Goal: Information Seeking & Learning: Learn about a topic

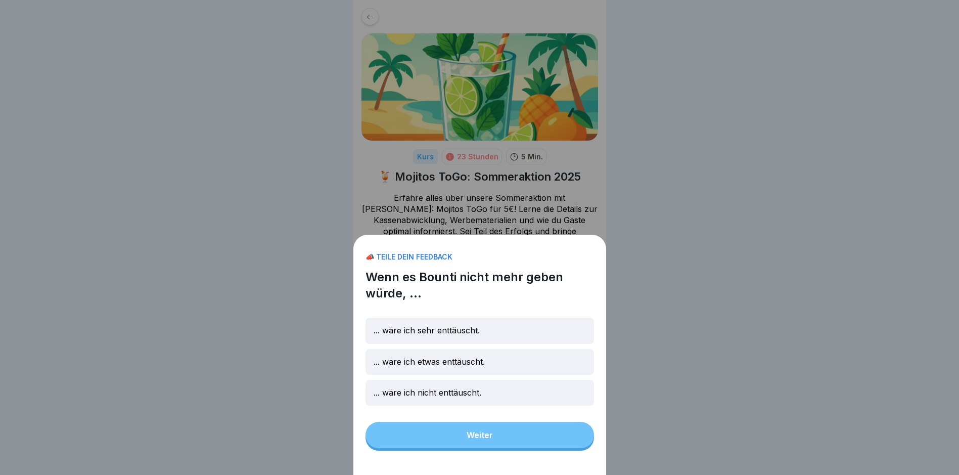
click at [435, 367] on p "... wäre ich etwas enttäuscht." at bounding box center [429, 362] width 111 height 10
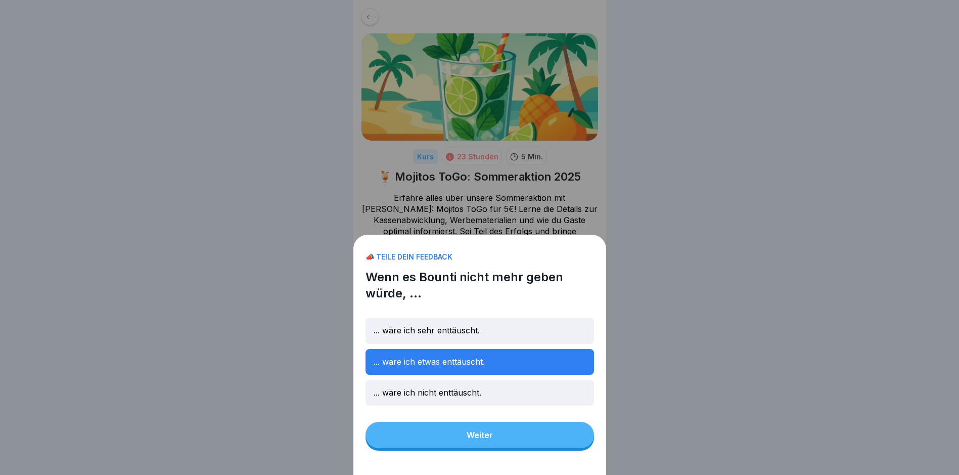
click at [433, 444] on button "Weiter" at bounding box center [480, 435] width 229 height 26
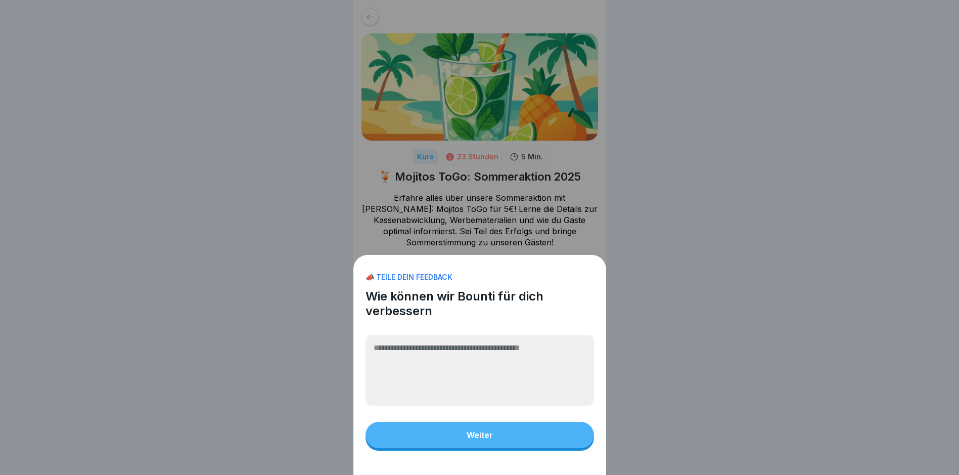
click at [486, 439] on div "Weiter" at bounding box center [480, 434] width 26 height 9
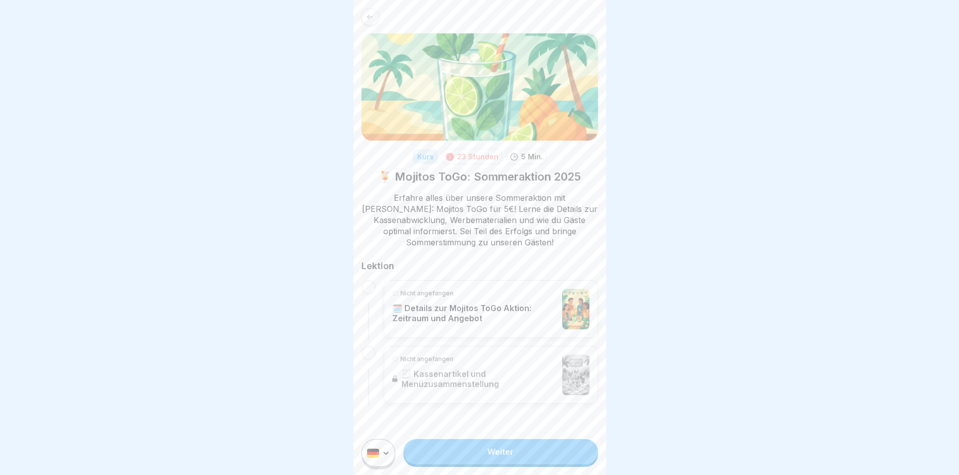
click at [428, 304] on p "🗓️ Details zur Mojitos ToGo Aktion: Zeitraum und Angebot" at bounding box center [474, 313] width 165 height 20
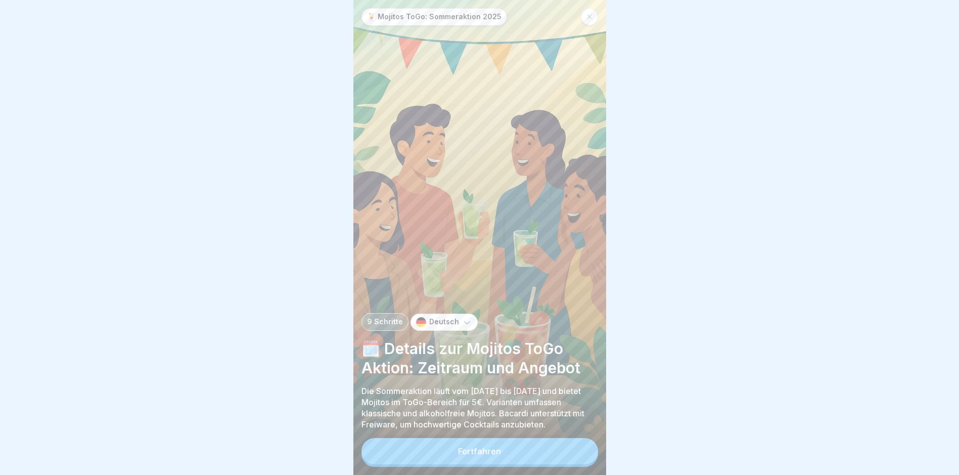
click at [462, 456] on div "Fortfahren" at bounding box center [479, 451] width 43 height 9
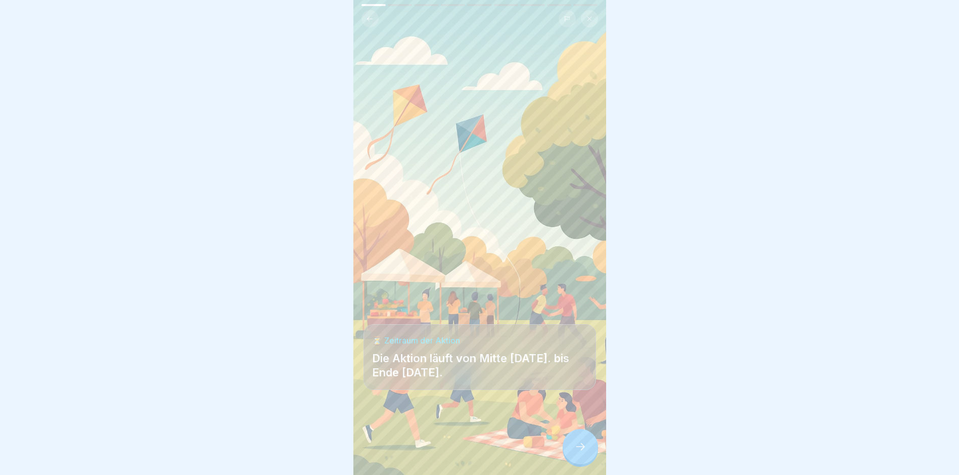
click at [591, 16] on icon at bounding box center [590, 19] width 6 height 6
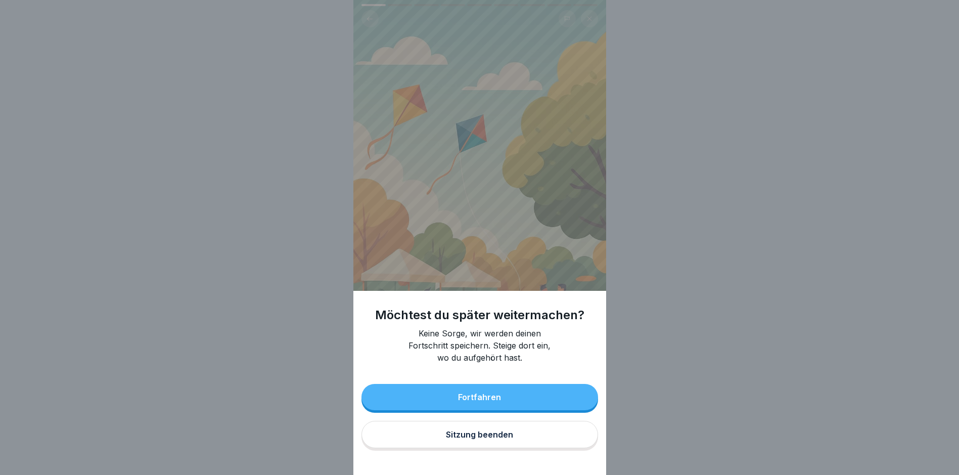
click at [501, 402] on div "Fortfahren" at bounding box center [479, 396] width 43 height 9
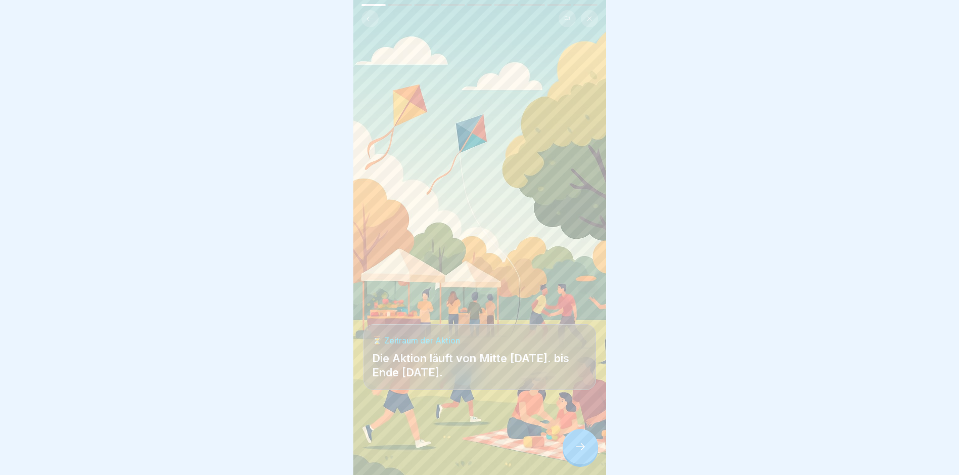
scroll to position [8, 0]
click at [579, 448] on icon at bounding box center [580, 446] width 12 height 12
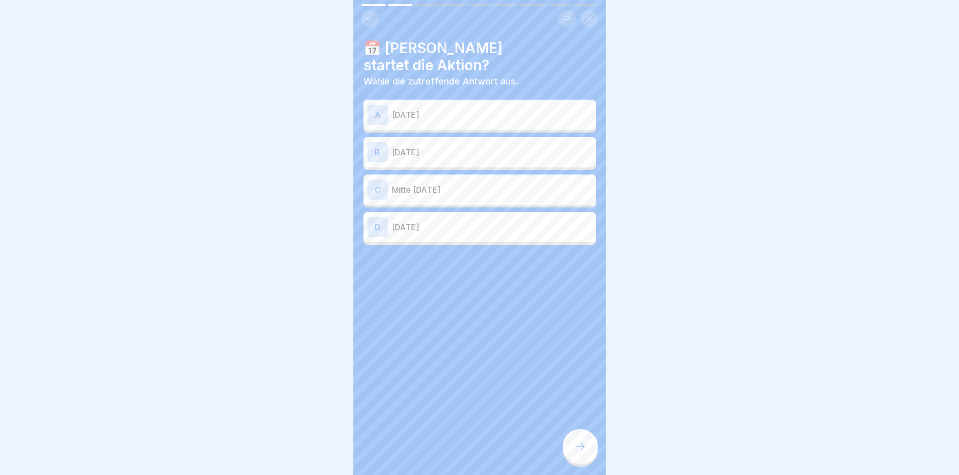
click at [403, 109] on p "[DATE]" at bounding box center [492, 115] width 200 height 12
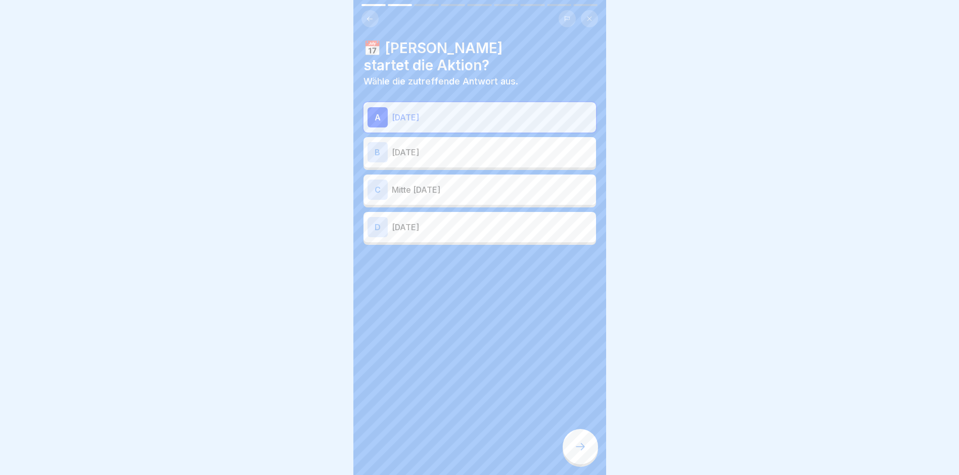
click at [590, 453] on div at bounding box center [580, 446] width 35 height 35
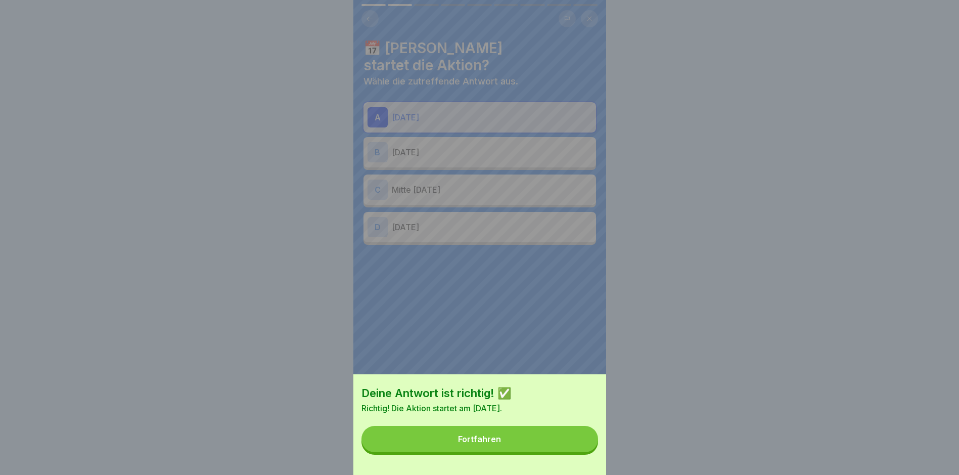
click at [535, 449] on button "Fortfahren" at bounding box center [480, 439] width 237 height 26
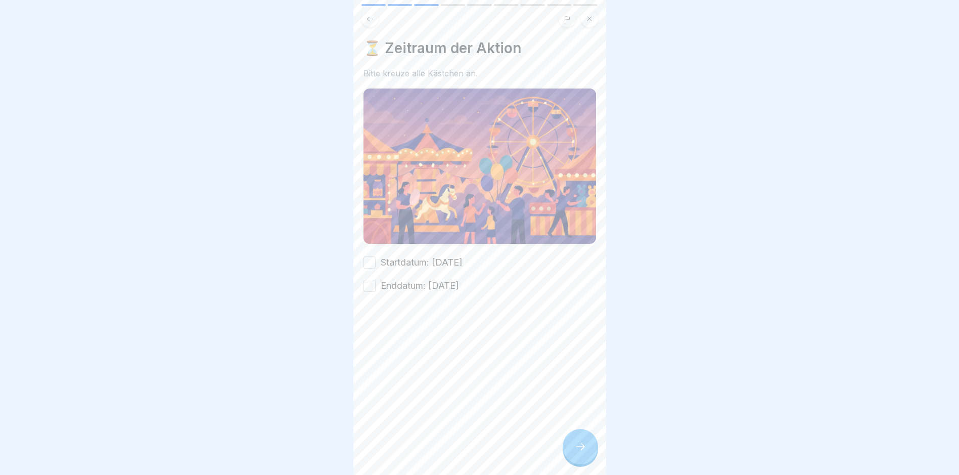
click at [370, 280] on button "Enddatum: [DATE]" at bounding box center [370, 286] width 12 height 12
click at [576, 447] on icon at bounding box center [580, 446] width 12 height 12
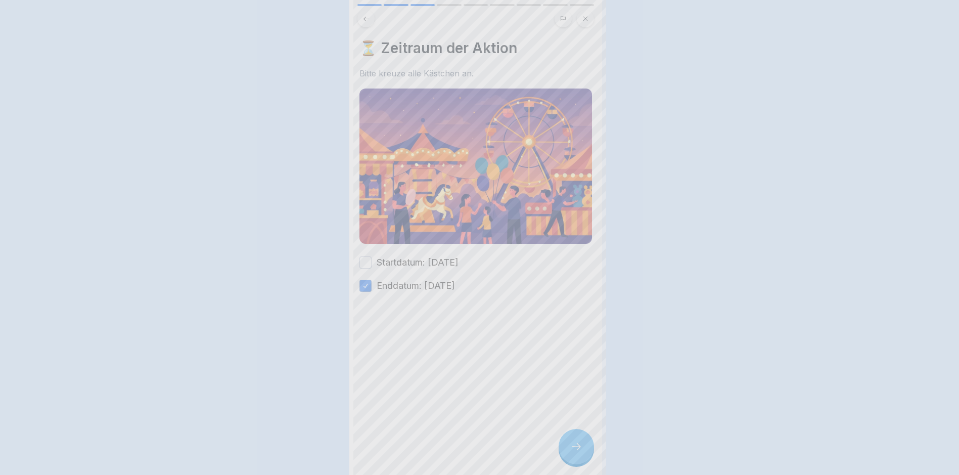
scroll to position [0, 0]
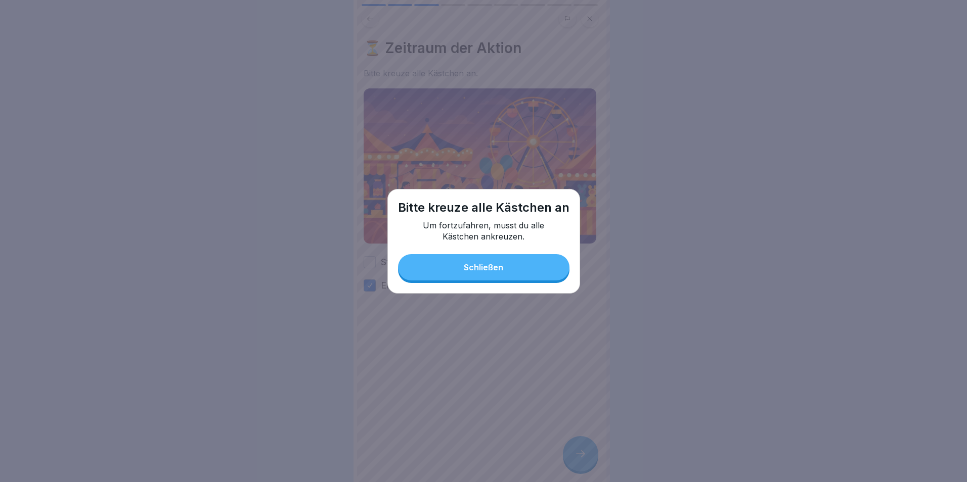
click at [502, 265] on div "Schließen" at bounding box center [483, 267] width 39 height 9
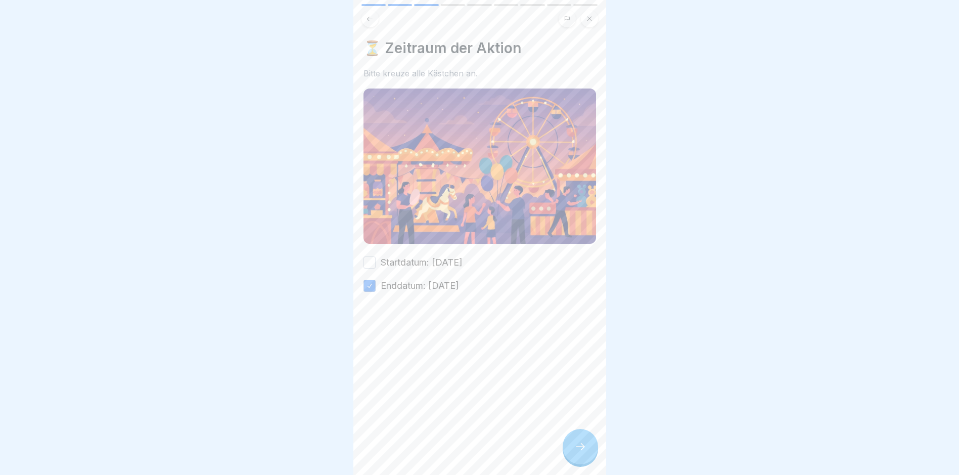
click at [368, 256] on button "Startdatum: [DATE]" at bounding box center [370, 262] width 12 height 12
click at [585, 461] on div at bounding box center [580, 446] width 35 height 35
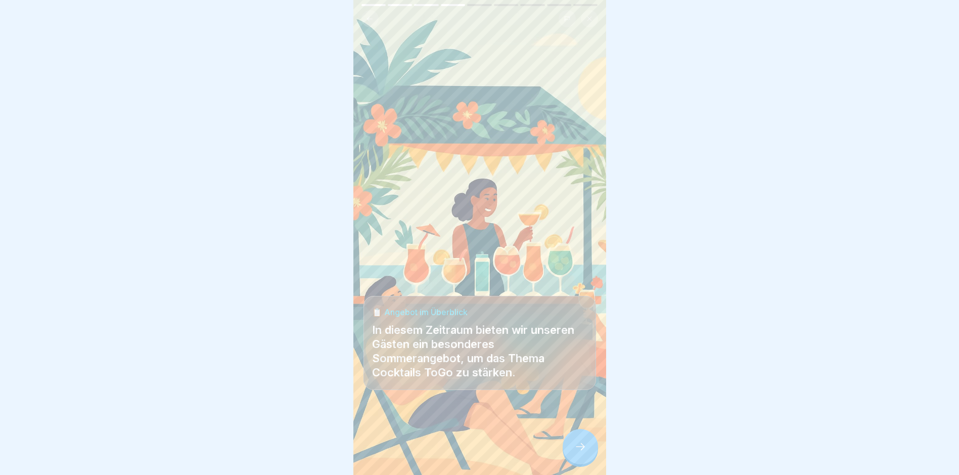
scroll to position [8, 0]
click at [588, 455] on div at bounding box center [580, 446] width 35 height 35
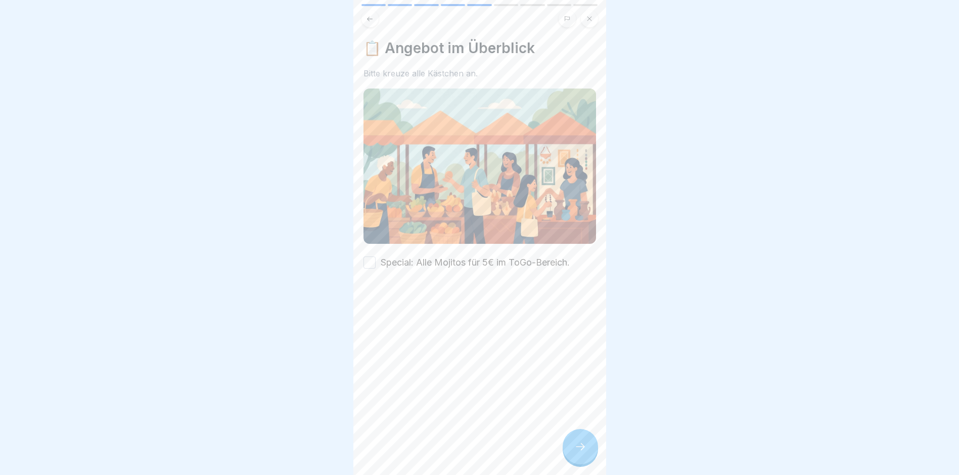
click at [371, 256] on button "Special: Alle Mojitos für 5€ im ToGo-Bereich." at bounding box center [370, 262] width 12 height 12
click at [576, 446] on icon at bounding box center [580, 446] width 12 height 12
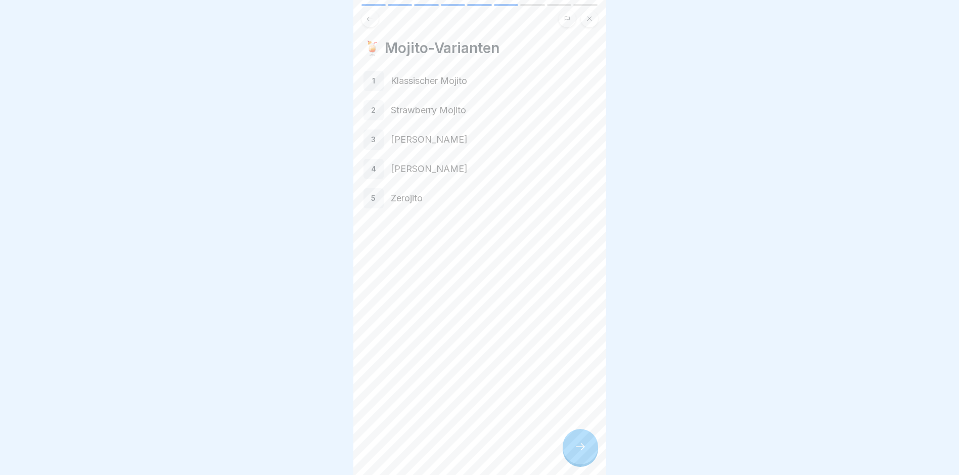
click at [377, 72] on div "1" at bounding box center [374, 81] width 20 height 20
click at [434, 76] on p "Klassischer Mojito" at bounding box center [493, 80] width 205 height 13
click at [578, 449] on icon at bounding box center [580, 446] width 12 height 12
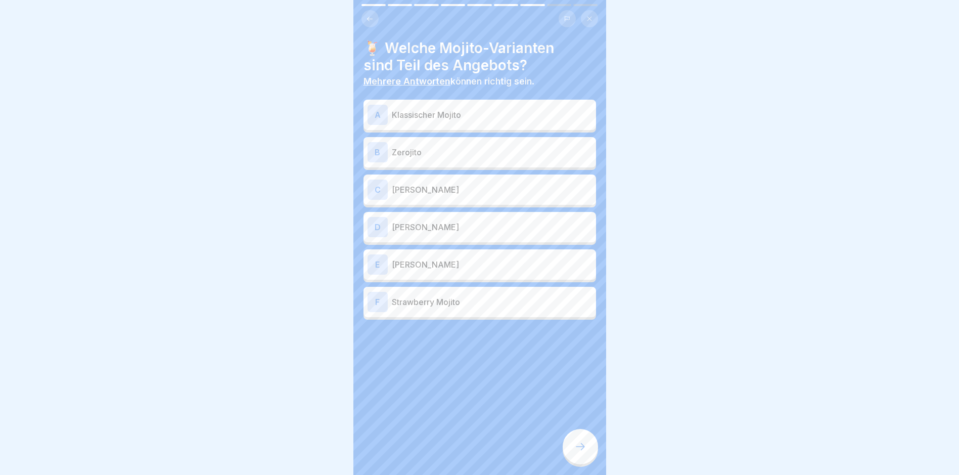
click at [411, 109] on p "Klassischer Mojito" at bounding box center [492, 115] width 200 height 12
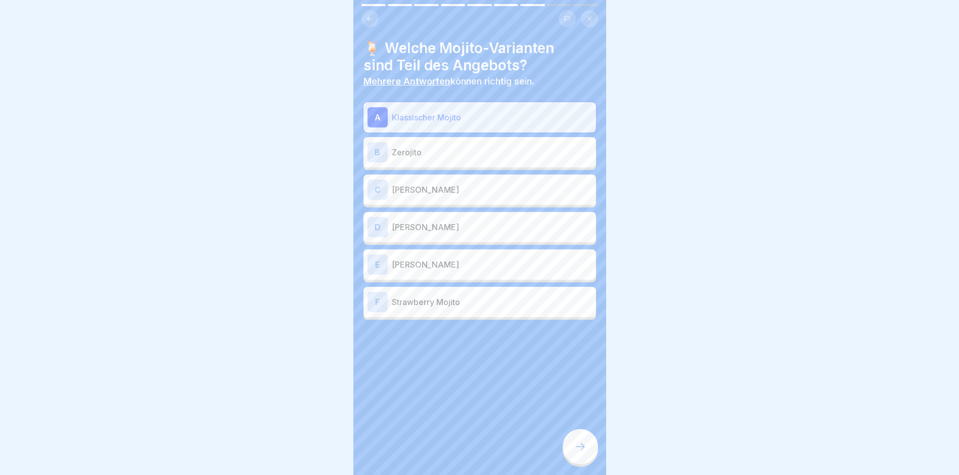
click at [405, 142] on div "B Zerojito" at bounding box center [480, 152] width 225 height 20
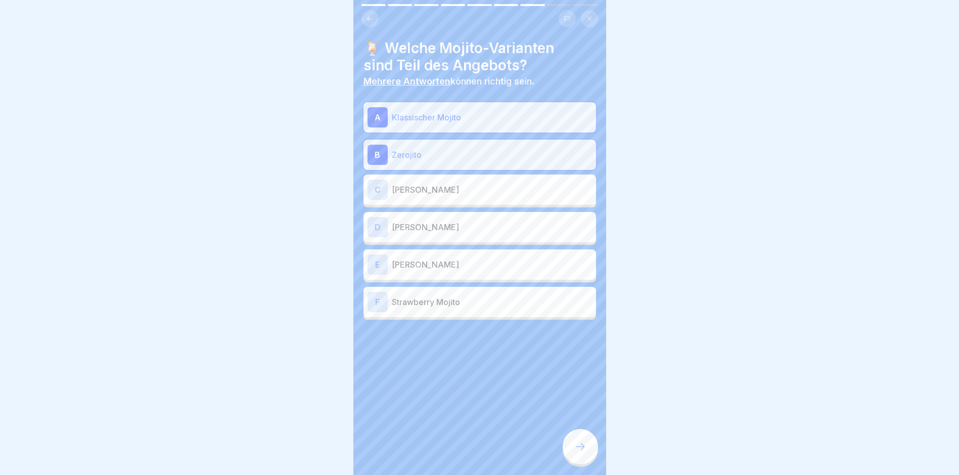
click at [412, 226] on div "D [PERSON_NAME]" at bounding box center [480, 227] width 225 height 20
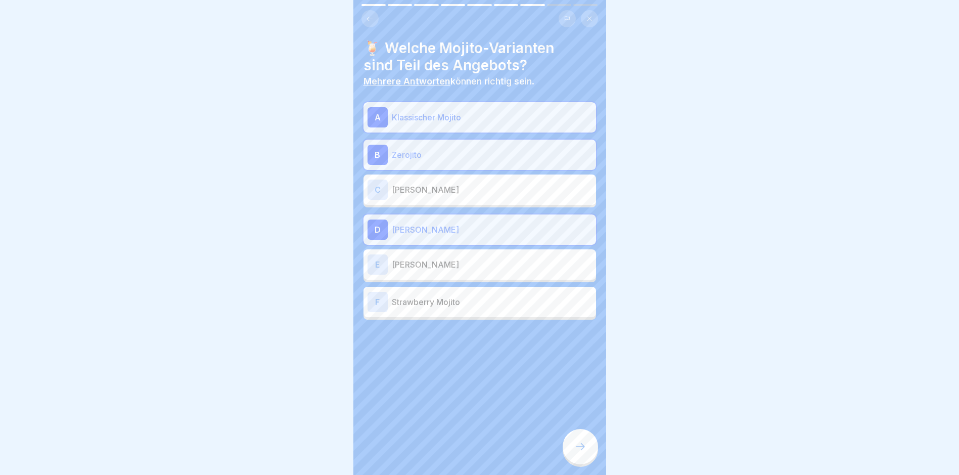
click at [404, 258] on p "[PERSON_NAME]" at bounding box center [492, 264] width 200 height 12
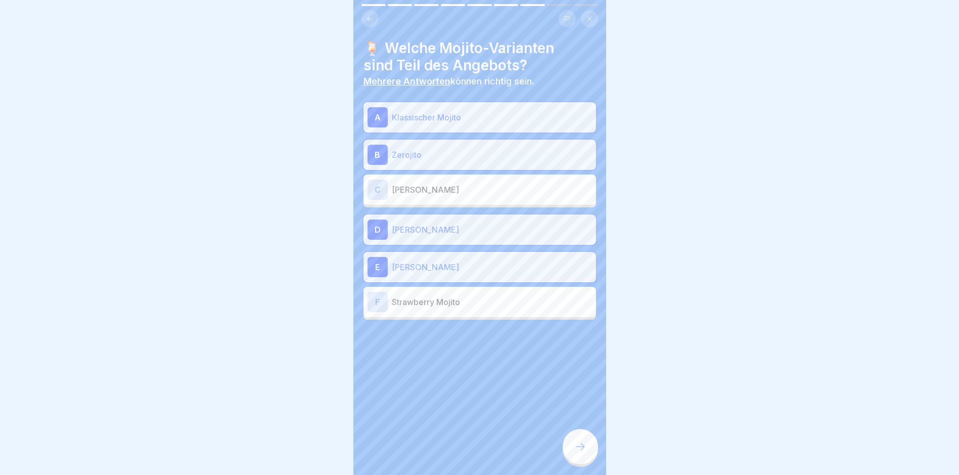
click at [409, 298] on p "Strawberry Mojito" at bounding box center [492, 302] width 200 height 12
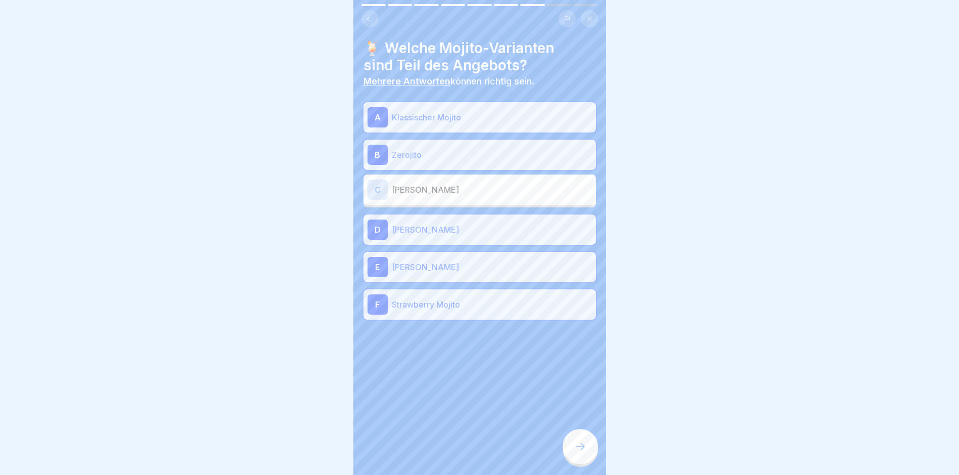
click at [581, 448] on icon at bounding box center [580, 446] width 12 height 12
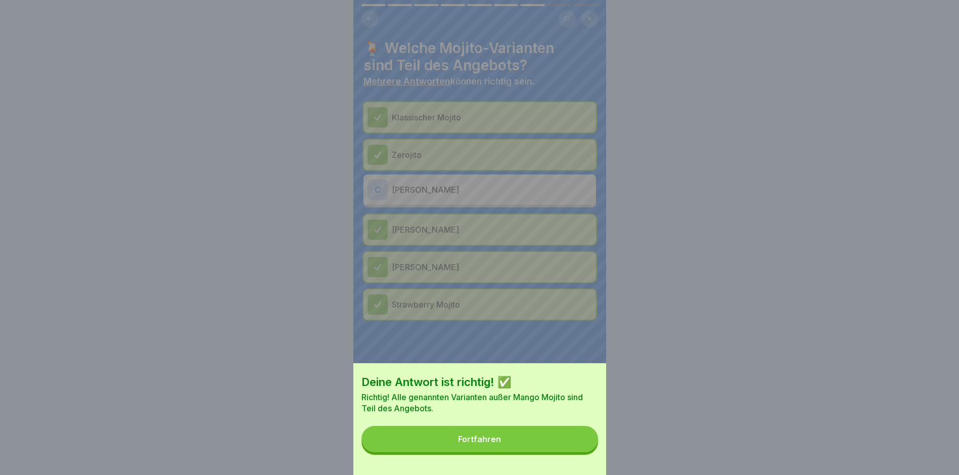
click at [501, 443] on div "Fortfahren" at bounding box center [479, 438] width 43 height 9
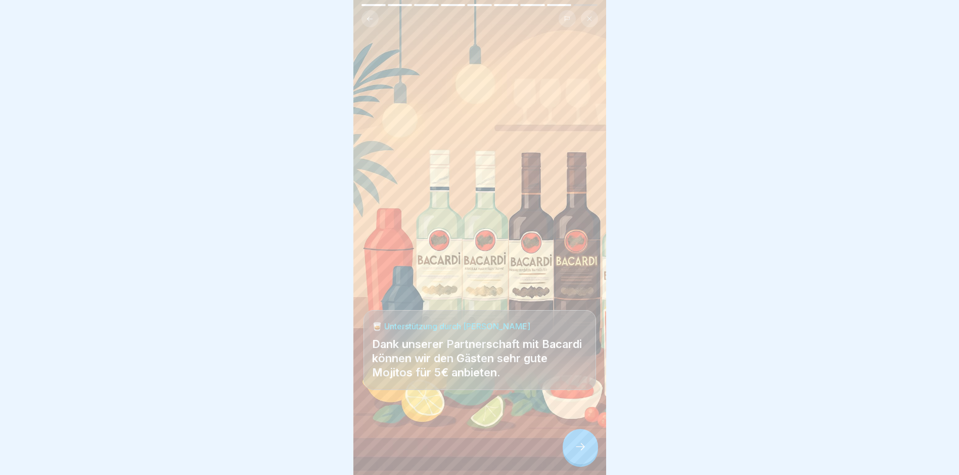
click at [584, 449] on icon at bounding box center [580, 446] width 12 height 12
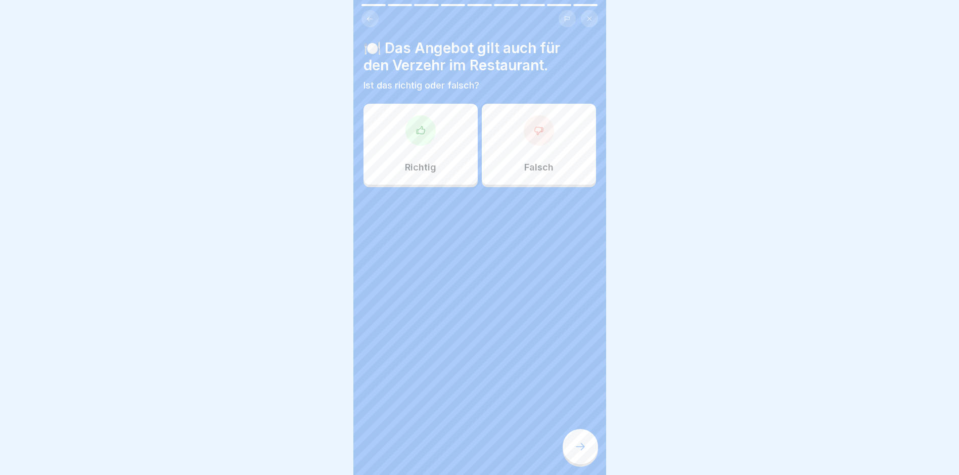
click at [512, 166] on div "Falsch" at bounding box center [539, 144] width 114 height 81
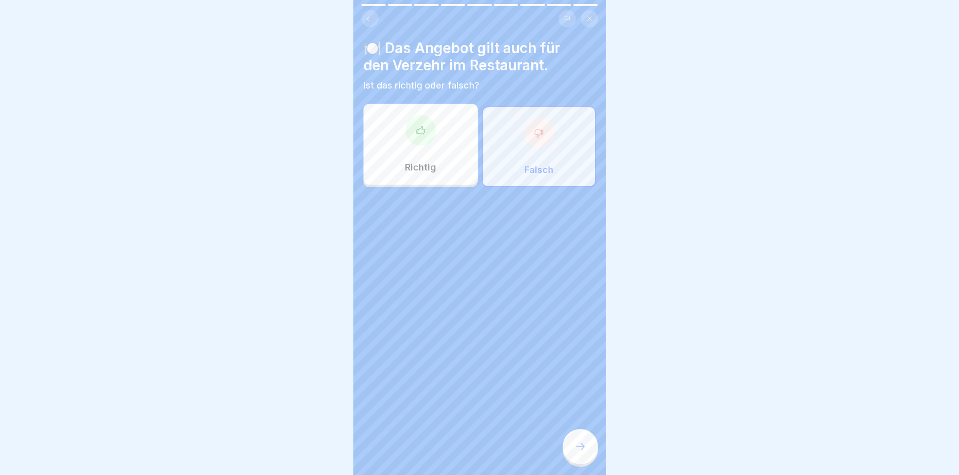
click at [587, 450] on div at bounding box center [580, 446] width 35 height 35
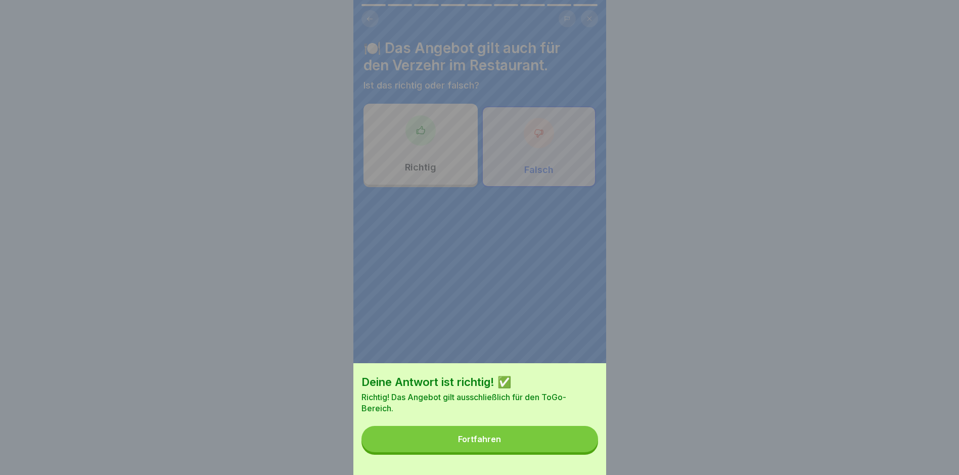
click at [567, 448] on button "Fortfahren" at bounding box center [480, 439] width 237 height 26
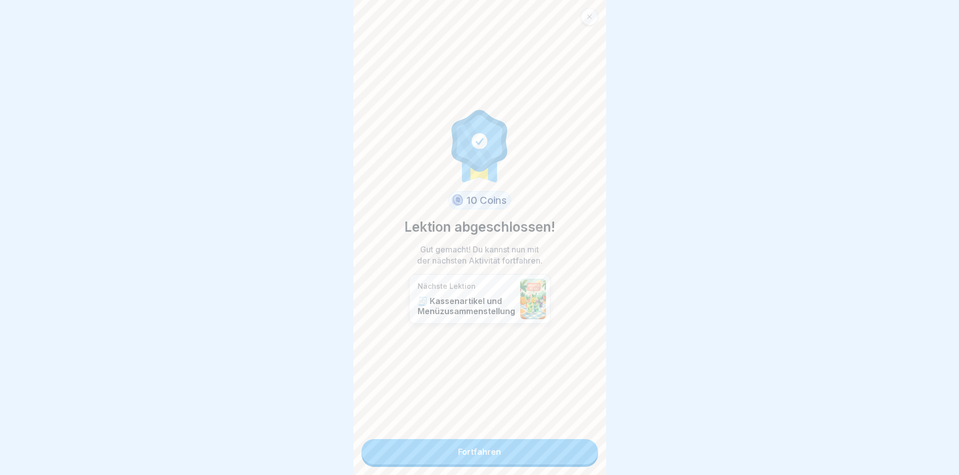
click at [553, 444] on link "Fortfahren" at bounding box center [480, 451] width 237 height 25
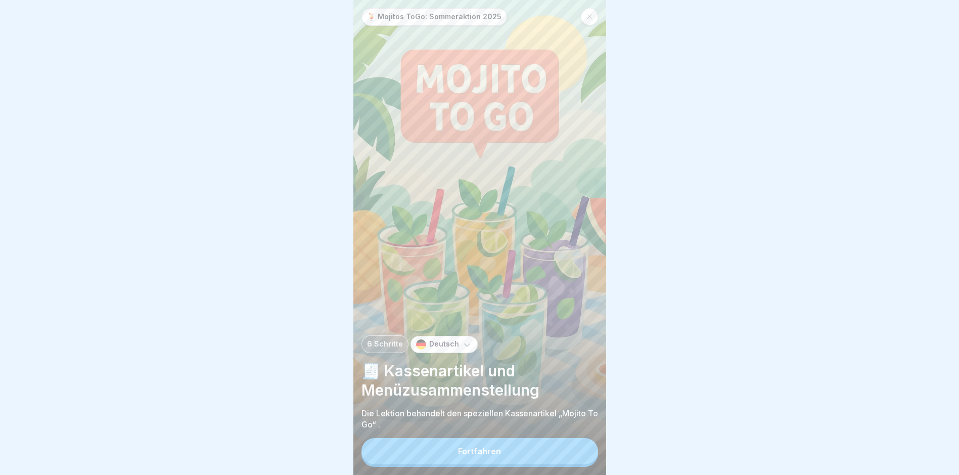
click at [448, 457] on button "Fortfahren" at bounding box center [480, 451] width 237 height 26
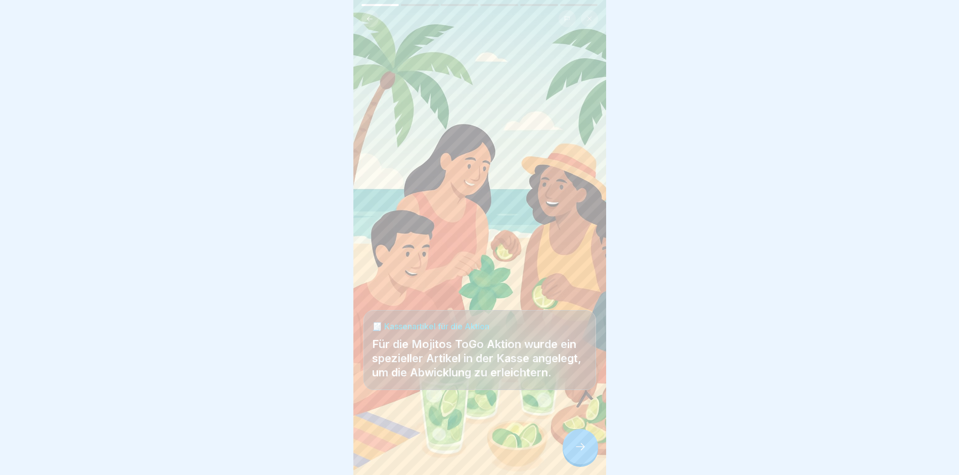
click at [580, 453] on icon at bounding box center [580, 446] width 12 height 12
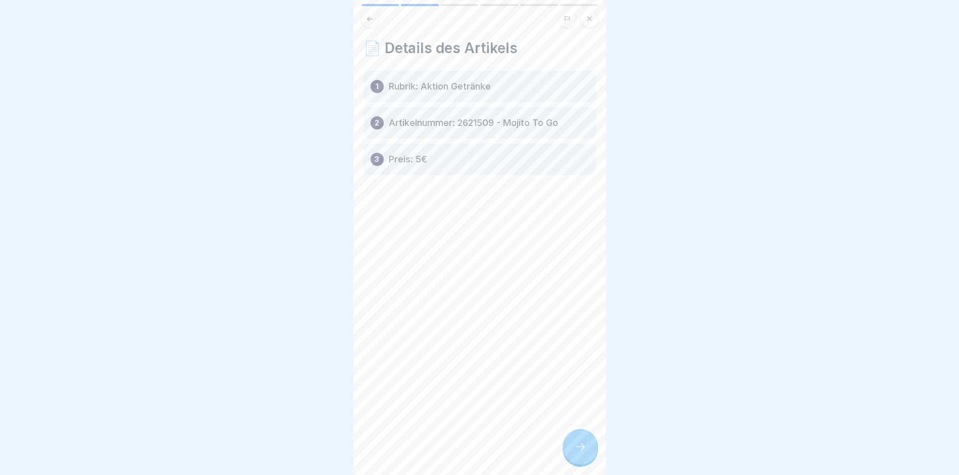
click at [587, 453] on div at bounding box center [580, 446] width 35 height 35
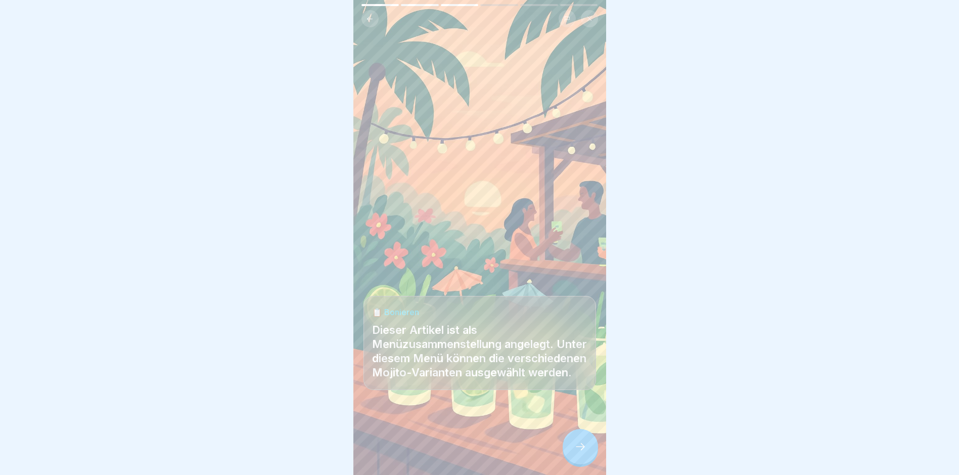
click at [589, 455] on div at bounding box center [580, 446] width 35 height 35
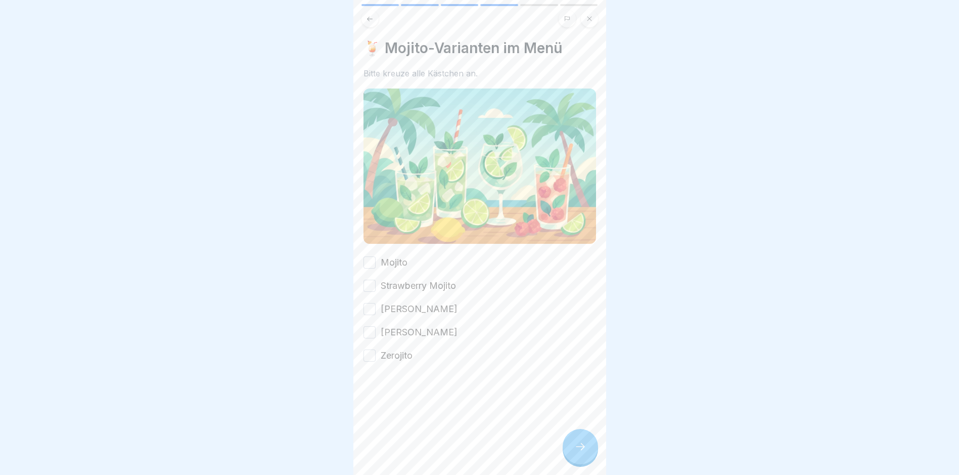
click at [373, 260] on button "Mojito" at bounding box center [370, 262] width 12 height 12
click at [369, 280] on button "Strawberry Mojito" at bounding box center [370, 286] width 12 height 12
click at [367, 303] on button "[PERSON_NAME]" at bounding box center [370, 309] width 12 height 12
click at [369, 328] on button "[PERSON_NAME]" at bounding box center [370, 332] width 12 height 12
click at [369, 353] on button "Zerojito" at bounding box center [370, 355] width 12 height 12
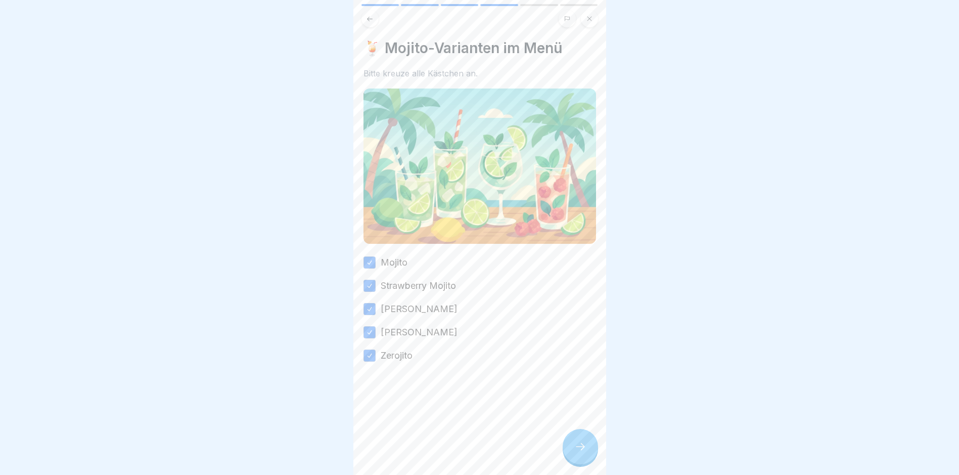
click at [588, 458] on div at bounding box center [580, 446] width 35 height 35
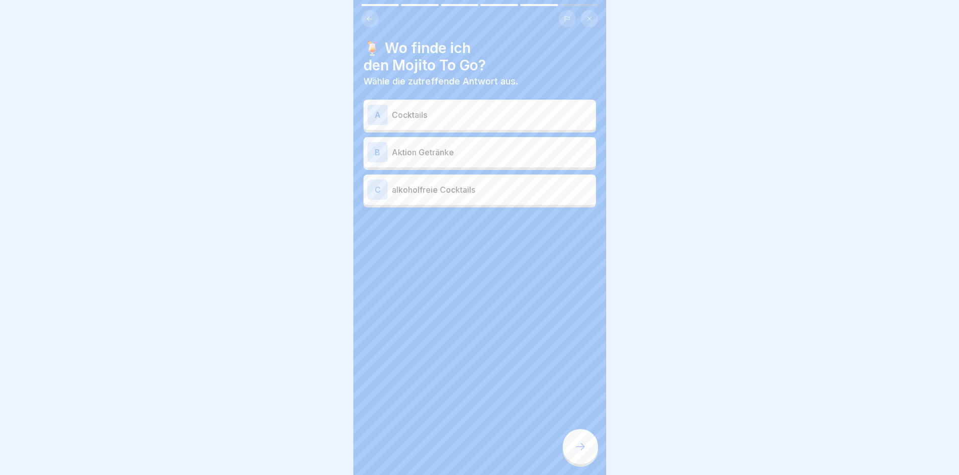
click at [426, 152] on p "Aktion Getränke" at bounding box center [492, 152] width 200 height 12
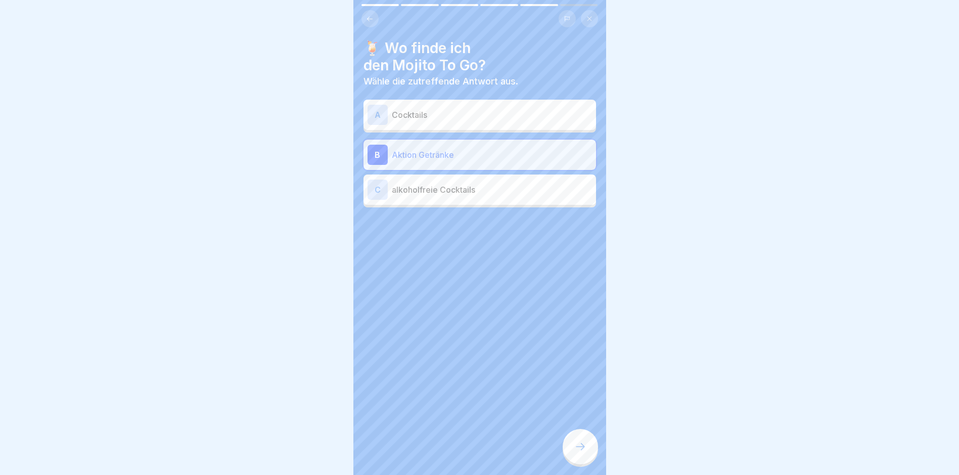
click at [581, 453] on icon at bounding box center [580, 446] width 12 height 12
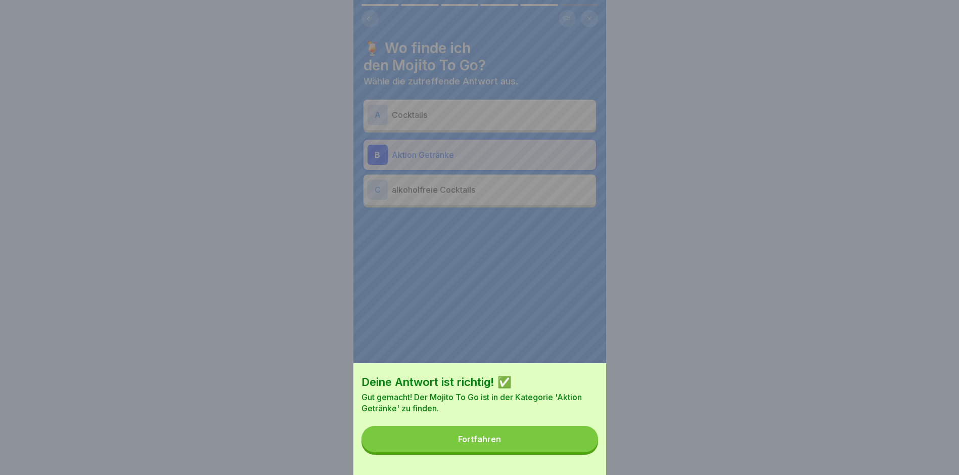
click at [561, 445] on button "Fortfahren" at bounding box center [480, 439] width 237 height 26
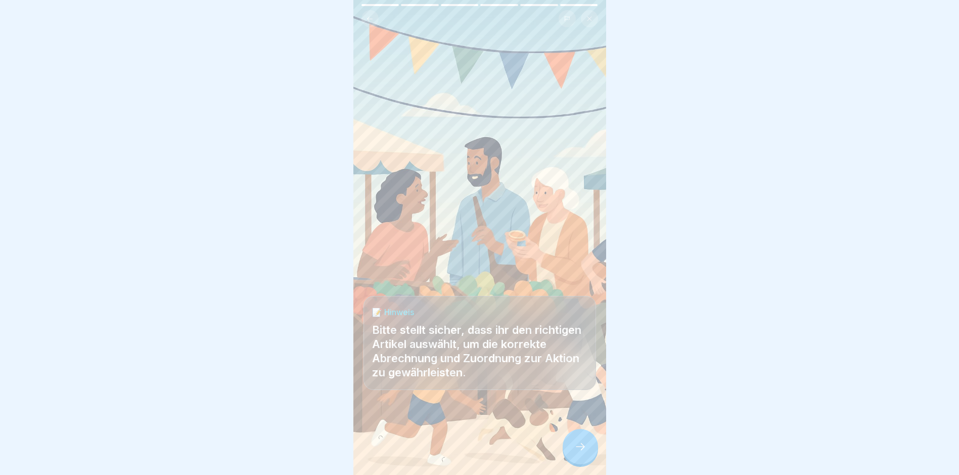
click at [576, 444] on div at bounding box center [580, 446] width 35 height 35
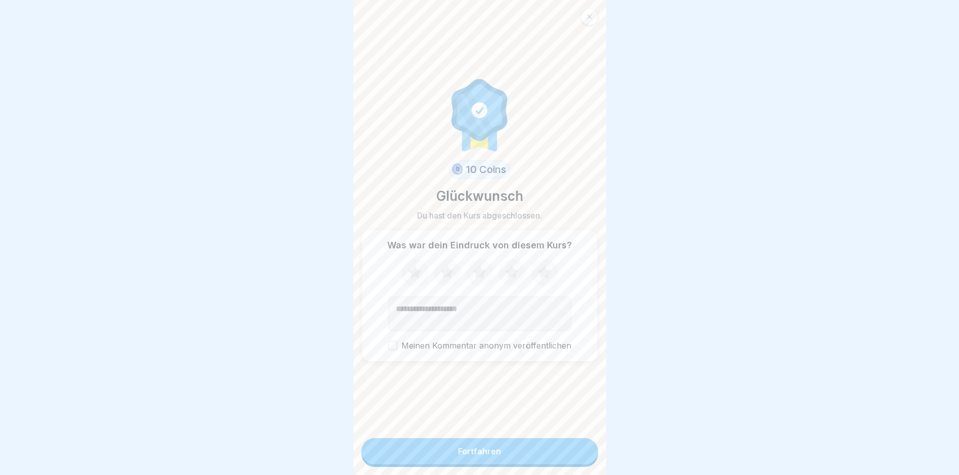
click at [557, 457] on button "Fortfahren" at bounding box center [480, 451] width 237 height 26
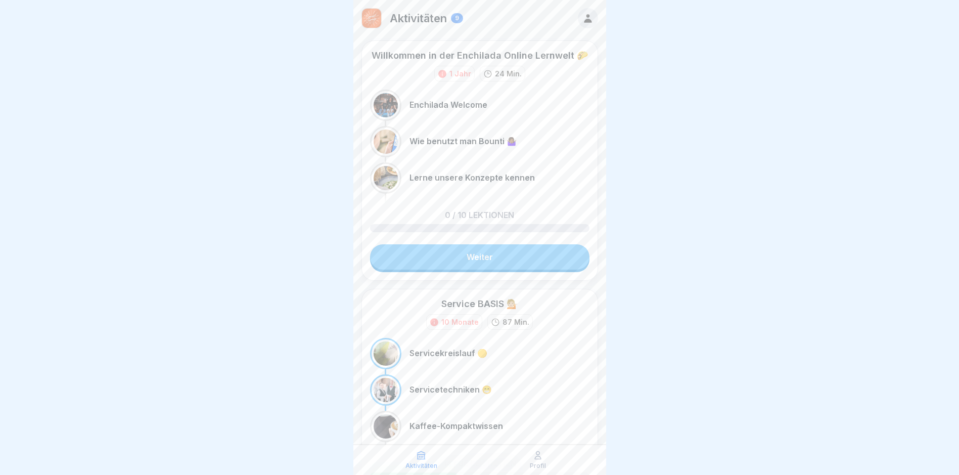
click at [584, 20] on icon at bounding box center [588, 18] width 8 height 9
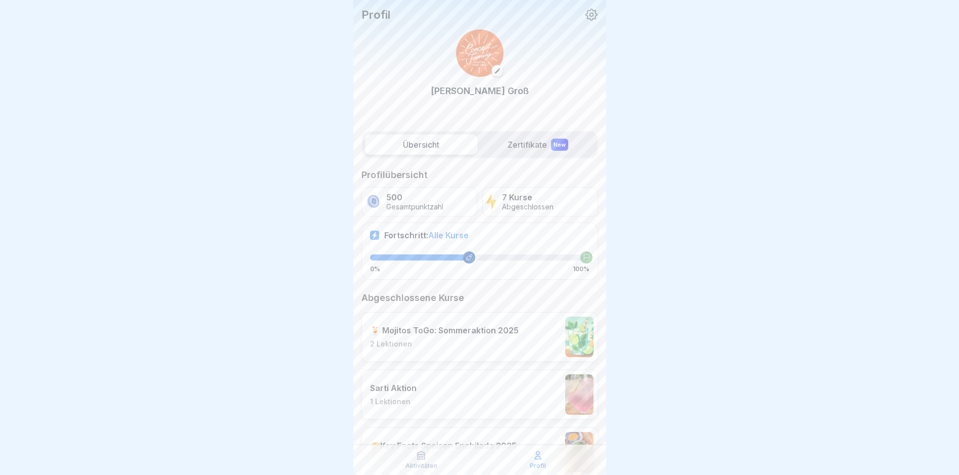
click at [423, 459] on icon at bounding box center [422, 456] width 8 height 8
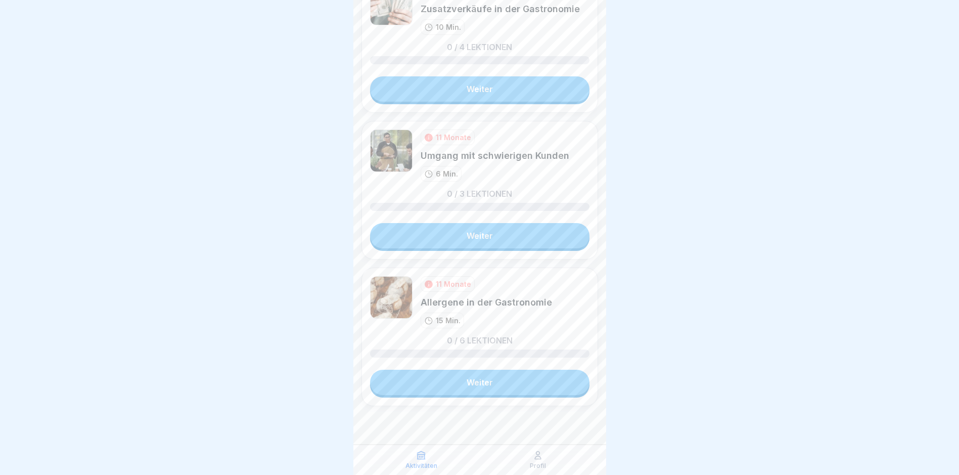
scroll to position [8, 0]
click at [538, 238] on link "Weiter" at bounding box center [479, 235] width 219 height 25
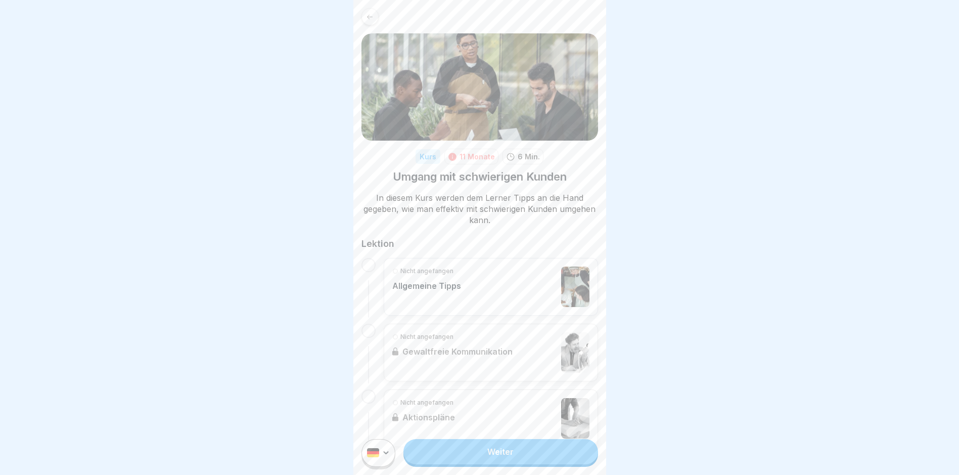
scroll to position [25, 0]
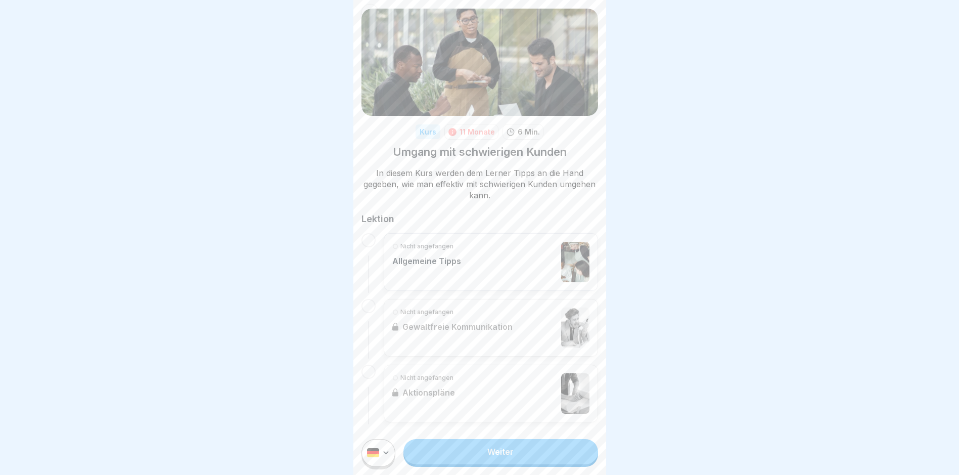
click at [547, 463] on link "Weiter" at bounding box center [501, 451] width 194 height 25
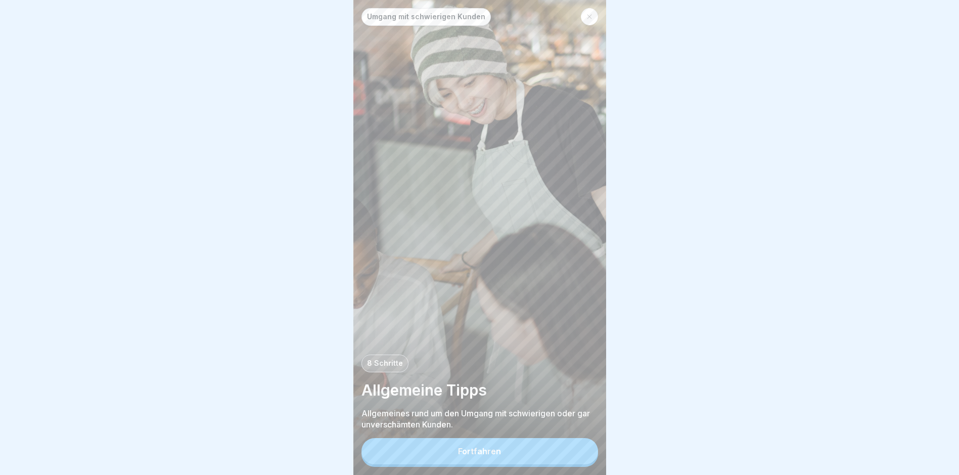
click at [547, 463] on button "Fortfahren" at bounding box center [480, 451] width 237 height 26
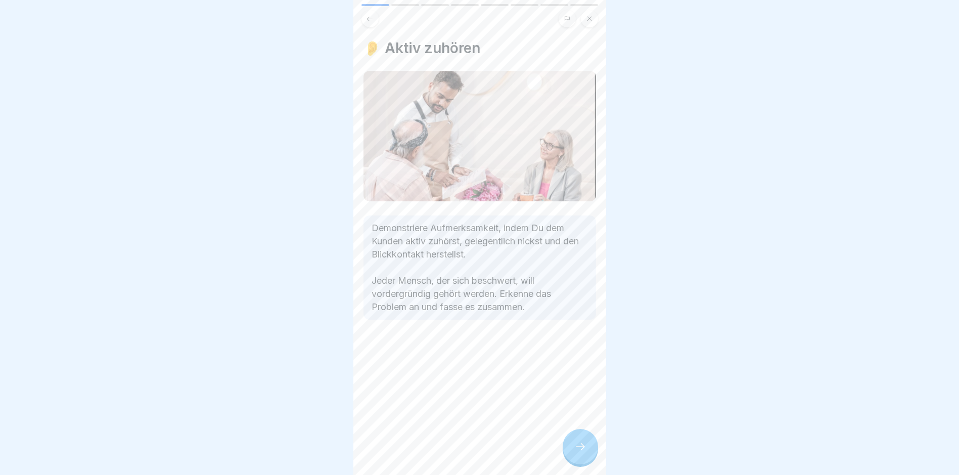
click at [583, 453] on icon at bounding box center [580, 446] width 12 height 12
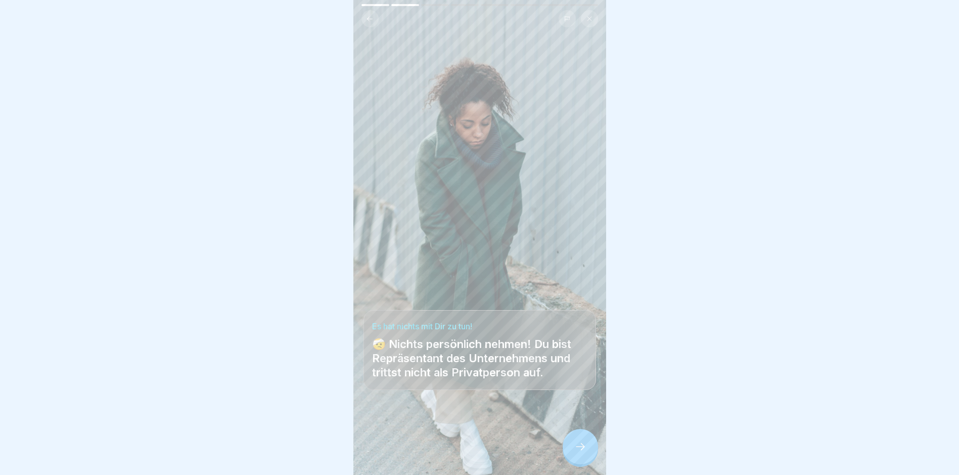
click at [583, 453] on icon at bounding box center [580, 446] width 12 height 12
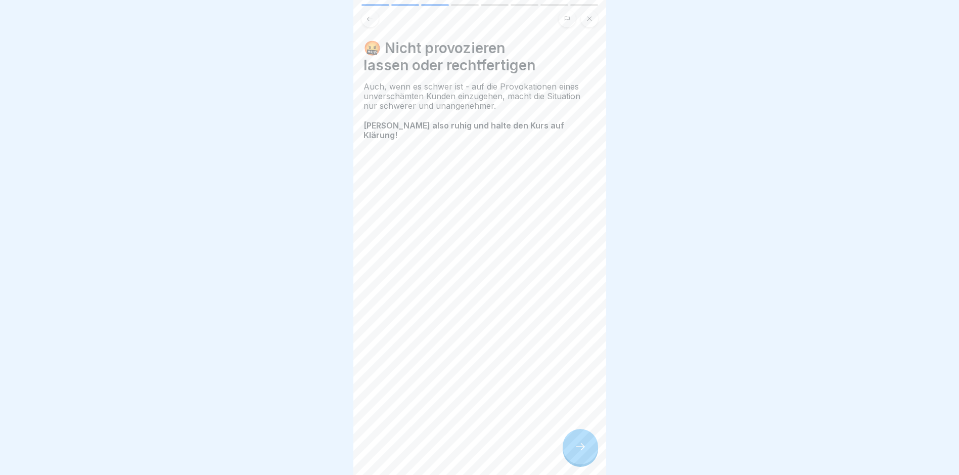
click at [582, 453] on icon at bounding box center [580, 446] width 12 height 12
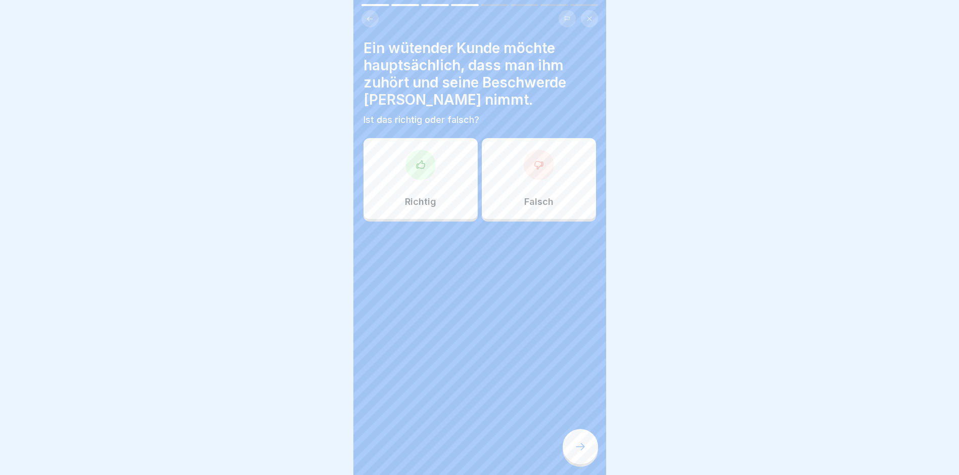
click at [431, 198] on p "Richtig" at bounding box center [420, 201] width 31 height 11
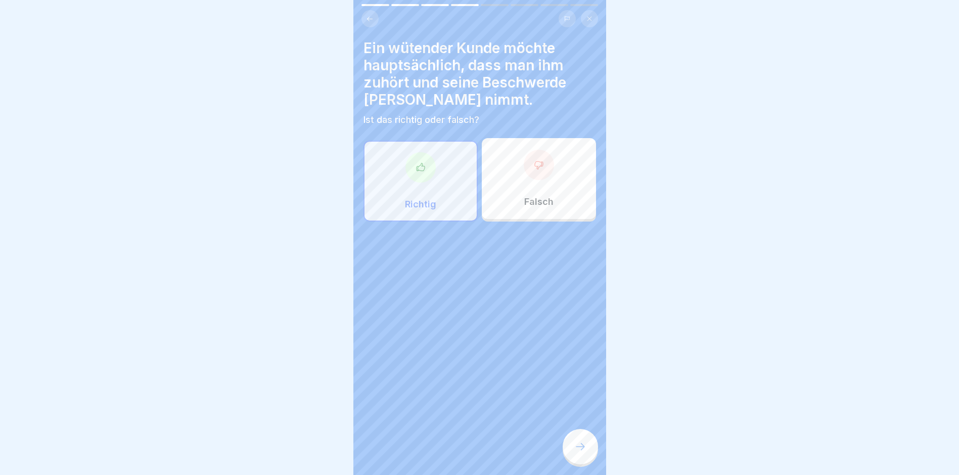
click at [572, 453] on div at bounding box center [580, 446] width 35 height 35
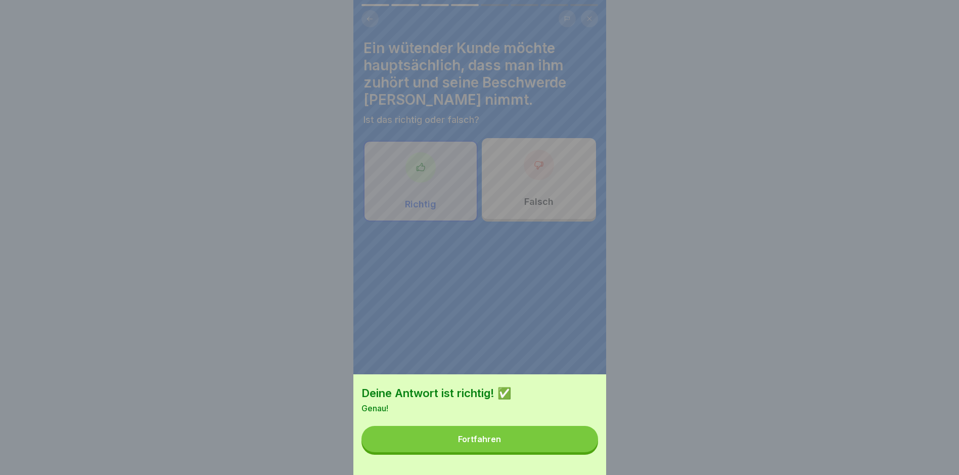
click at [572, 452] on button "Fortfahren" at bounding box center [480, 439] width 237 height 26
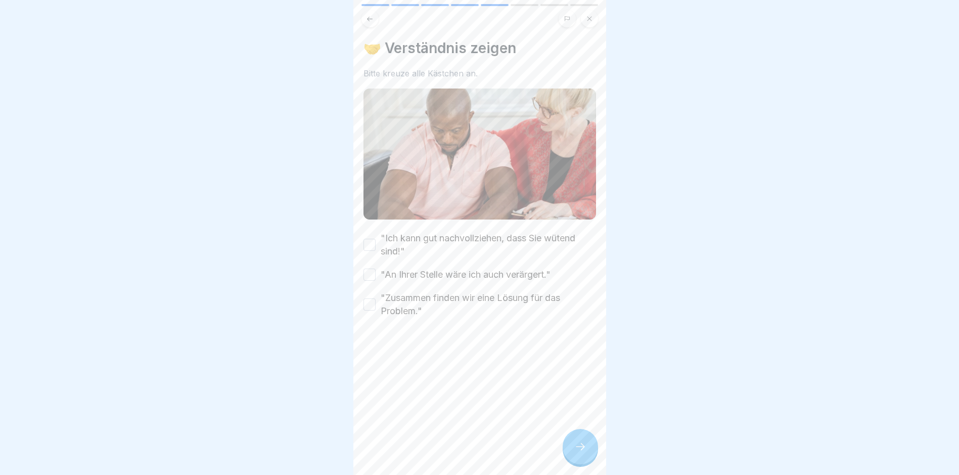
click at [367, 241] on button ""Ich kann gut nachvollziehen, dass Sie wütend sind!"" at bounding box center [370, 245] width 12 height 12
click at [367, 301] on button ""Zusammen finden wir eine Lösung für das Problem."" at bounding box center [370, 304] width 12 height 12
click at [365, 273] on button ""An Ihrer Stelle wäre ich auch verärgert."" at bounding box center [370, 275] width 12 height 12
click at [579, 453] on icon at bounding box center [580, 446] width 12 height 12
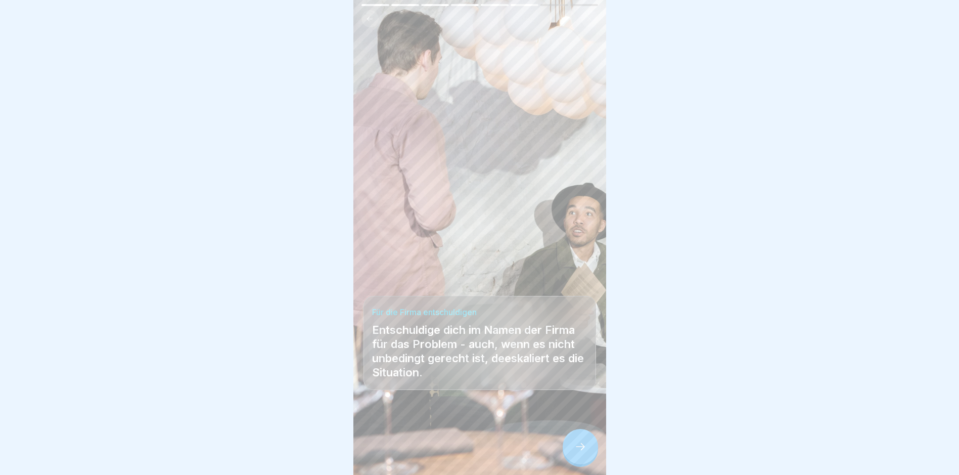
click at [579, 453] on icon at bounding box center [580, 446] width 12 height 12
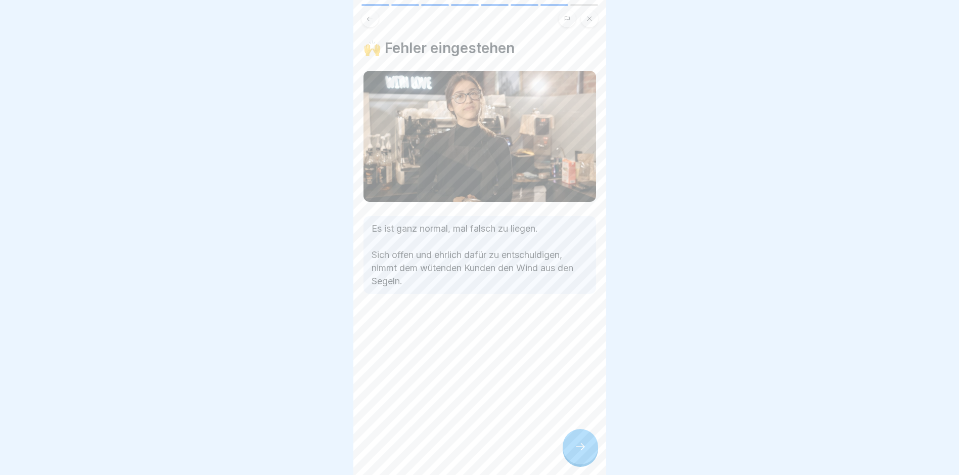
click at [579, 453] on icon at bounding box center [580, 446] width 12 height 12
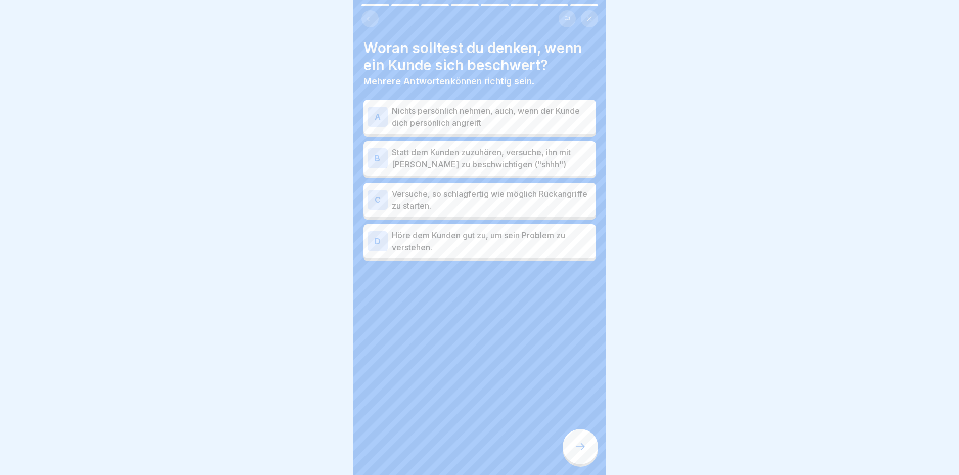
click at [551, 122] on p "Nichts persönlich nehmen, auch, wenn der Kunde dich persönlich angreift" at bounding box center [492, 117] width 200 height 24
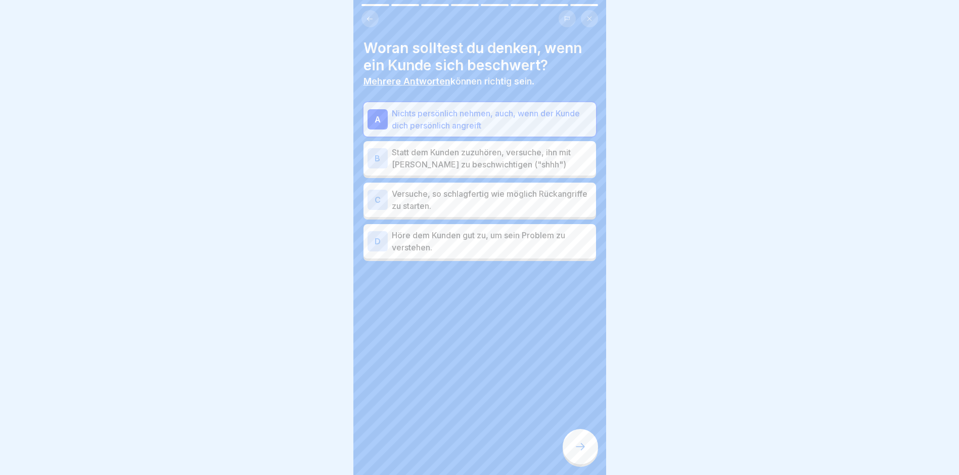
click at [420, 239] on p "Höre dem Kunden gut zu, um sein Problem zu verstehen." at bounding box center [492, 241] width 200 height 24
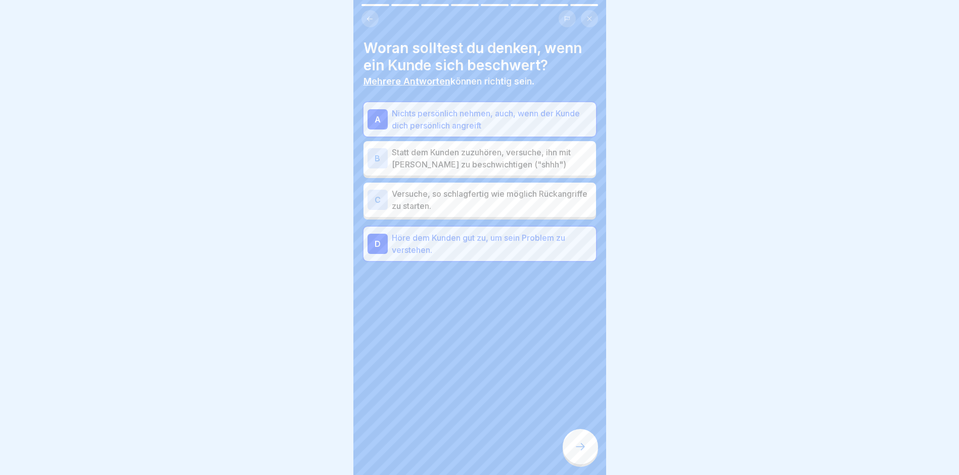
click at [580, 453] on icon at bounding box center [580, 446] width 12 height 12
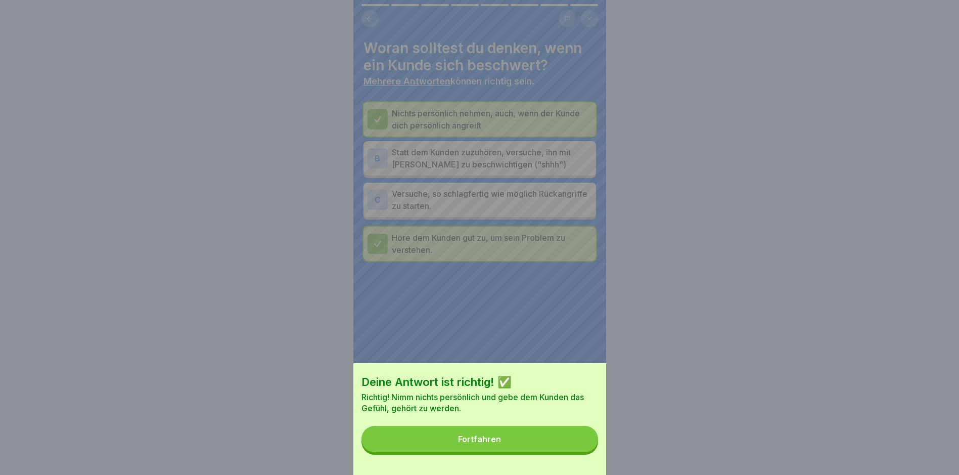
click at [576, 467] on div "Deine Antwort ist richtig! ✅ Richtig! Nimm nichts persönlich und gebe dem Kunde…" at bounding box center [479, 419] width 253 height 112
click at [574, 450] on button "Fortfahren" at bounding box center [480, 439] width 237 height 26
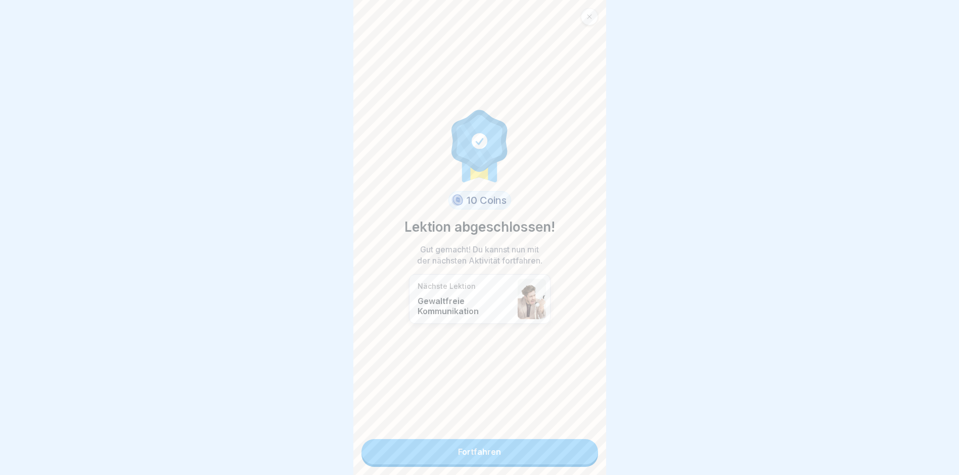
click at [573, 450] on link "Fortfahren" at bounding box center [480, 451] width 237 height 25
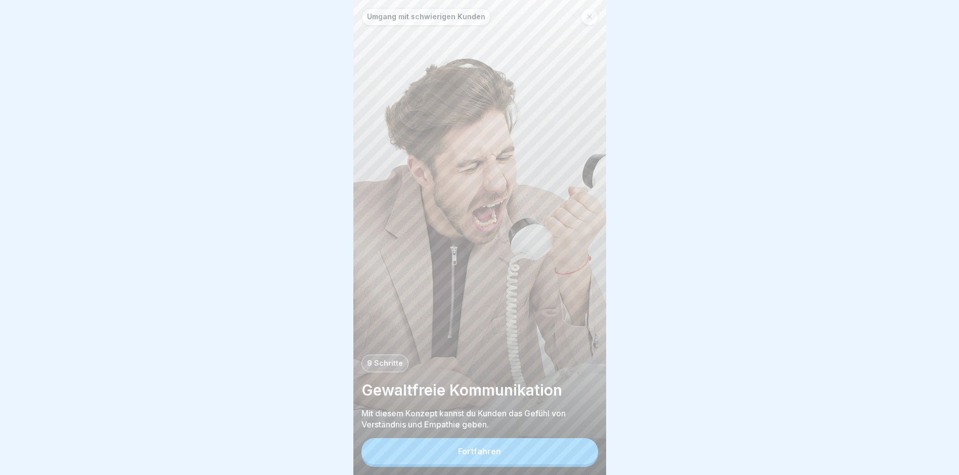
click at [573, 450] on button "Fortfahren" at bounding box center [480, 451] width 237 height 26
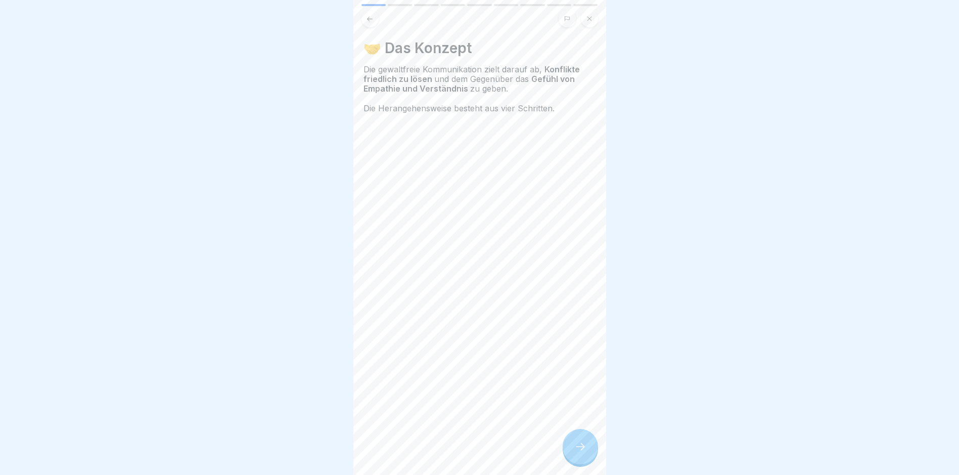
click at [587, 449] on div at bounding box center [580, 446] width 35 height 35
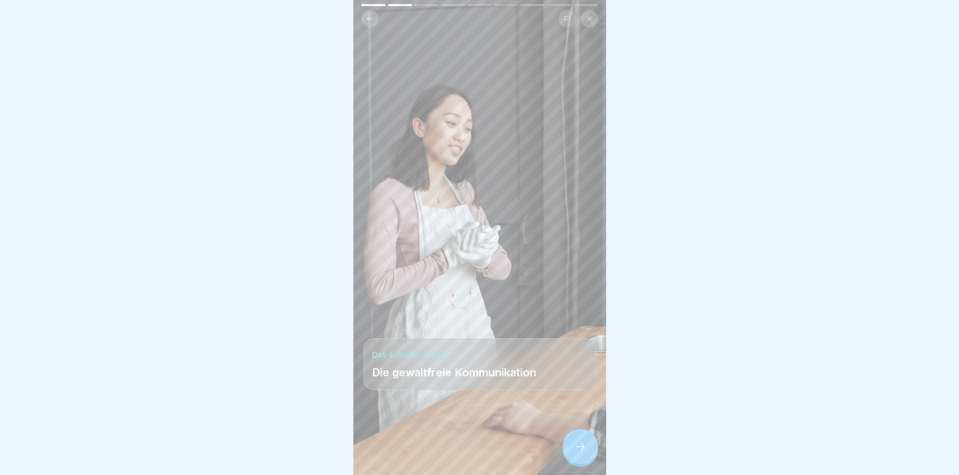
click at [577, 453] on icon at bounding box center [580, 446] width 12 height 12
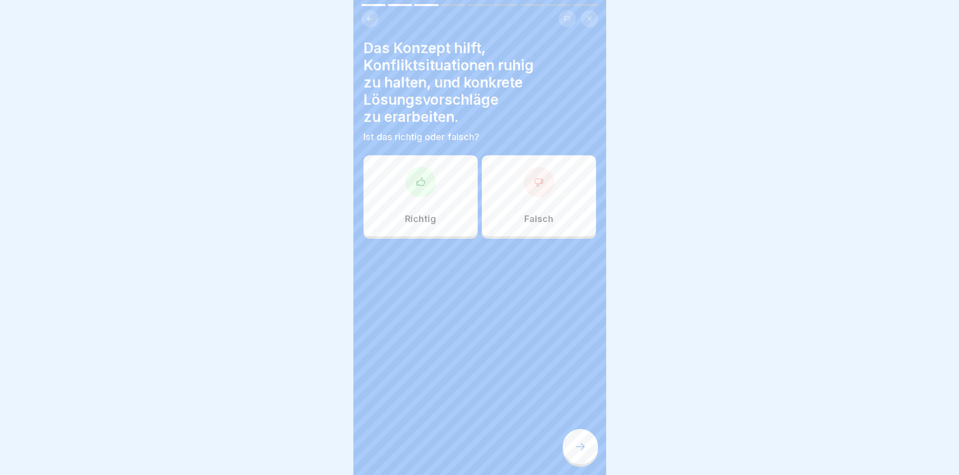
click at [424, 204] on div "Richtig" at bounding box center [421, 195] width 114 height 81
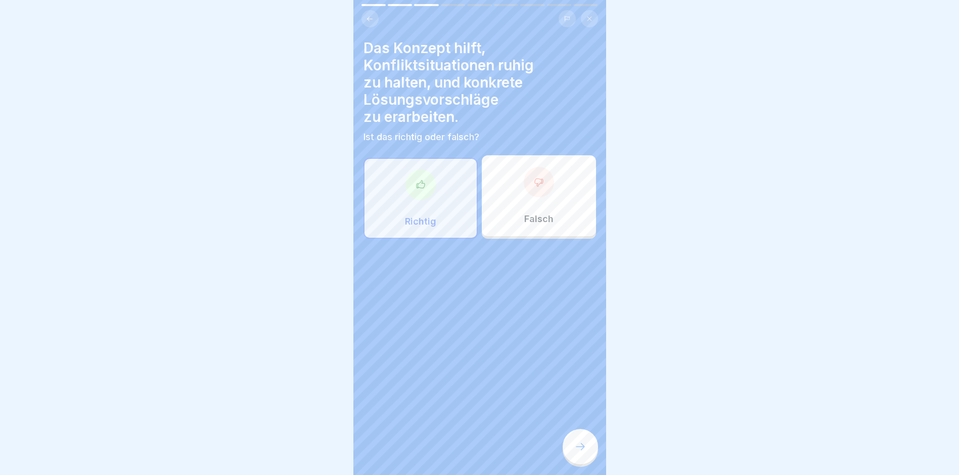
click at [586, 451] on icon at bounding box center [580, 446] width 12 height 12
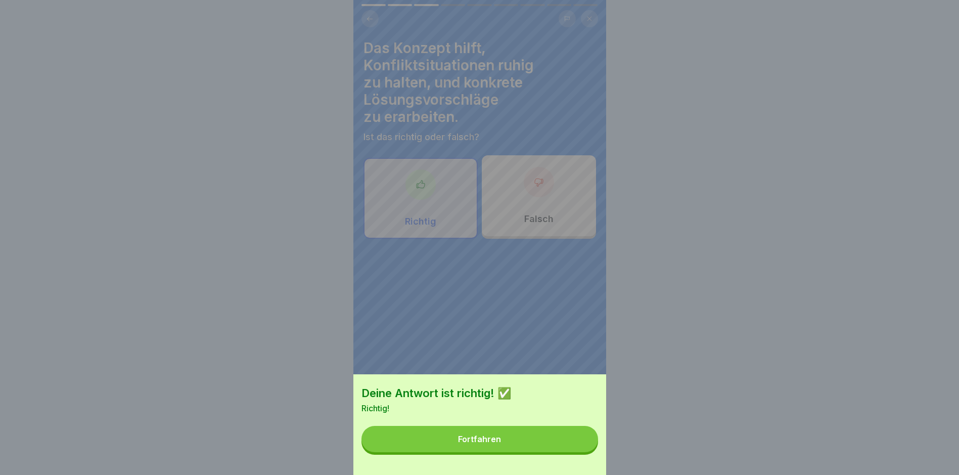
click at [586, 451] on button "Fortfahren" at bounding box center [480, 439] width 237 height 26
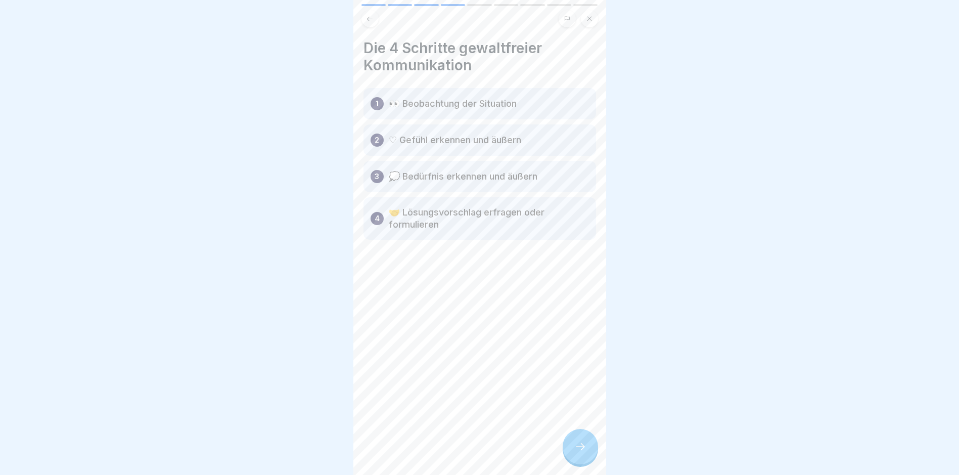
click at [447, 109] on p "👀 Beobachtung der Situation" at bounding box center [453, 104] width 128 height 12
click at [378, 104] on p "1" at bounding box center [377, 104] width 3 height 12
click at [575, 453] on icon at bounding box center [580, 446] width 12 height 12
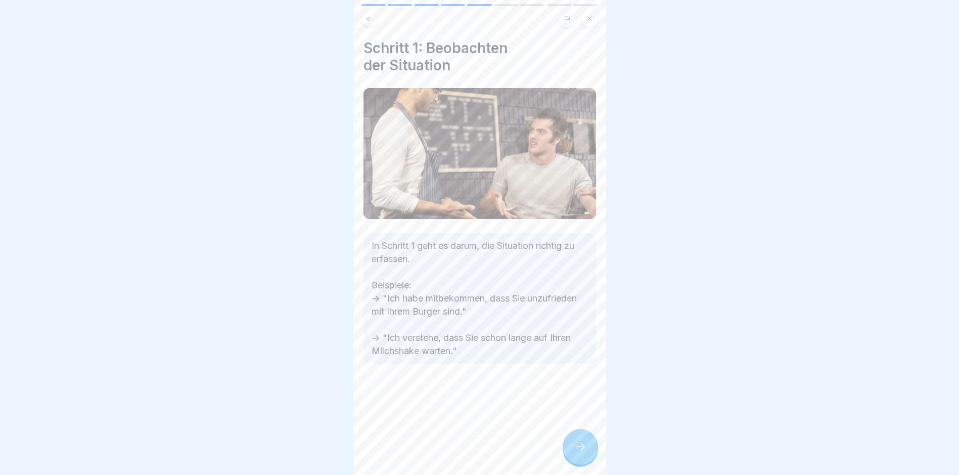
click at [575, 453] on icon at bounding box center [580, 446] width 12 height 12
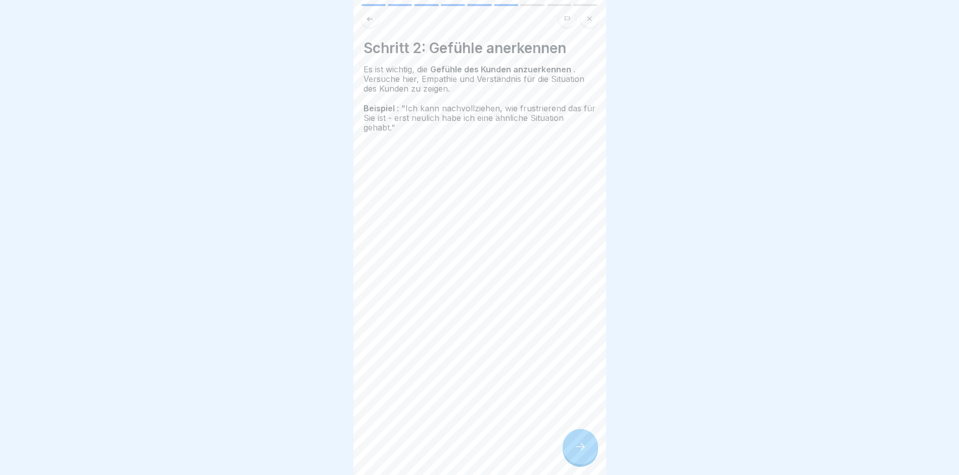
click at [575, 453] on icon at bounding box center [580, 446] width 12 height 12
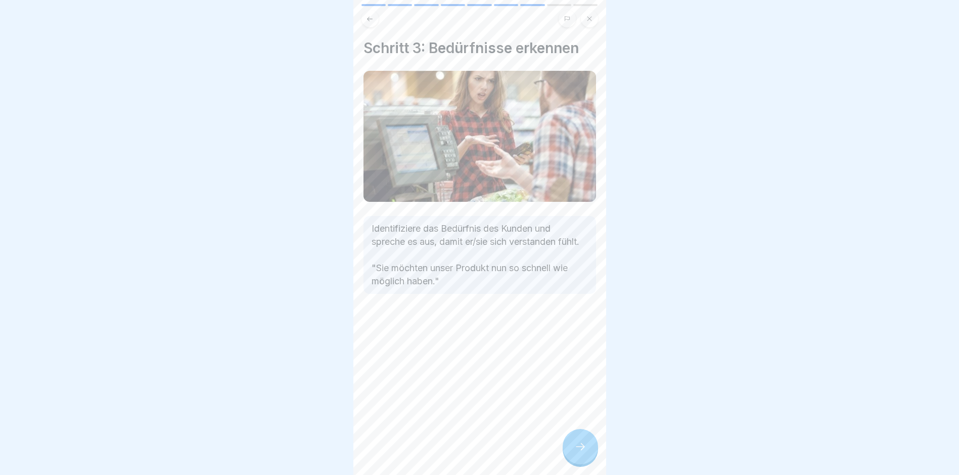
click at [575, 453] on icon at bounding box center [580, 446] width 12 height 12
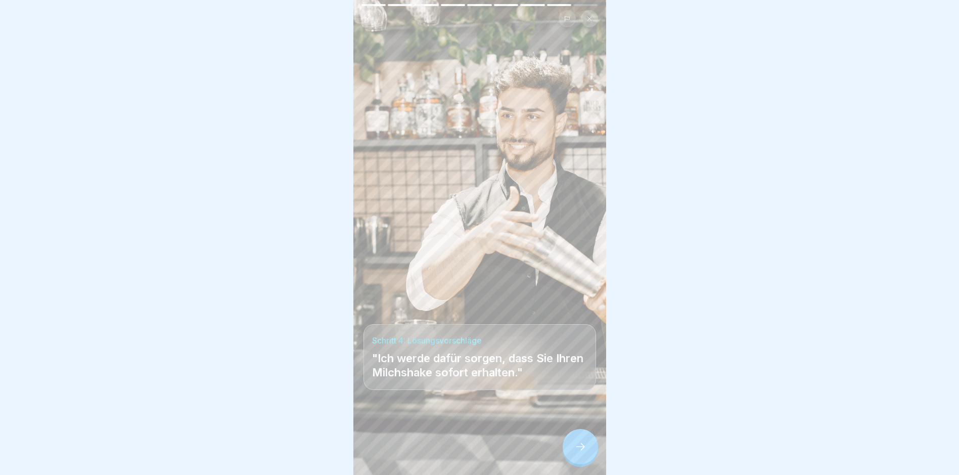
click at [575, 453] on icon at bounding box center [580, 446] width 12 height 12
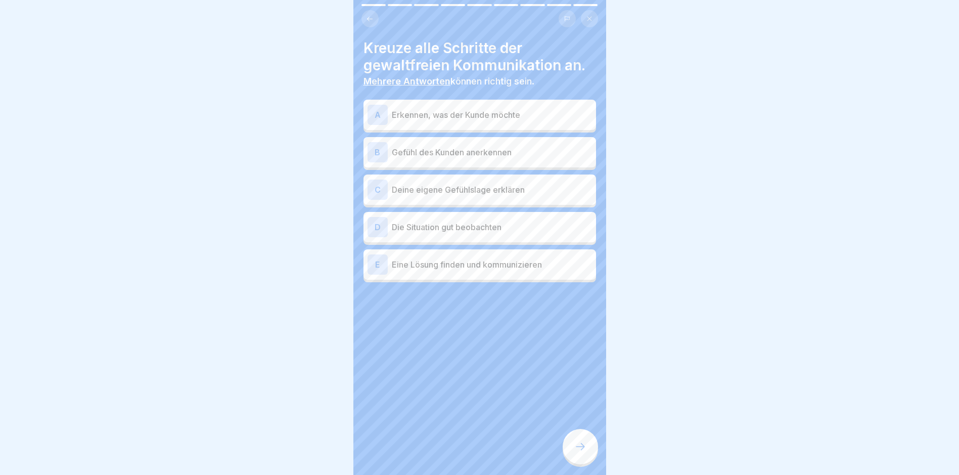
click at [522, 115] on p "Erkennen, was der Kunde möchte" at bounding box center [492, 115] width 200 height 12
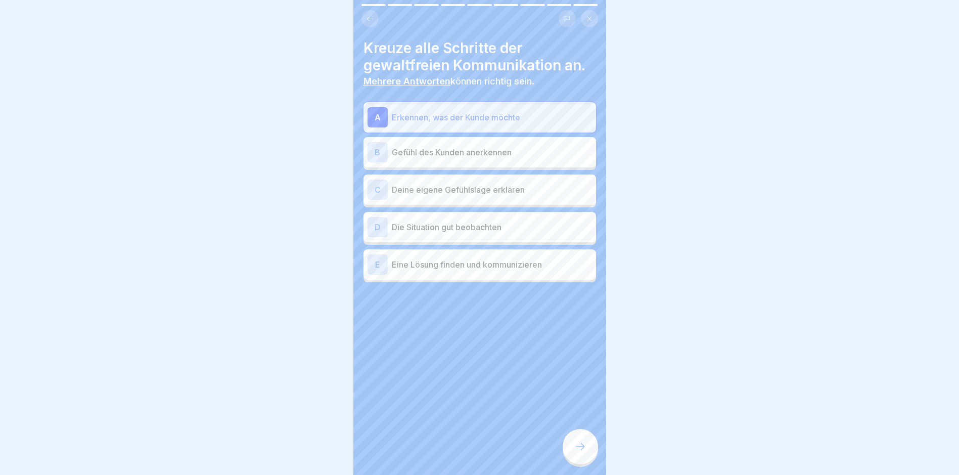
click at [507, 145] on div "B Gefühl des Kunden anerkennen" at bounding box center [480, 152] width 225 height 20
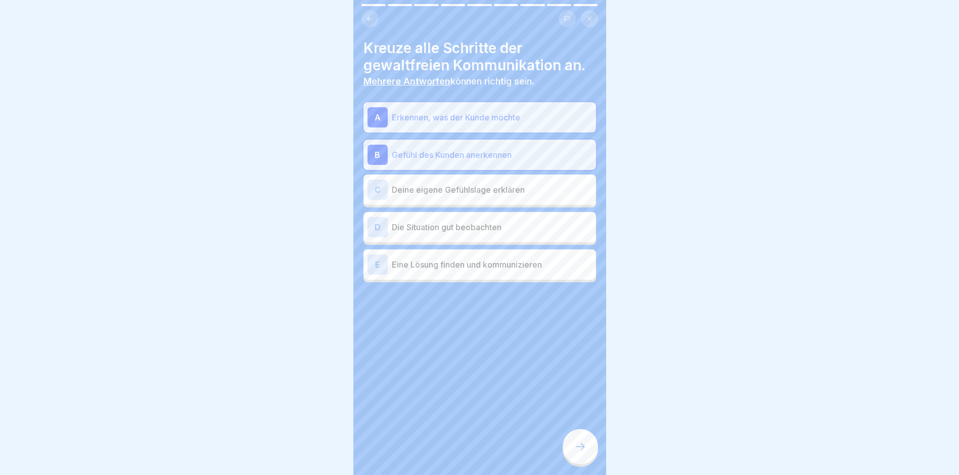
click at [449, 226] on p "Die Situation gut beobachten" at bounding box center [492, 227] width 200 height 12
click at [444, 264] on p "Eine Lösung finden und kommunizieren" at bounding box center [492, 264] width 200 height 12
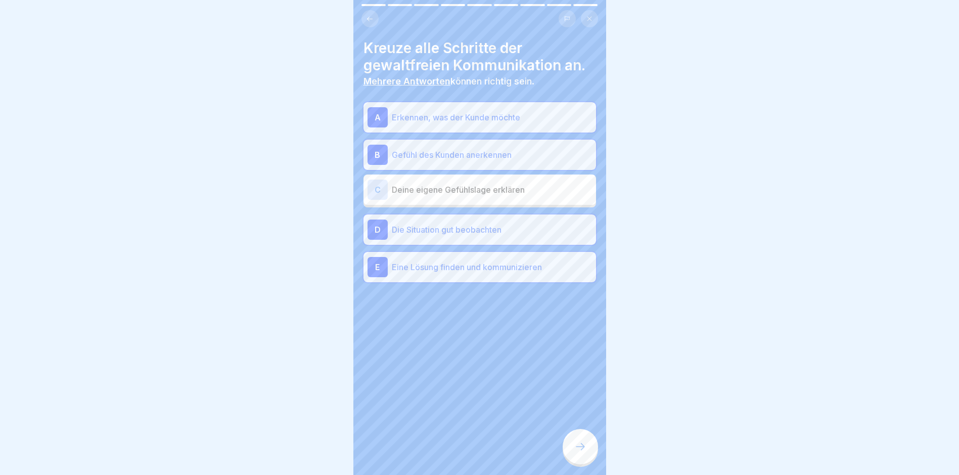
click at [581, 453] on icon at bounding box center [580, 446] width 12 height 12
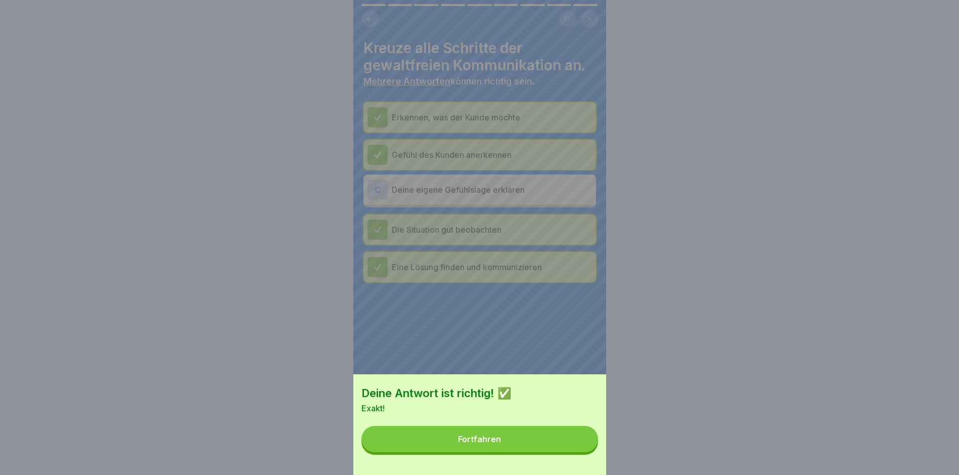
click at [581, 452] on button "Fortfahren" at bounding box center [480, 439] width 237 height 26
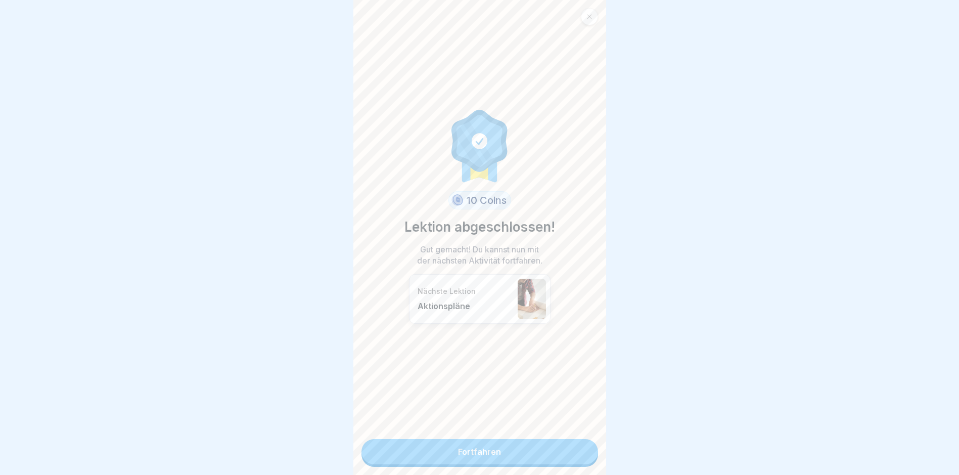
click at [538, 448] on link "Fortfahren" at bounding box center [480, 451] width 237 height 25
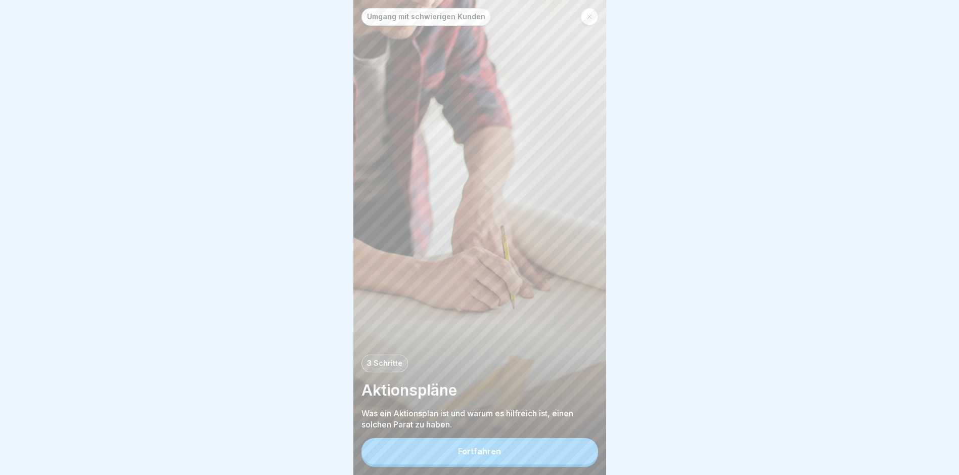
click at [488, 456] on div "Fortfahren" at bounding box center [479, 451] width 43 height 9
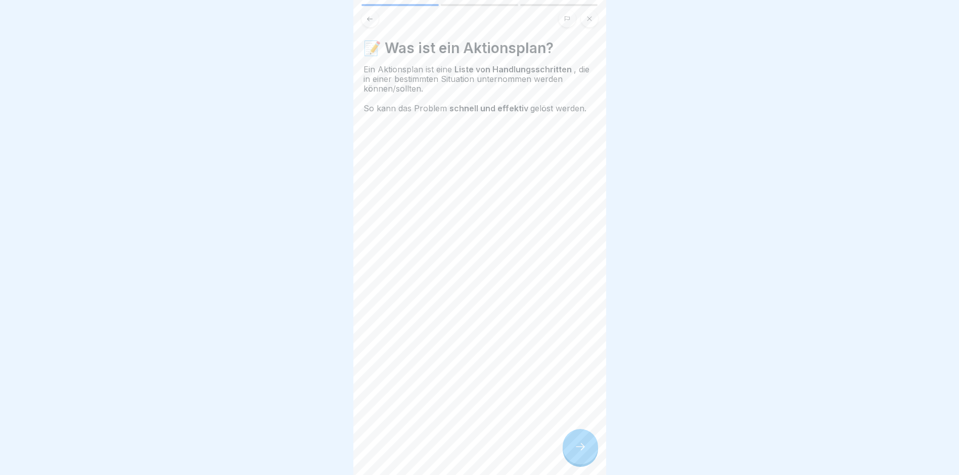
click at [586, 453] on icon at bounding box center [580, 446] width 12 height 12
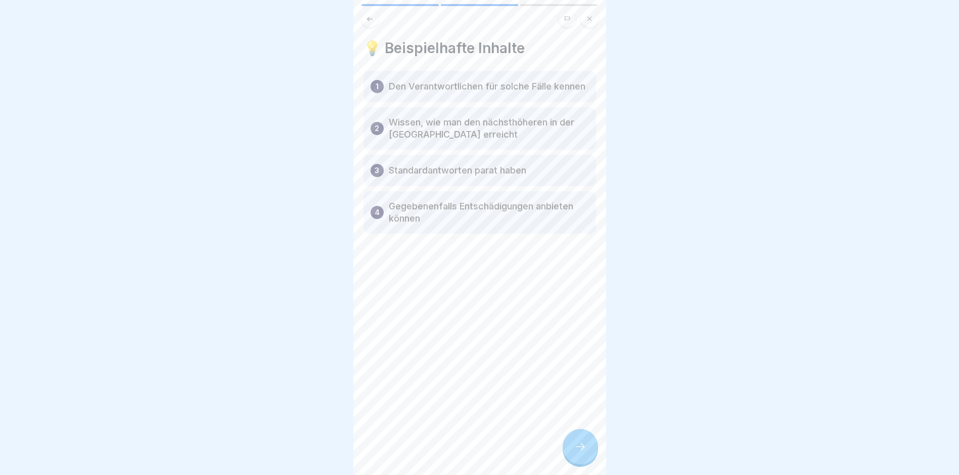
click at [587, 461] on div at bounding box center [580, 446] width 35 height 35
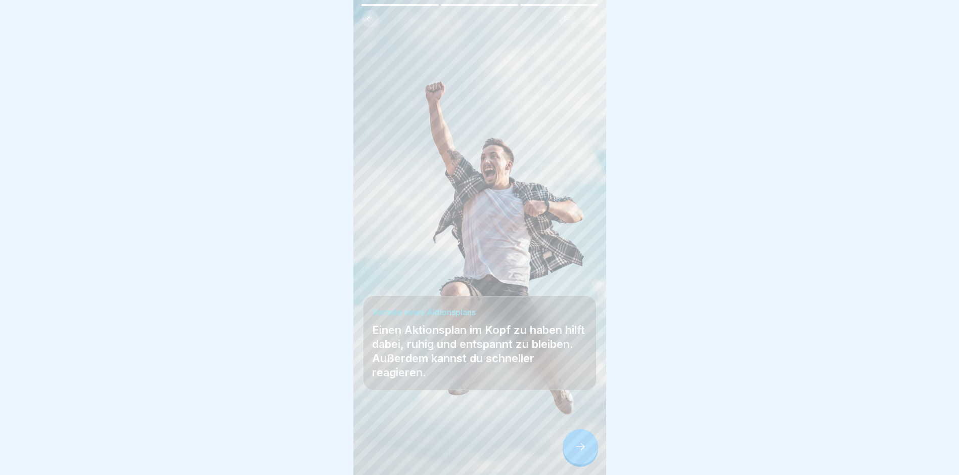
click at [587, 461] on div at bounding box center [580, 446] width 35 height 35
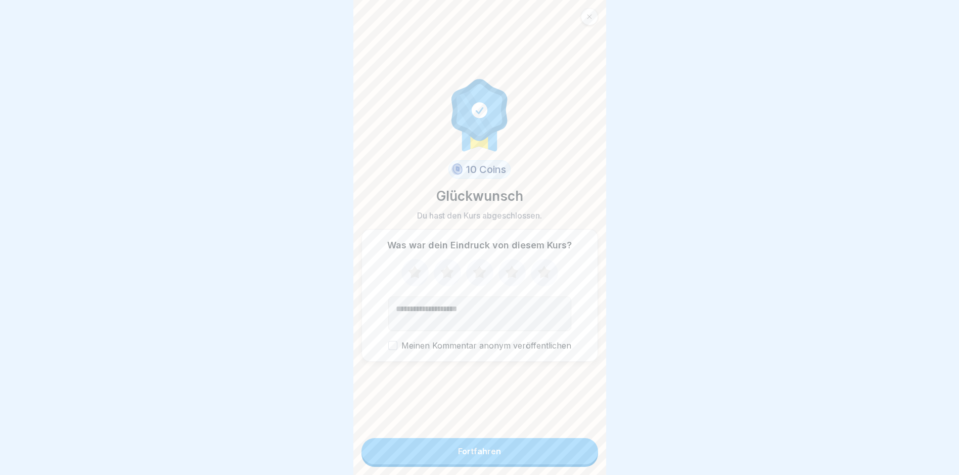
click at [561, 452] on button "Fortfahren" at bounding box center [480, 451] width 237 height 26
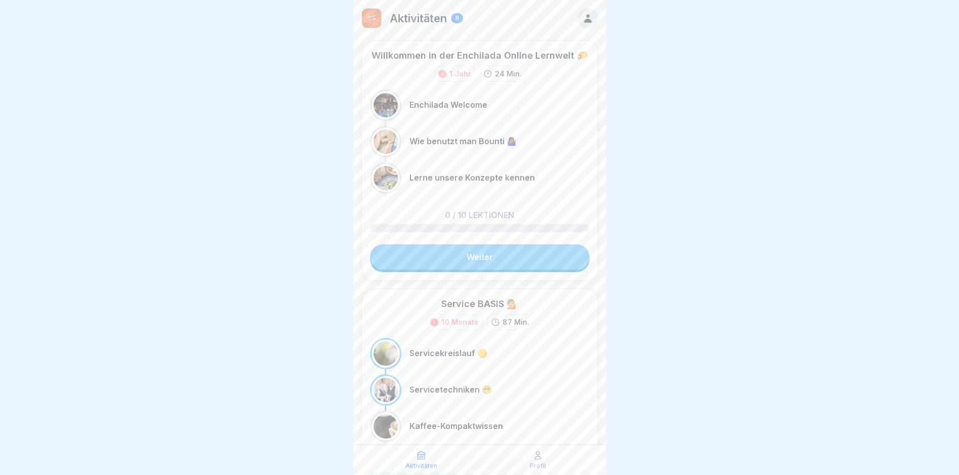
click at [481, 457] on div "Aktivitäten Profil" at bounding box center [479, 459] width 253 height 30
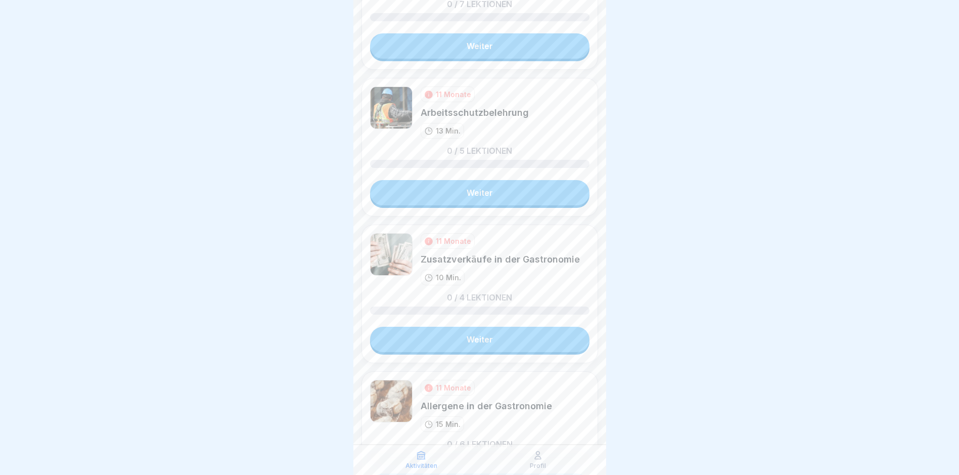
scroll to position [1120, 0]
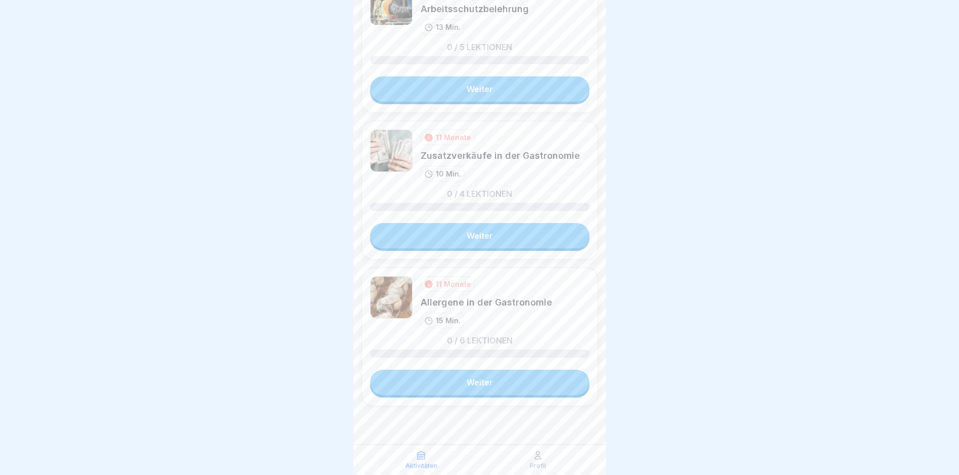
click at [441, 242] on link "Weiter" at bounding box center [479, 235] width 219 height 25
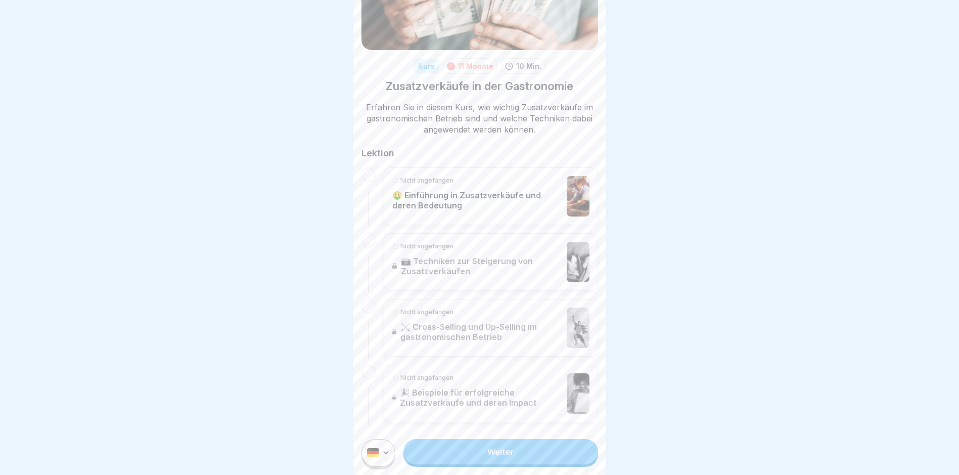
scroll to position [8, 0]
click at [484, 455] on link "Weiter" at bounding box center [501, 451] width 194 height 25
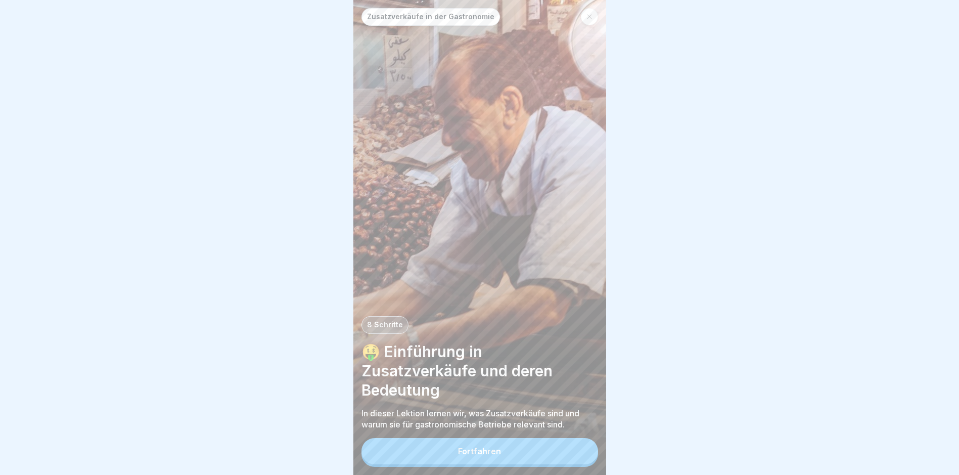
scroll to position [8, 0]
click at [475, 452] on div "Fortfahren" at bounding box center [479, 451] width 43 height 9
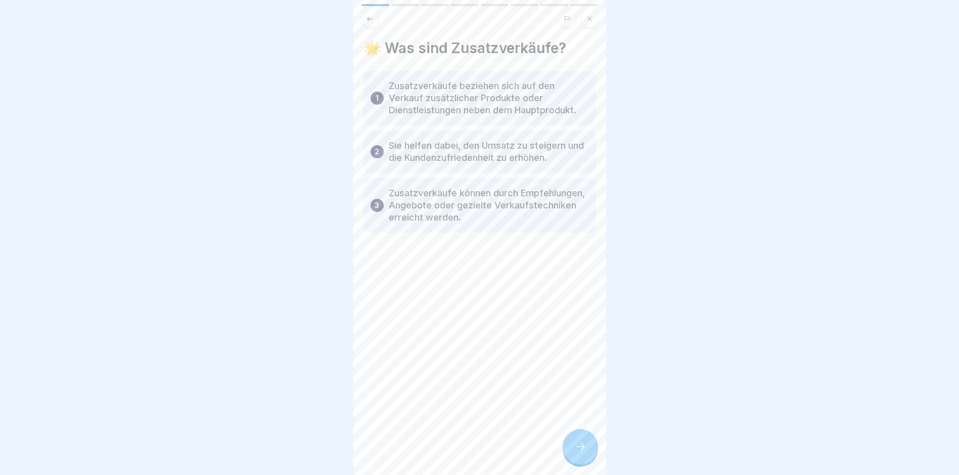
click at [583, 445] on icon at bounding box center [580, 446] width 12 height 12
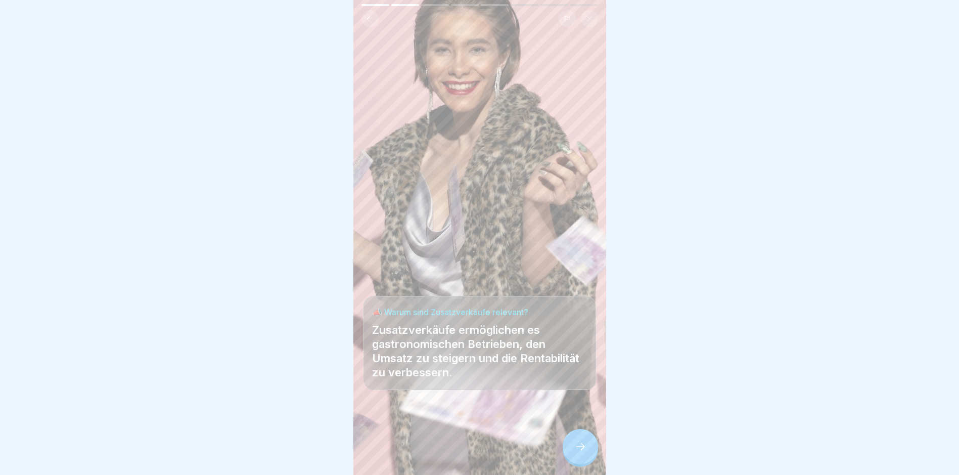
click at [583, 445] on icon at bounding box center [580, 446] width 12 height 12
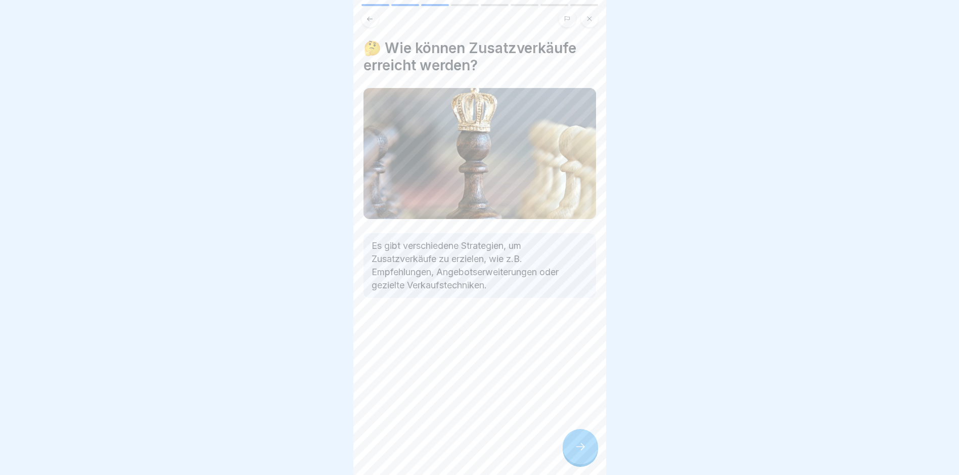
click at [583, 445] on icon at bounding box center [580, 446] width 12 height 12
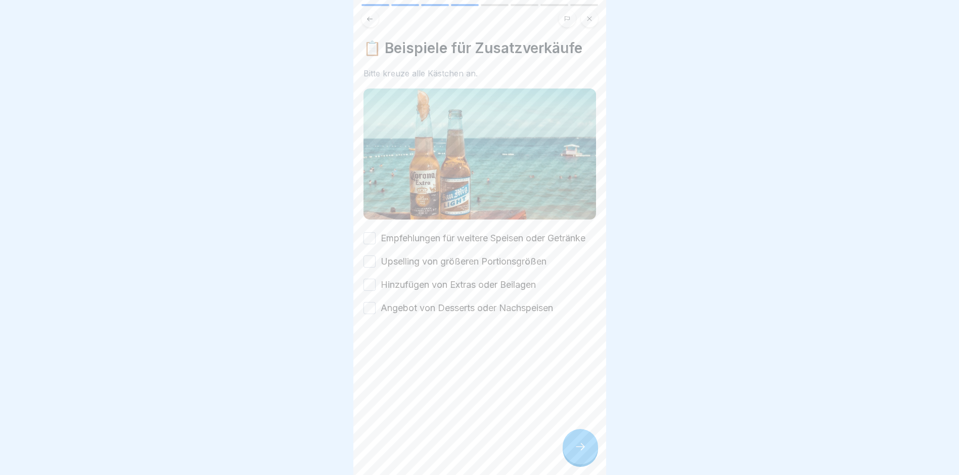
click at [369, 233] on button "Empfehlungen für weitere Speisen oder Getränke" at bounding box center [370, 238] width 12 height 12
click at [370, 264] on button "Upselling von größeren Portionsgrößen" at bounding box center [370, 261] width 12 height 12
click at [372, 283] on button "Hinzufügen von Extras oder Beilagen" at bounding box center [370, 285] width 12 height 12
click at [372, 311] on button "Angebot von Desserts oder Nachspeisen" at bounding box center [370, 308] width 12 height 12
click at [579, 449] on icon at bounding box center [580, 446] width 12 height 12
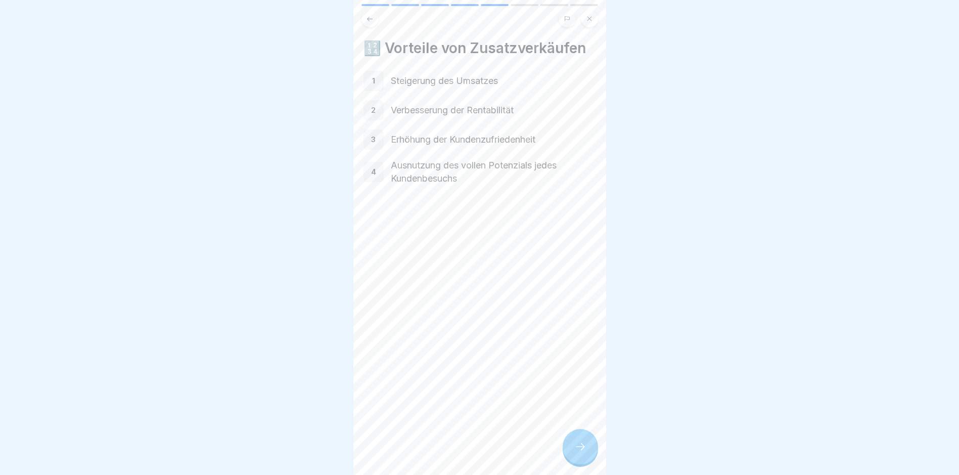
click at [581, 448] on icon at bounding box center [580, 446] width 12 height 12
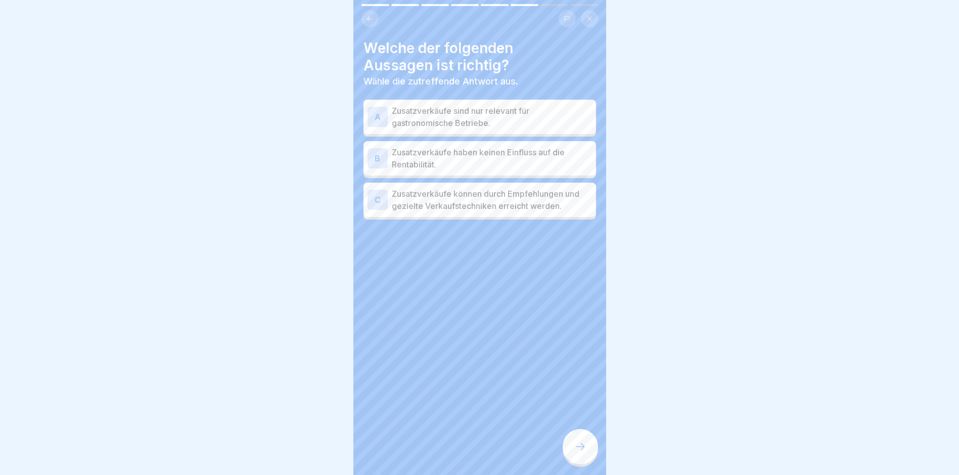
click at [421, 192] on p "Zusatzverkäufe können durch Empfehlungen und gezielte Verkaufstechniken erreich…" at bounding box center [492, 200] width 200 height 24
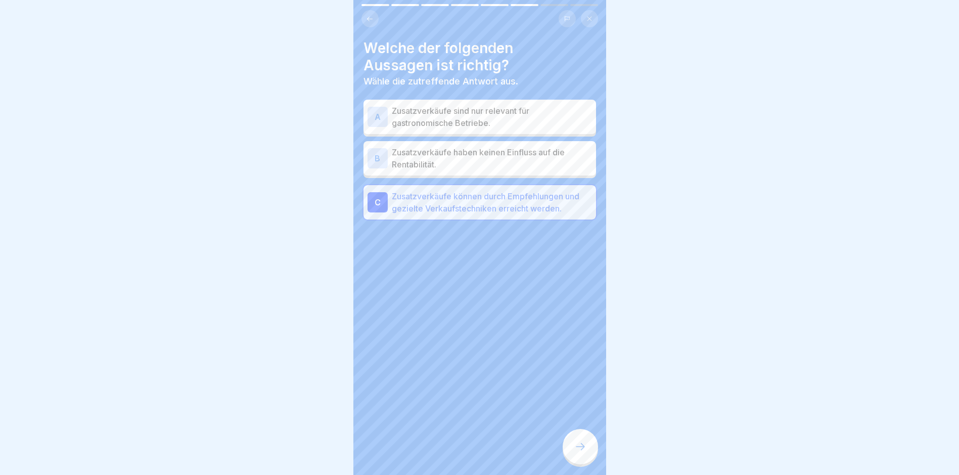
click at [583, 440] on div at bounding box center [580, 446] width 35 height 35
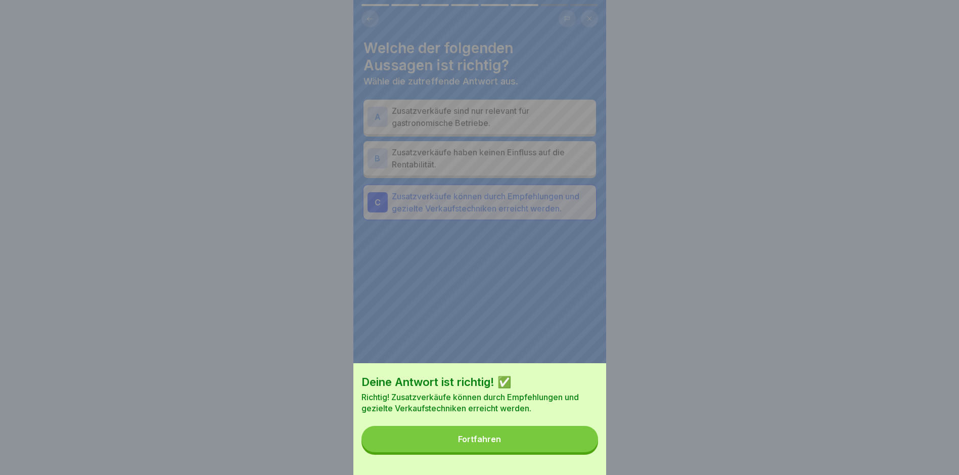
click at [547, 449] on button "Fortfahren" at bounding box center [480, 439] width 237 height 26
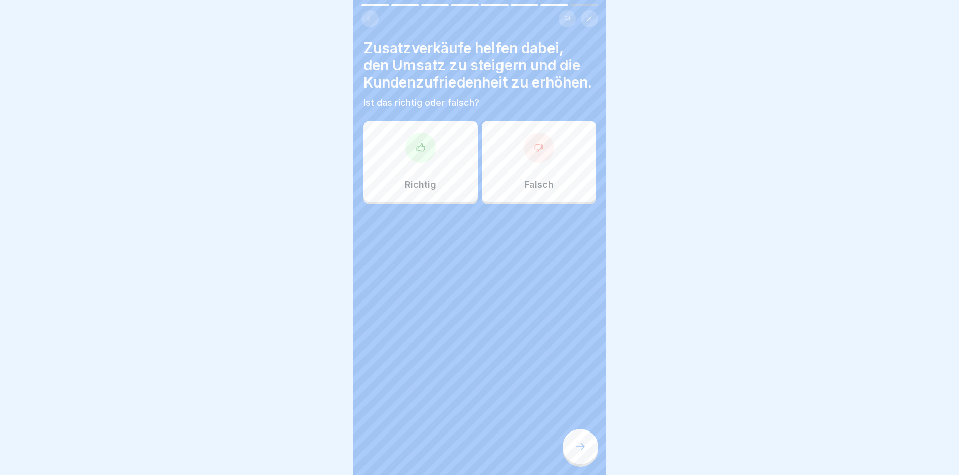
click at [400, 173] on div "Richtig" at bounding box center [421, 161] width 114 height 81
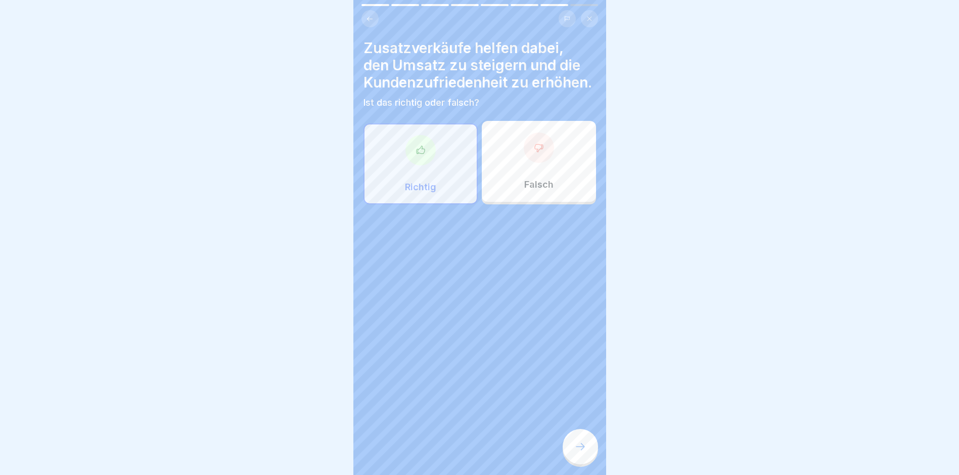
click at [579, 443] on icon at bounding box center [580, 446] width 12 height 12
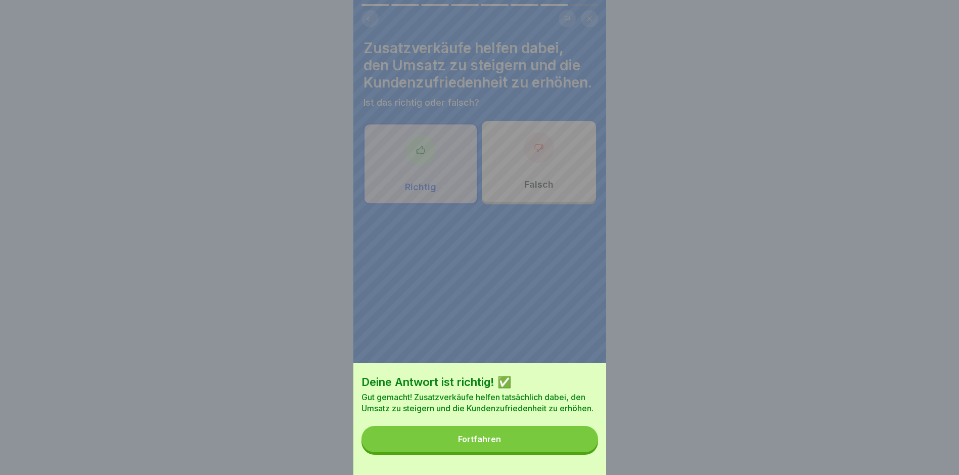
click at [579, 443] on button "Fortfahren" at bounding box center [480, 439] width 237 height 26
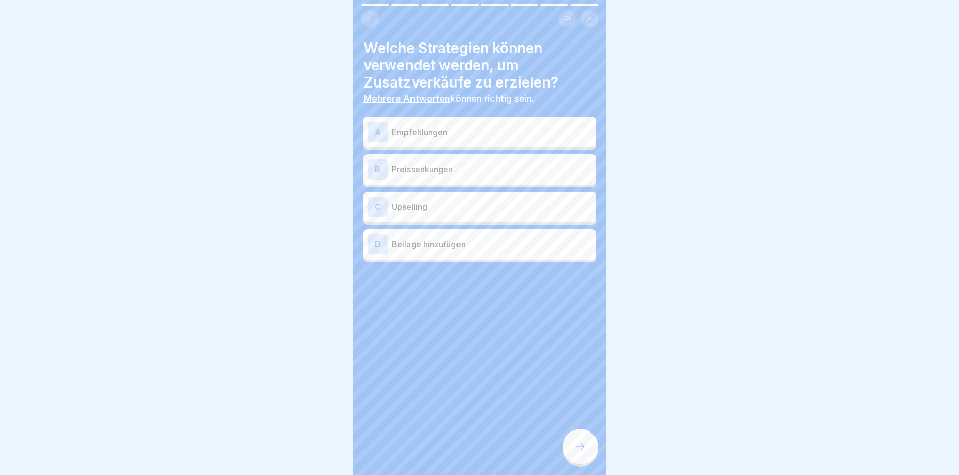
click at [414, 117] on div "A Empfehlungen" at bounding box center [480, 132] width 233 height 30
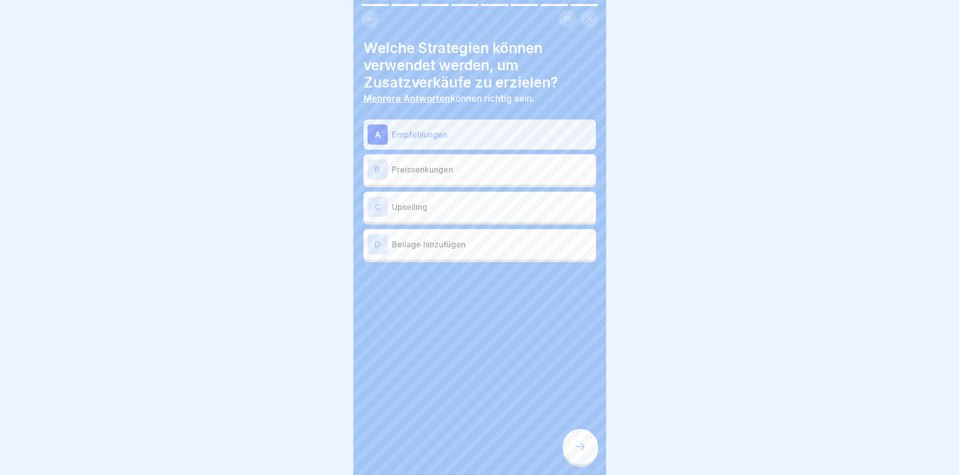
click at [398, 203] on p "Upselling" at bounding box center [492, 207] width 200 height 12
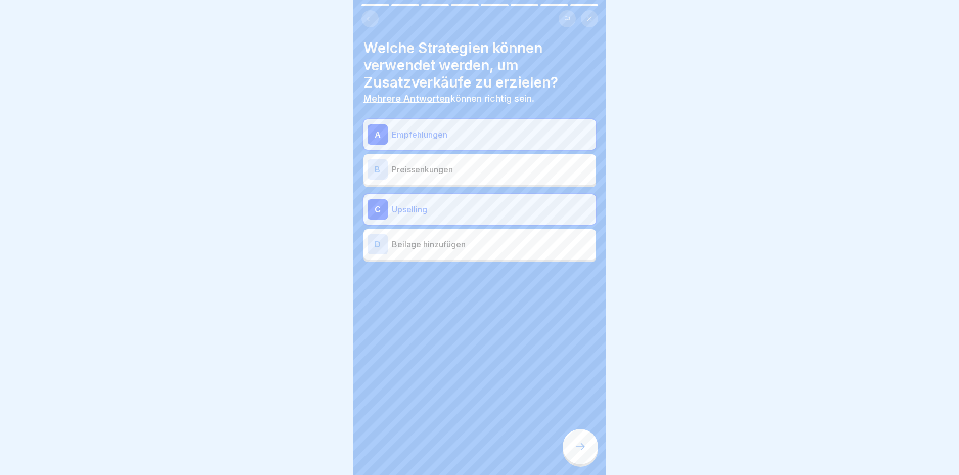
click at [398, 240] on p "Beilage hinzufügen" at bounding box center [492, 244] width 200 height 12
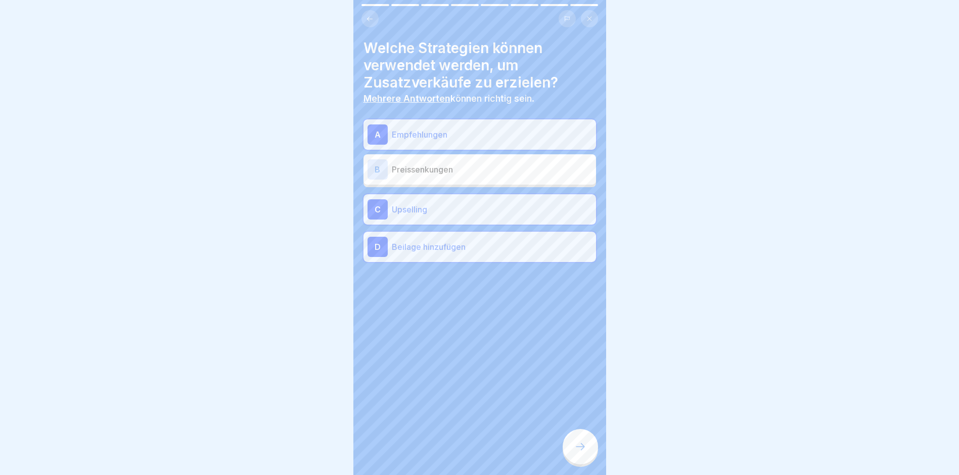
click at [587, 441] on div at bounding box center [580, 446] width 35 height 35
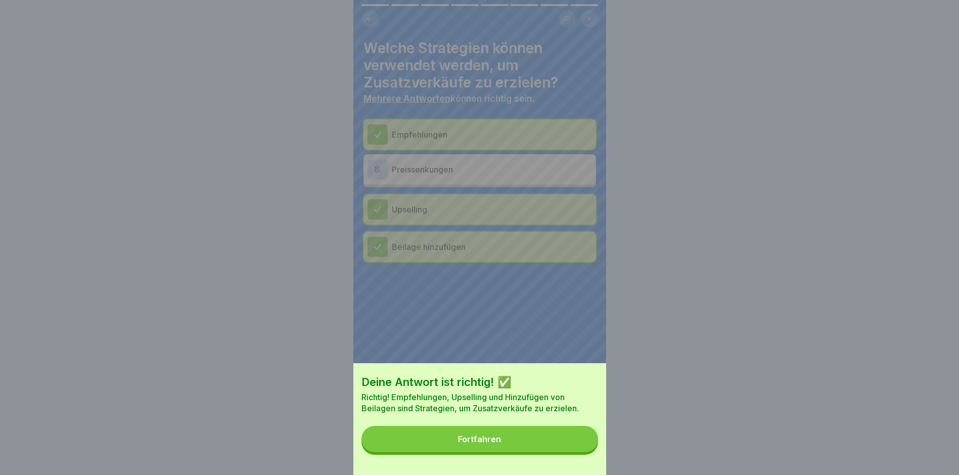
click at [572, 442] on button "Fortfahren" at bounding box center [480, 439] width 237 height 26
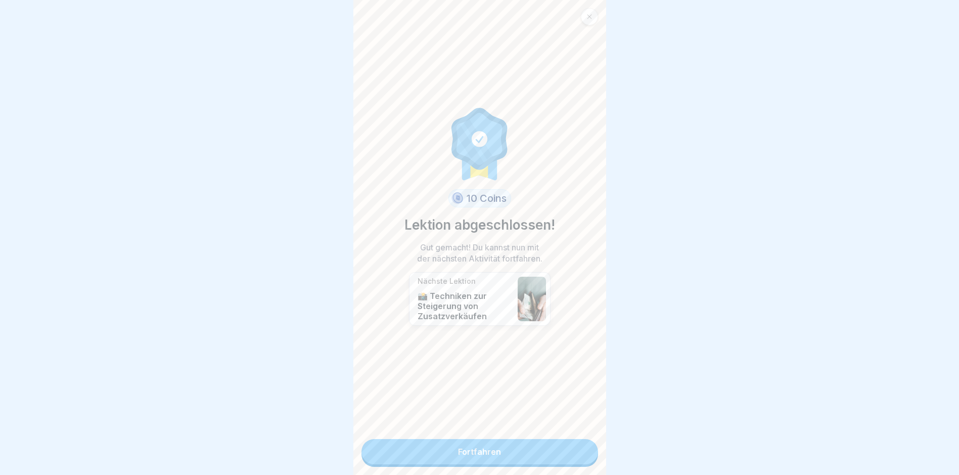
click at [459, 440] on link "Fortfahren" at bounding box center [480, 451] width 237 height 25
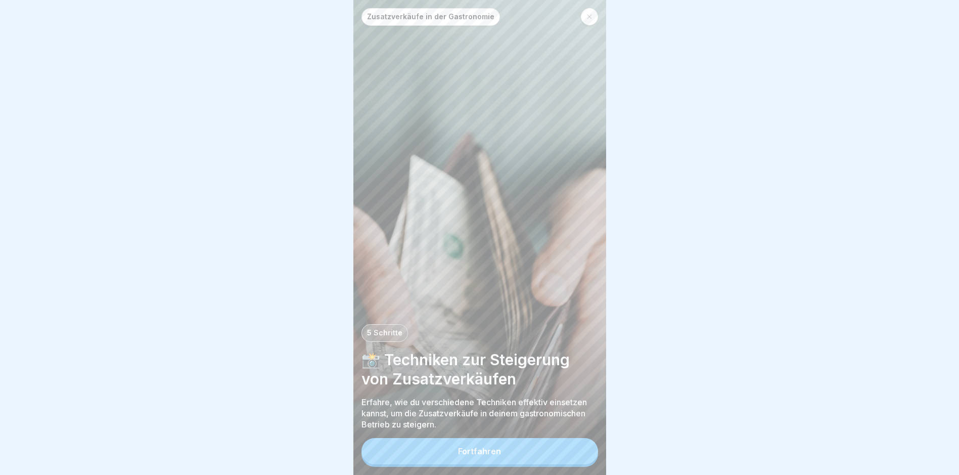
click at [458, 462] on button "Fortfahren" at bounding box center [480, 451] width 237 height 26
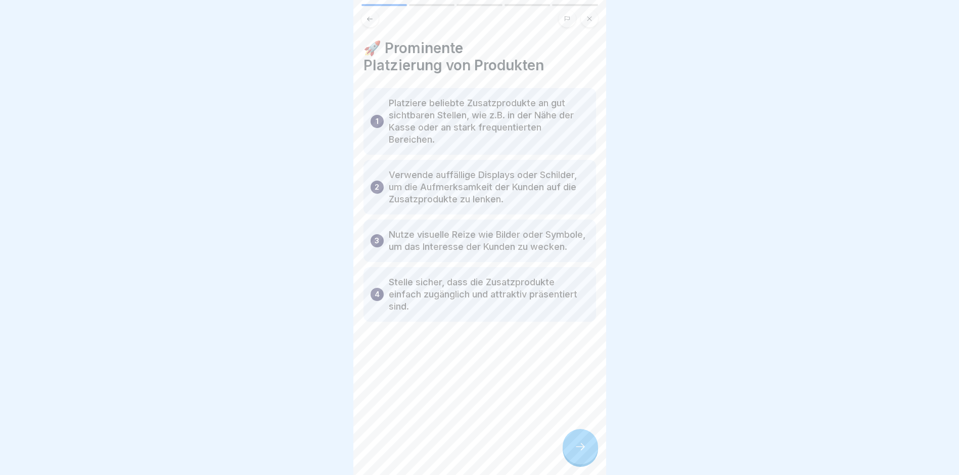
click at [581, 452] on icon at bounding box center [580, 446] width 12 height 12
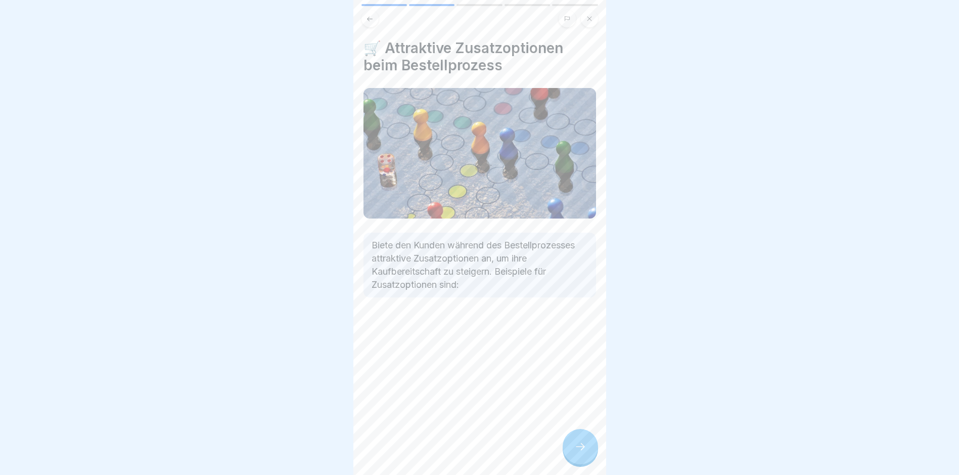
click at [581, 452] on icon at bounding box center [580, 446] width 12 height 12
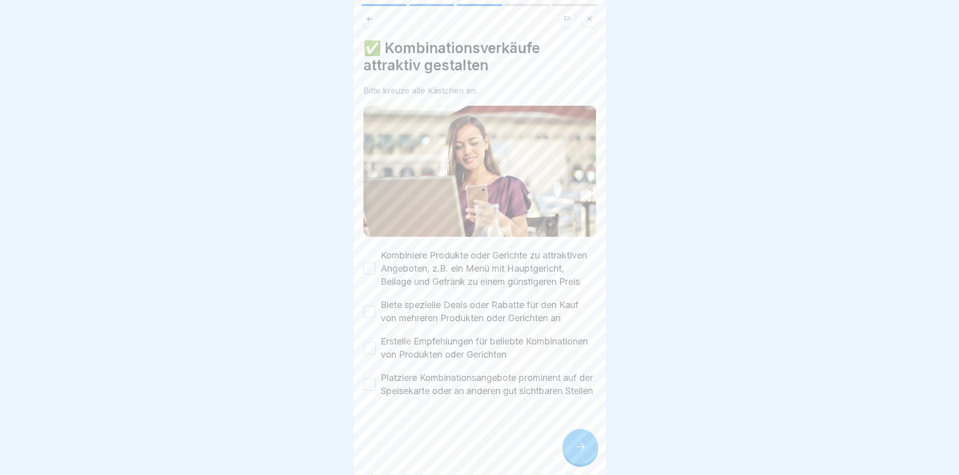
click at [371, 273] on button "Kombiniere Produkte oder Gerichte zu attraktiven Angeboten, z.B. ein Menü mit H…" at bounding box center [370, 268] width 12 height 12
click at [368, 318] on button "Biete spezielle Deals oder Rabatte für den Kauf von mehreren Produkten oder Ger…" at bounding box center [370, 311] width 12 height 12
click at [370, 354] on button "Erstelle Empfehlungen für beliebte Kombinationen von Produkten oder Gerichten" at bounding box center [370, 348] width 12 height 12
click at [371, 390] on button "Platziere Kombinationsangebote prominent auf der Speisekarte oder an anderen gu…" at bounding box center [370, 384] width 12 height 12
click at [581, 453] on icon at bounding box center [580, 446] width 12 height 12
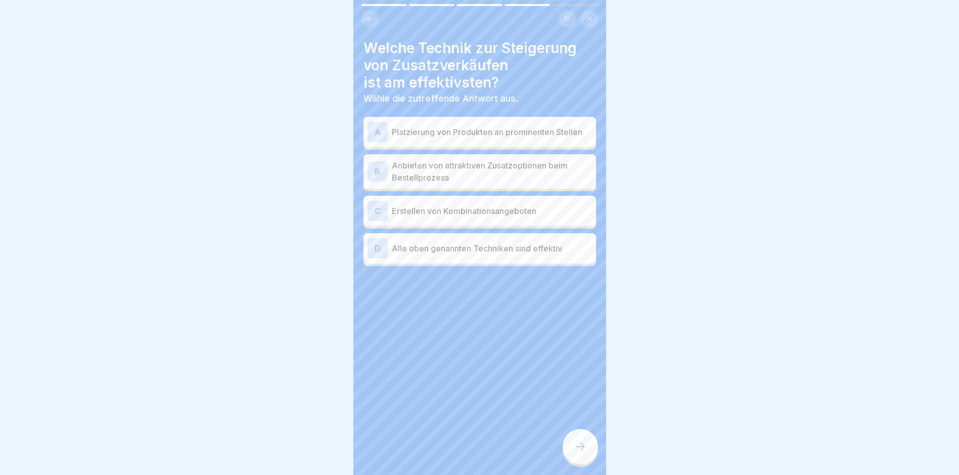
click at [451, 136] on p "Platzierung von Produkten an prominenten Stellen" at bounding box center [492, 132] width 200 height 12
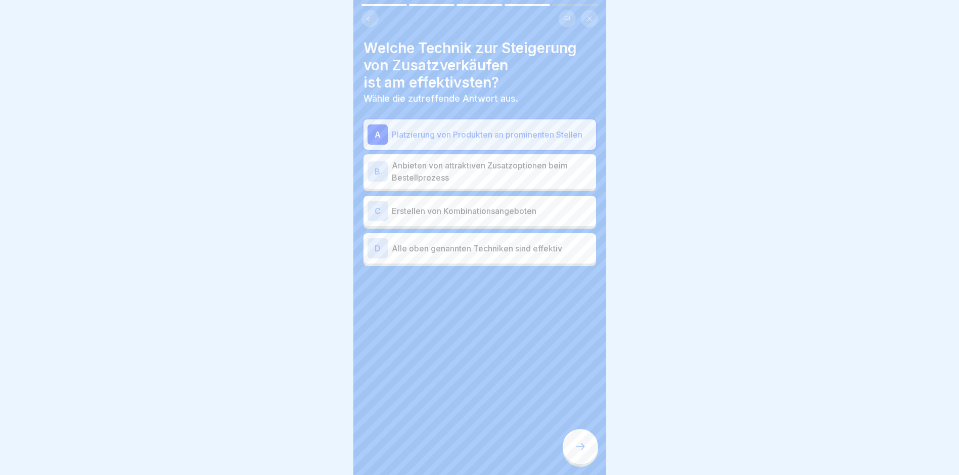
click at [438, 174] on p "Anbieten von attraktiven Zusatzoptionen beim Bestellprozess" at bounding box center [492, 171] width 200 height 24
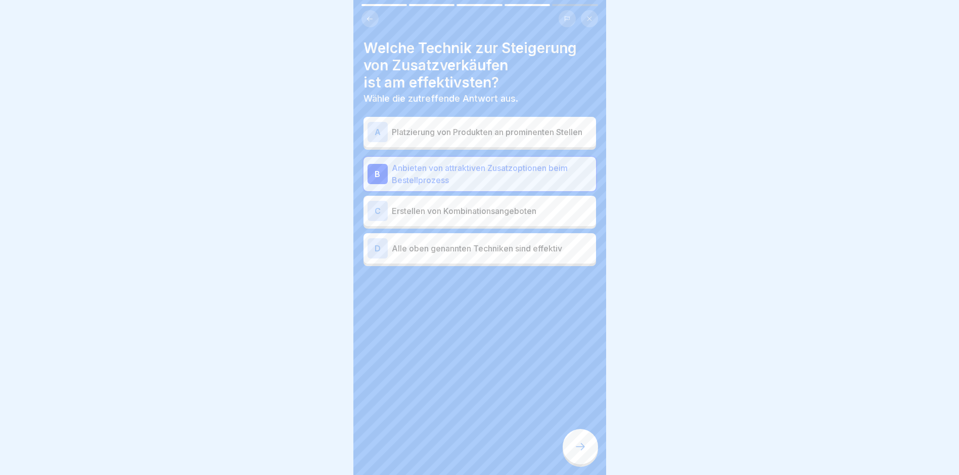
click at [431, 212] on p "Erstellen von Kombinationsangeboten" at bounding box center [492, 211] width 200 height 12
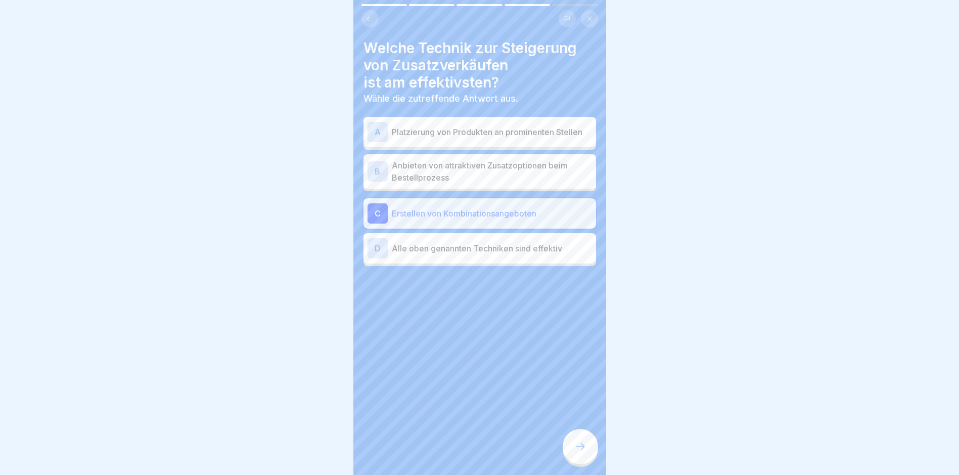
click at [425, 258] on div "D Alle oben genannten Techniken sind effektiv" at bounding box center [480, 248] width 225 height 20
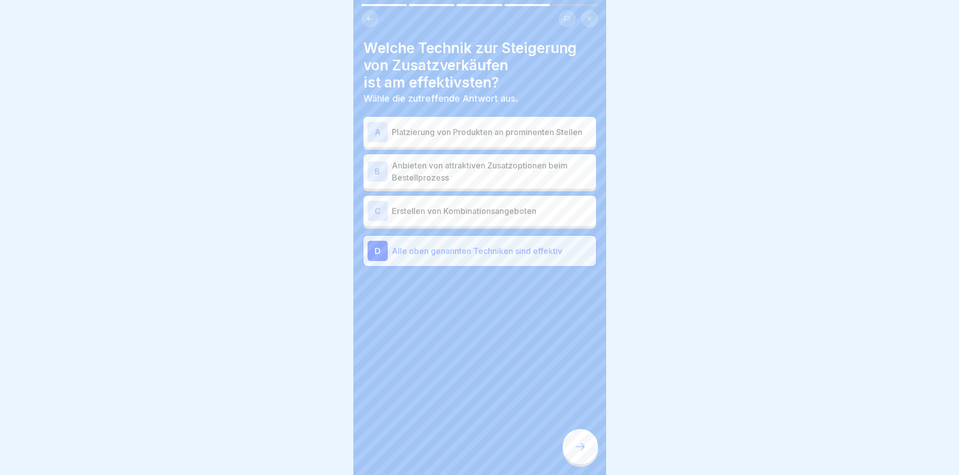
click at [410, 131] on p "Platzierung von Produkten an prominenten Stellen" at bounding box center [492, 132] width 200 height 12
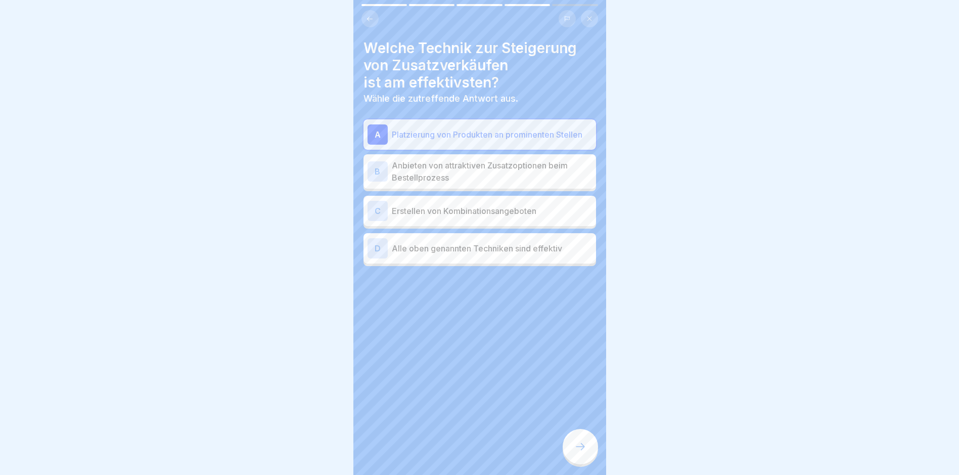
click at [410, 254] on p "Alle oben genannten Techniken sind effektiv" at bounding box center [492, 248] width 200 height 12
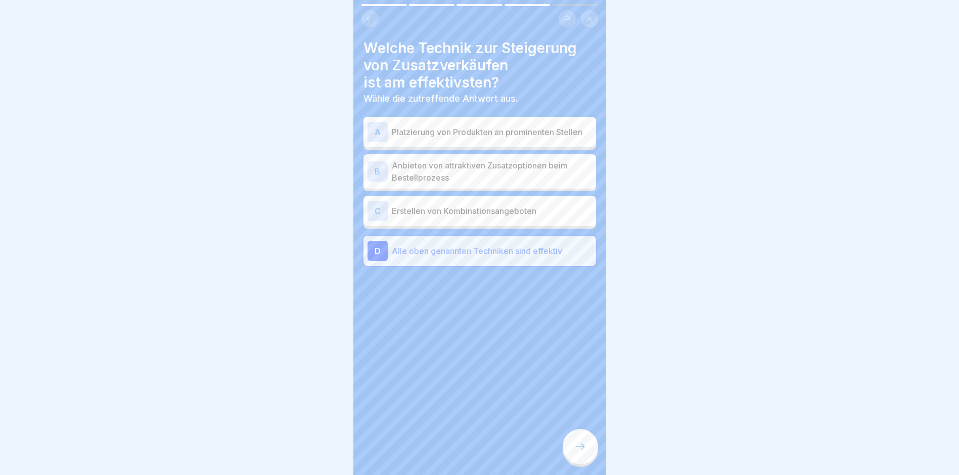
click at [583, 450] on icon at bounding box center [580, 446] width 9 height 7
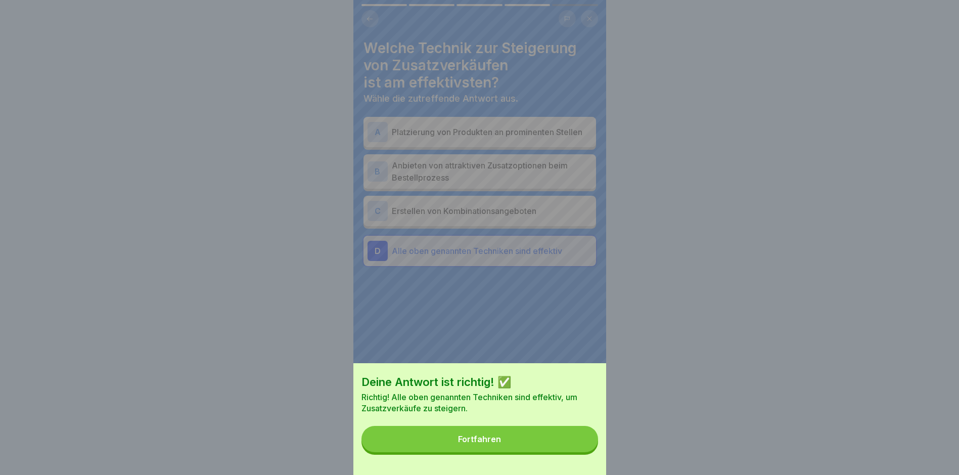
click at [582, 452] on button "Fortfahren" at bounding box center [480, 439] width 237 height 26
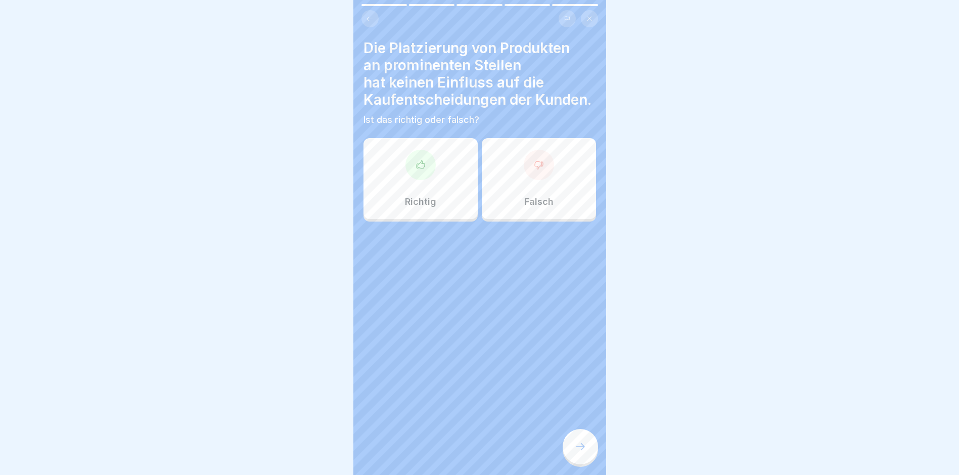
click at [531, 202] on div "Falsch" at bounding box center [539, 178] width 114 height 81
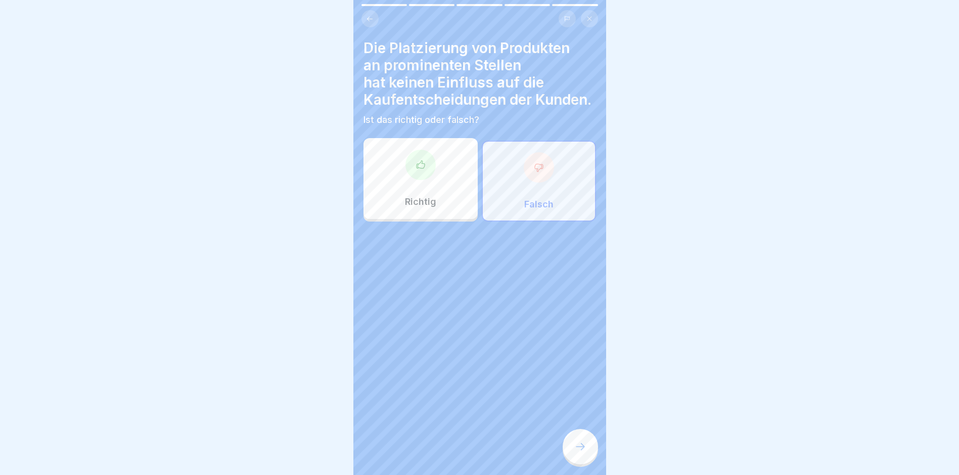
click at [572, 451] on div at bounding box center [580, 446] width 35 height 35
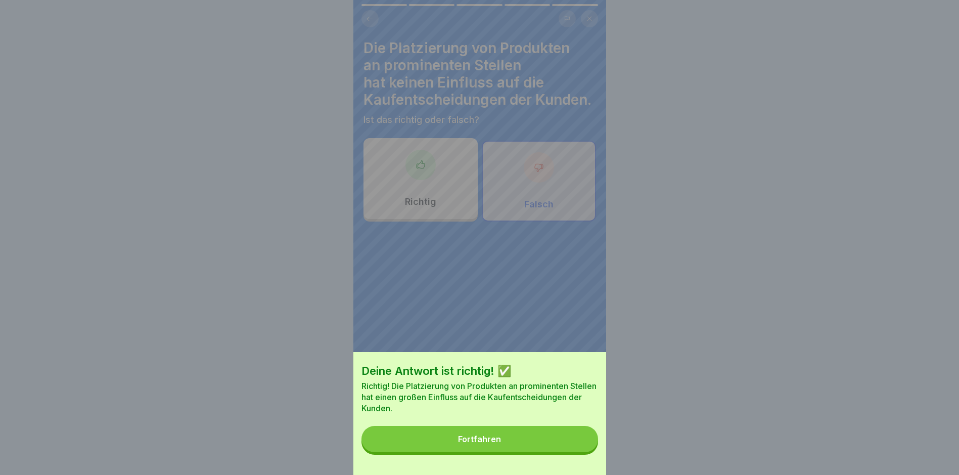
click at [553, 451] on button "Fortfahren" at bounding box center [480, 439] width 237 height 26
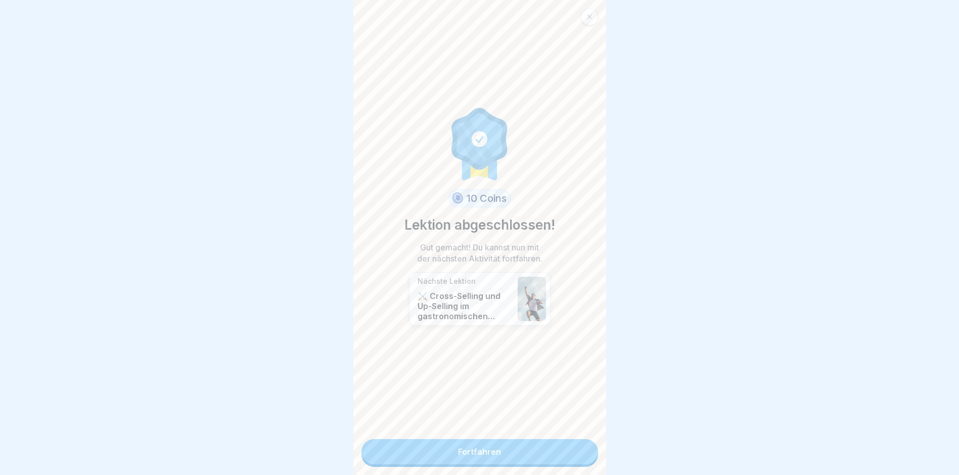
click at [553, 451] on link "Fortfahren" at bounding box center [480, 451] width 237 height 25
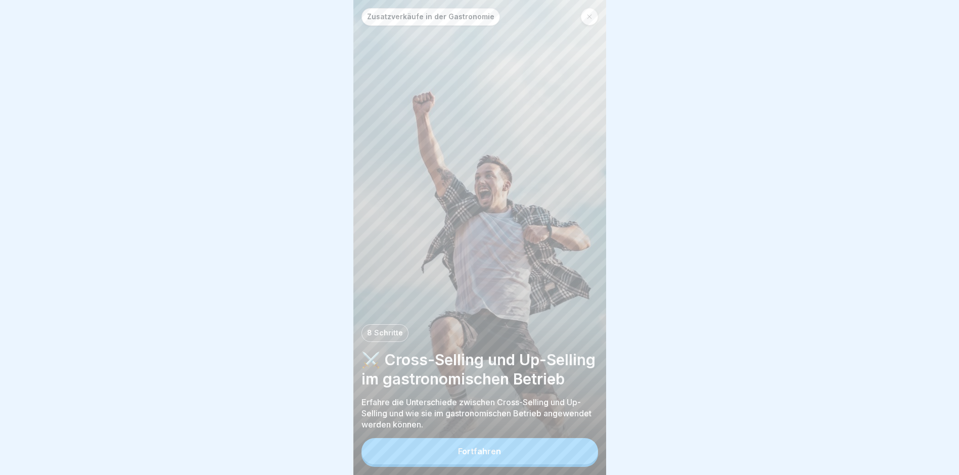
click at [553, 451] on button "Fortfahren" at bounding box center [480, 451] width 237 height 26
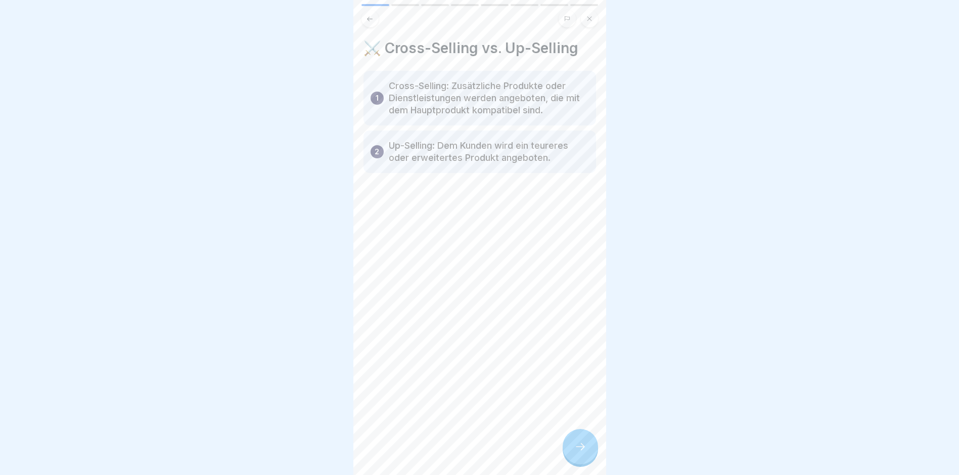
click at [586, 453] on icon at bounding box center [580, 446] width 12 height 12
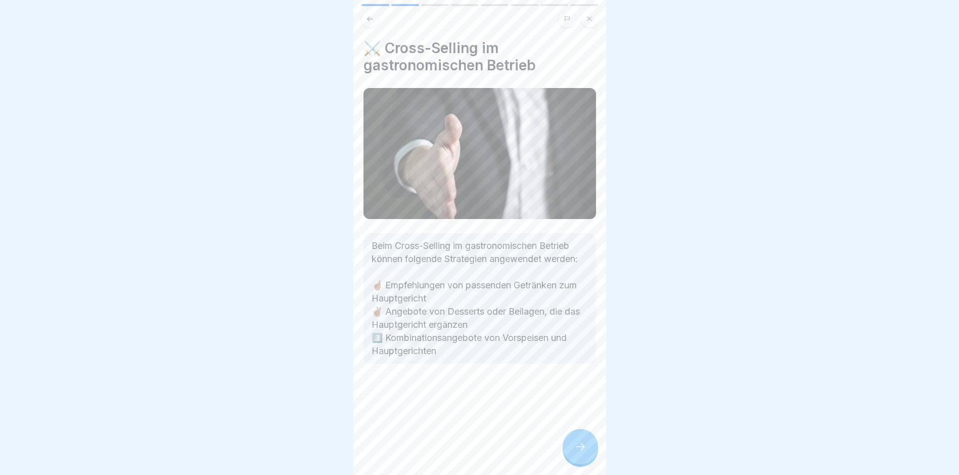
click at [586, 453] on icon at bounding box center [580, 446] width 12 height 12
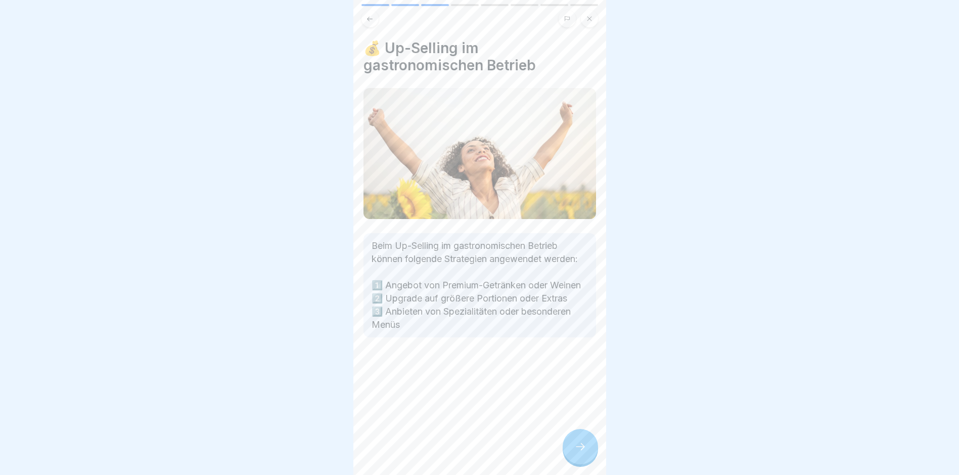
click at [586, 453] on icon at bounding box center [580, 446] width 12 height 12
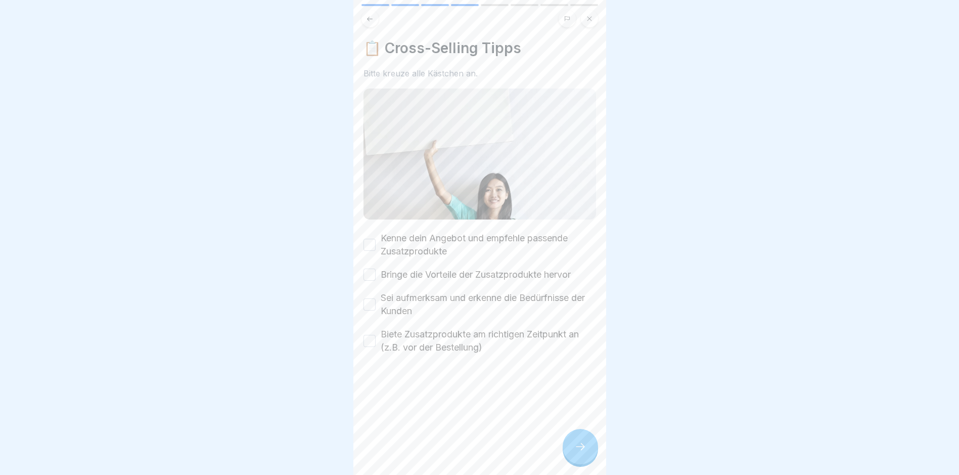
click at [365, 244] on button "Kenne dein Angebot und empfehle passende Zusatzprodukte" at bounding box center [370, 245] width 12 height 12
click at [372, 271] on button "Bringe die Vorteile der Zusatzprodukte hervor" at bounding box center [370, 275] width 12 height 12
click at [372, 299] on button "Sei aufmerksam und erkenne die Bedürfnisse der Kunden" at bounding box center [370, 304] width 12 height 12
click at [371, 335] on button "Biete Zusatzprodukte am richtigen Zeitpunkt an (z.B. vor der Bestellung)" at bounding box center [370, 341] width 12 height 12
click at [578, 453] on icon at bounding box center [580, 446] width 12 height 12
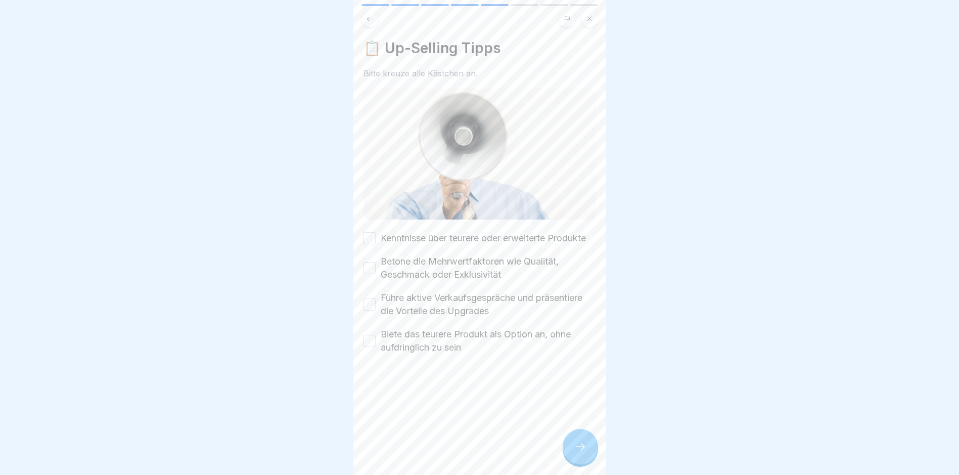
click at [373, 240] on button "Kenntnisse über teurere oder erweiterte Produkte" at bounding box center [370, 238] width 12 height 12
click at [367, 274] on button "Betone die Mehrwertfaktoren wie Qualität, Geschmack oder Exklusivität" at bounding box center [370, 268] width 12 height 12
click at [370, 309] on button "Führe aktive Verkaufsgespräche und präsentiere die Vorteile des Upgrades" at bounding box center [370, 304] width 12 height 12
click at [373, 347] on button "Biete das teurere Produkt als Option an, ohne aufdringlich zu sein" at bounding box center [370, 341] width 12 height 12
click at [577, 453] on icon at bounding box center [580, 446] width 12 height 12
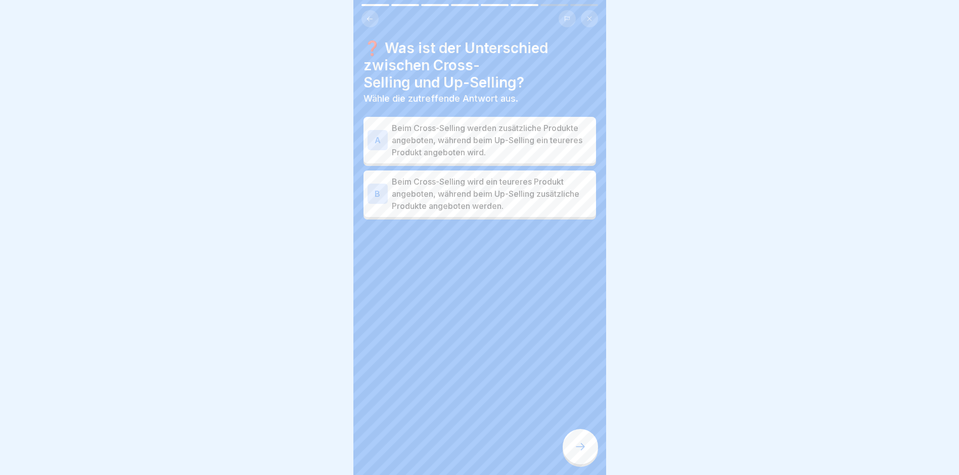
click at [409, 188] on p "Beim Cross-Selling wird ein teureres Produkt angeboten, während beim Up-Selling…" at bounding box center [492, 193] width 200 height 36
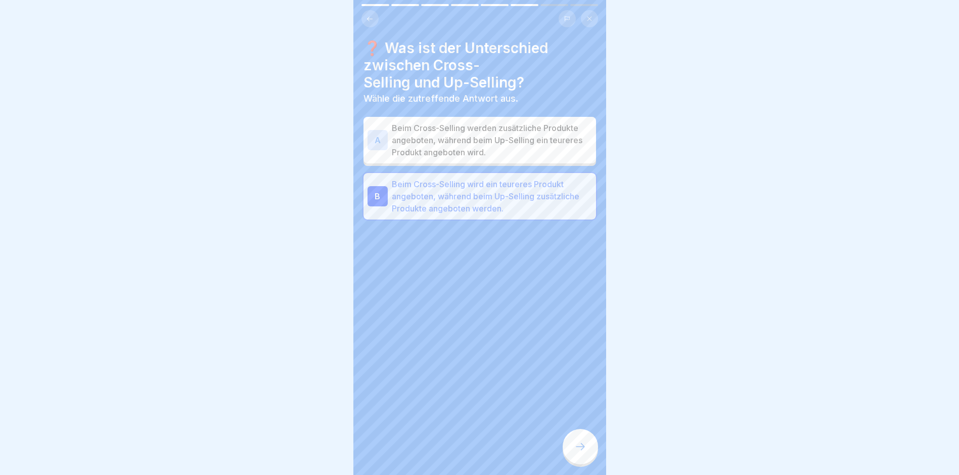
click at [591, 455] on div at bounding box center [580, 446] width 35 height 35
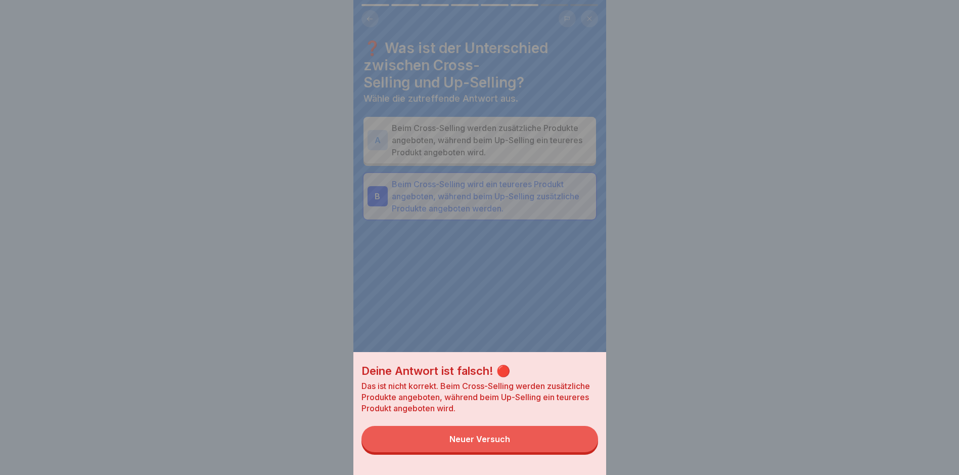
click at [591, 452] on button "Neuer Versuch" at bounding box center [480, 439] width 237 height 26
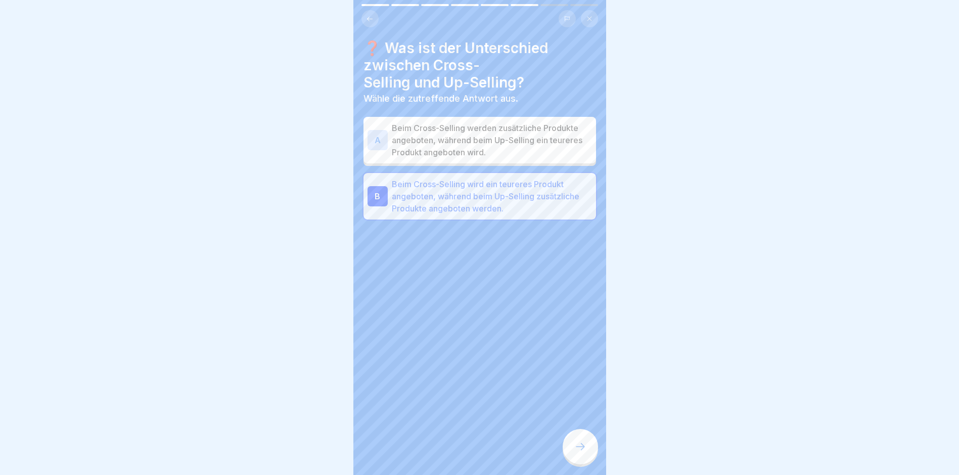
click at [466, 140] on p "Beim Cross-Selling werden zusätzliche Produkte angeboten, während beim Up-Selli…" at bounding box center [492, 140] width 200 height 36
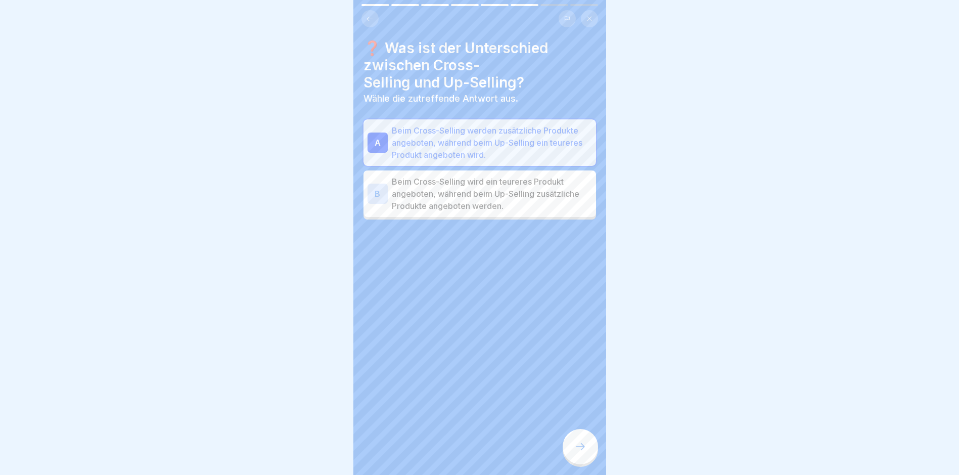
click at [574, 453] on icon at bounding box center [580, 446] width 12 height 12
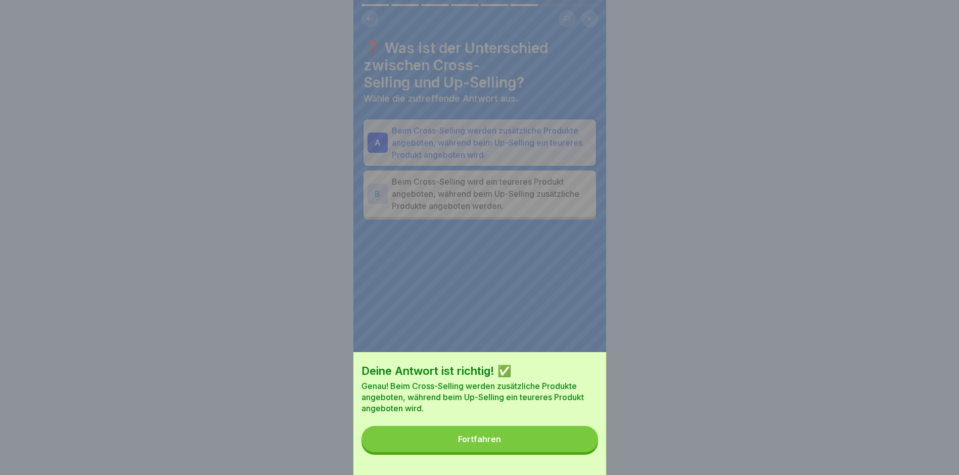
click at [574, 452] on button "Fortfahren" at bounding box center [480, 439] width 237 height 26
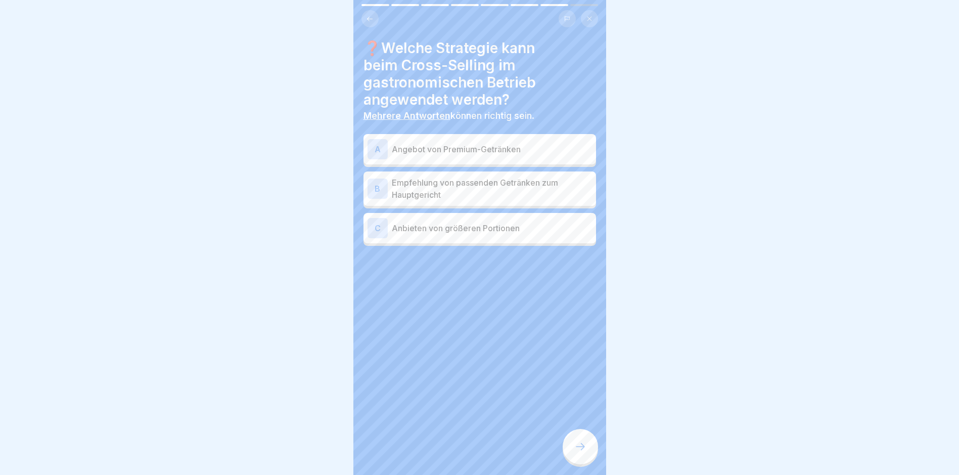
click at [501, 189] on p "Empfehlung von passenden Getränken zum Hauptgericht" at bounding box center [492, 188] width 200 height 24
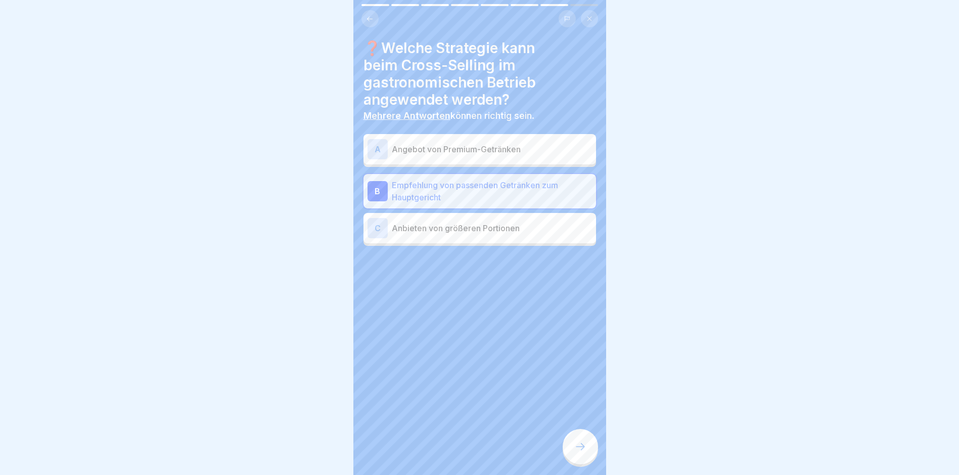
click at [459, 228] on p "Anbieten von größeren Portionen" at bounding box center [492, 228] width 200 height 12
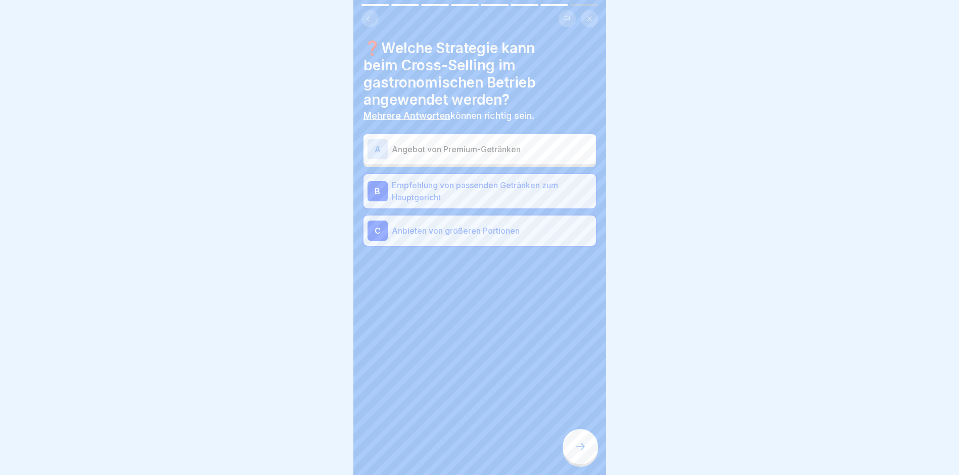
click at [582, 453] on icon at bounding box center [580, 446] width 12 height 12
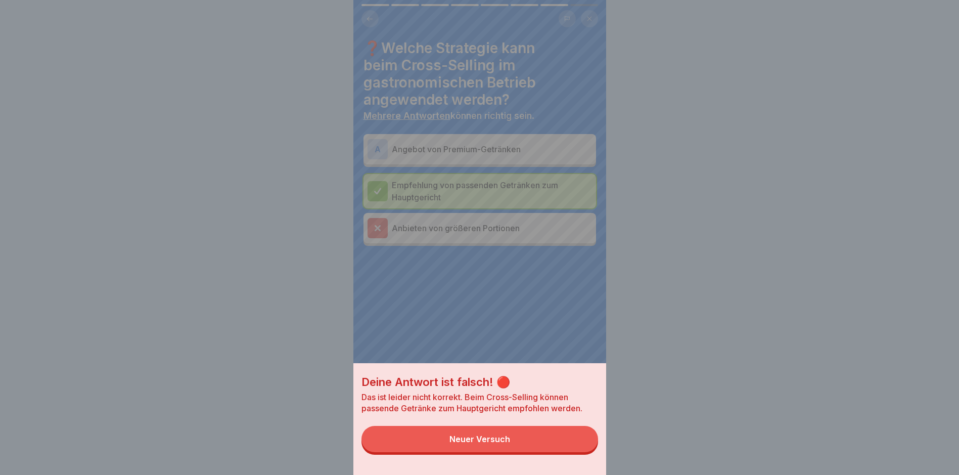
click at [561, 447] on button "Neuer Versuch" at bounding box center [480, 439] width 237 height 26
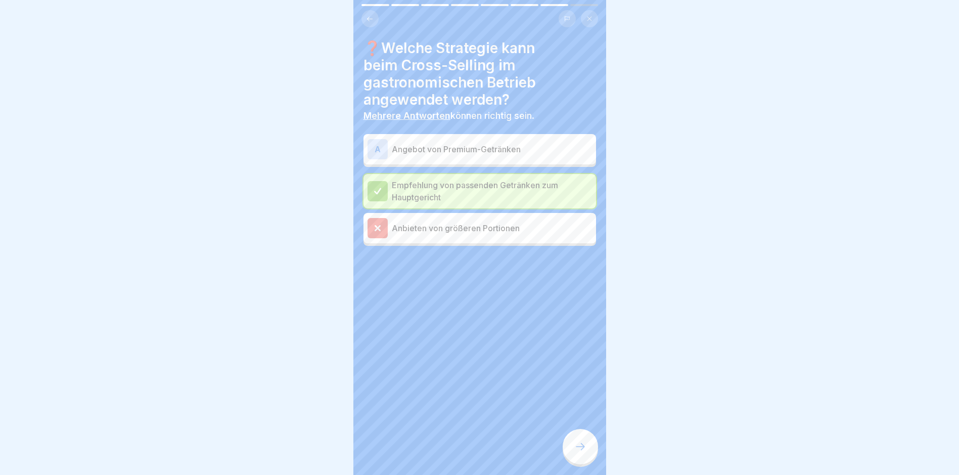
click at [382, 144] on div "A" at bounding box center [378, 149] width 20 height 20
click at [379, 229] on icon at bounding box center [377, 228] width 5 height 5
click at [382, 137] on div "A Angebot von Premium-Getränken" at bounding box center [480, 152] width 233 height 30
click at [578, 453] on icon at bounding box center [580, 446] width 12 height 12
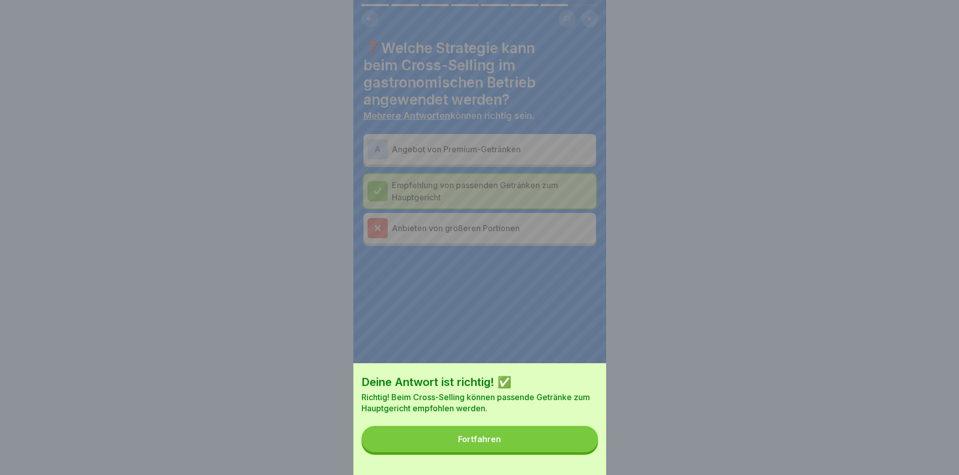
click at [578, 452] on button "Fortfahren" at bounding box center [480, 439] width 237 height 26
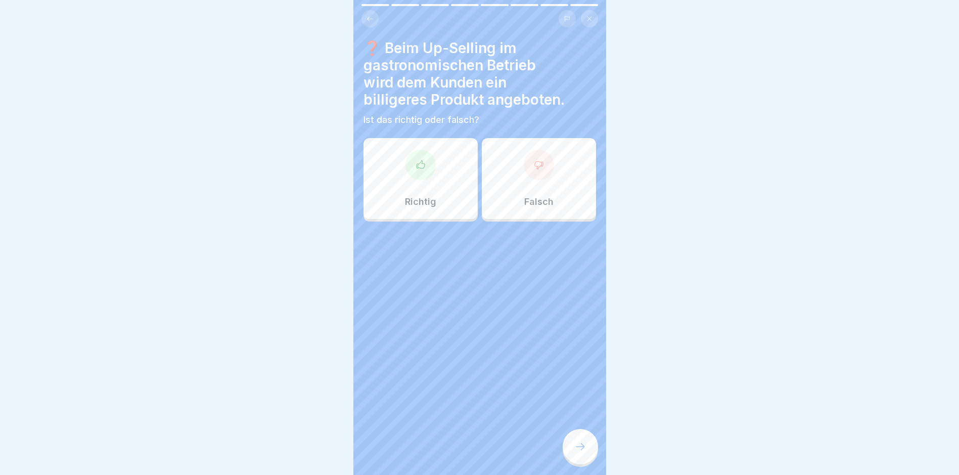
click at [516, 194] on div "Falsch" at bounding box center [539, 178] width 114 height 81
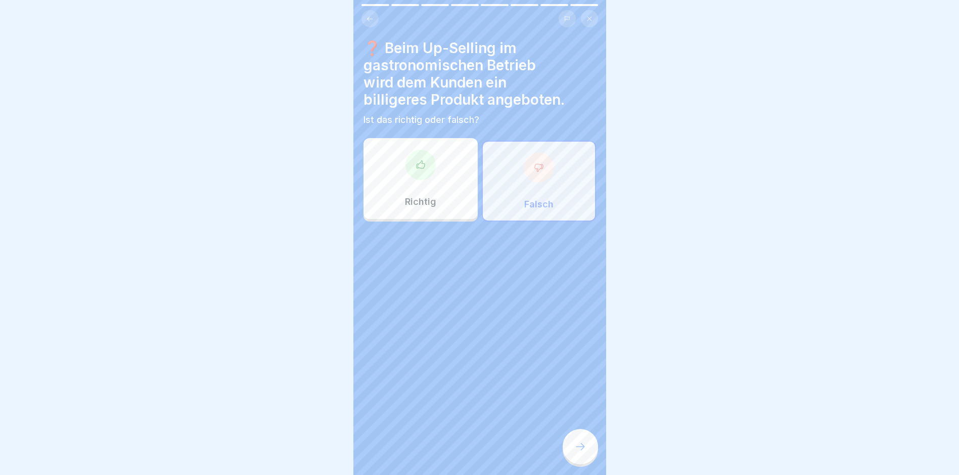
click at [582, 448] on div at bounding box center [580, 446] width 35 height 35
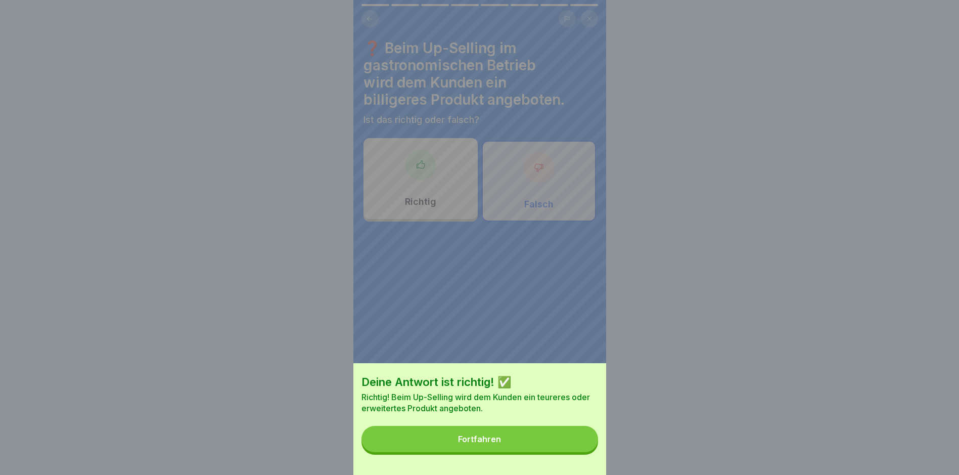
click at [582, 448] on button "Fortfahren" at bounding box center [480, 439] width 237 height 26
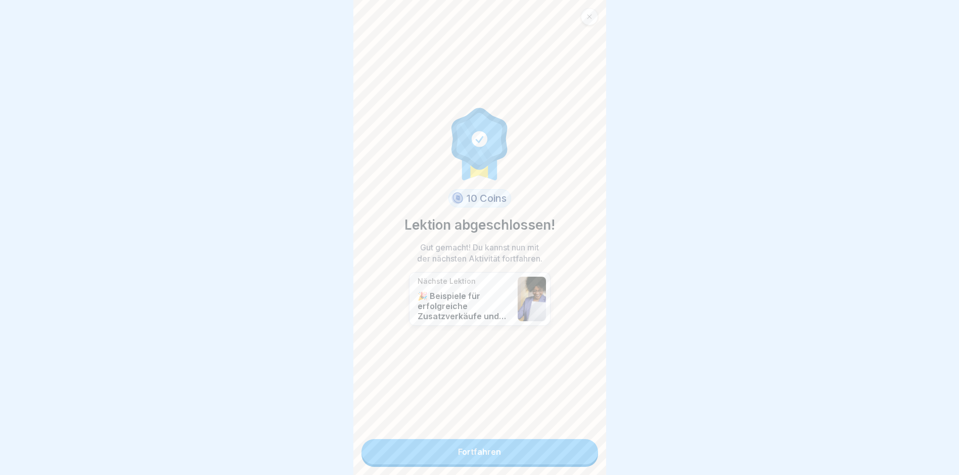
click at [543, 444] on link "Fortfahren" at bounding box center [480, 451] width 237 height 25
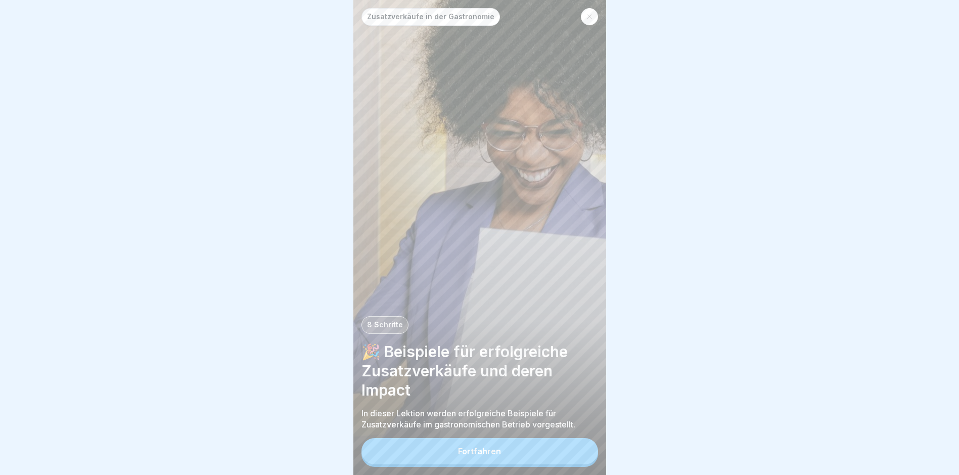
click at [475, 456] on div "Fortfahren" at bounding box center [479, 451] width 43 height 9
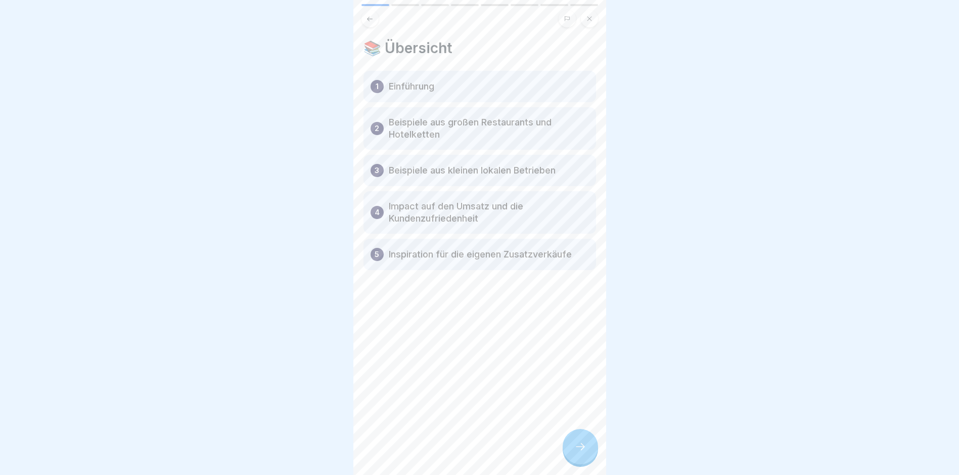
click at [572, 457] on div at bounding box center [580, 446] width 35 height 35
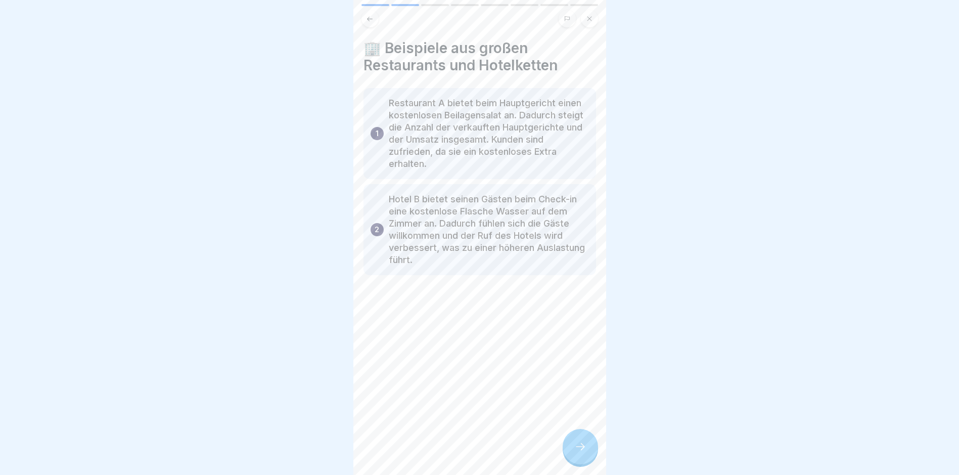
click at [572, 457] on div at bounding box center [580, 446] width 35 height 35
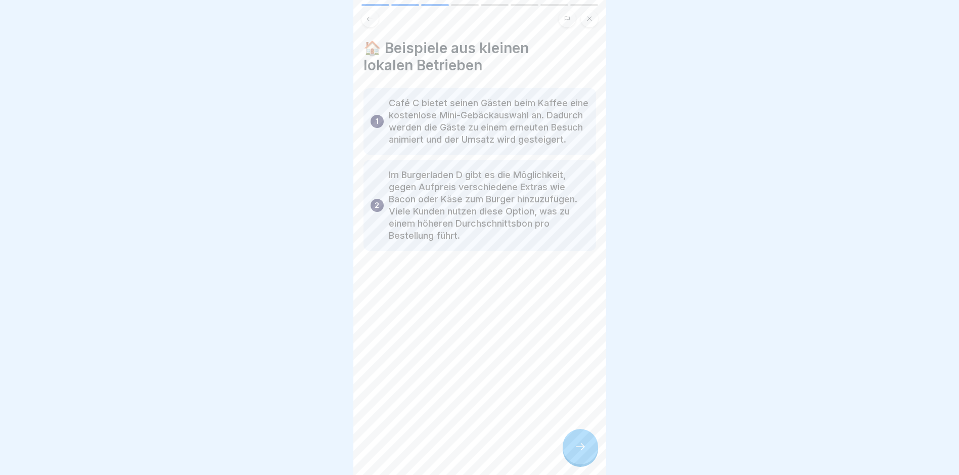
click at [572, 457] on div at bounding box center [580, 446] width 35 height 35
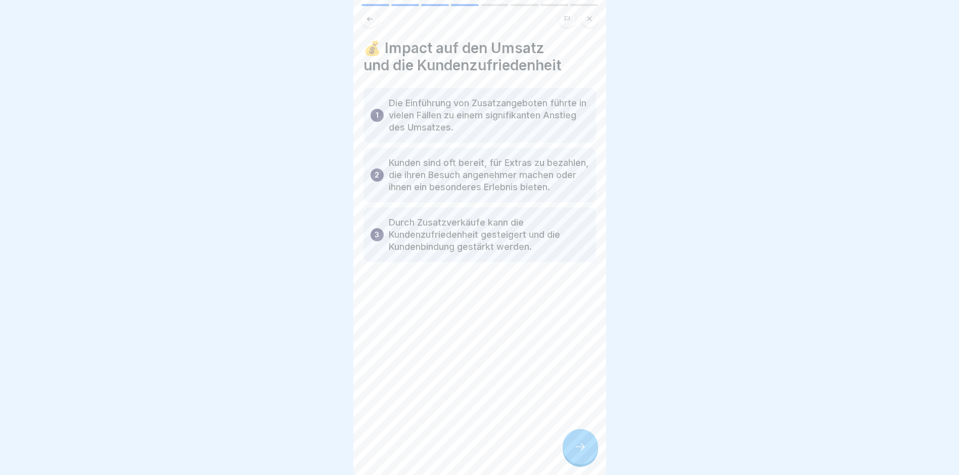
click at [572, 457] on div at bounding box center [580, 446] width 35 height 35
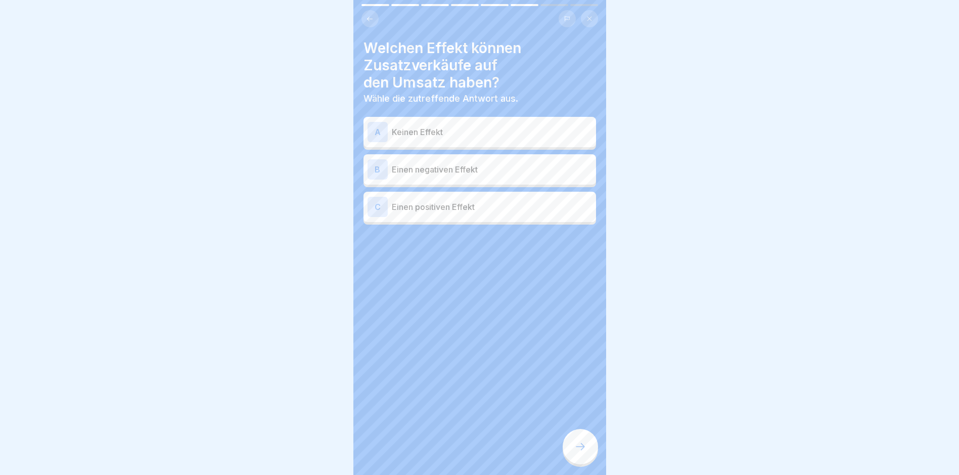
click at [458, 215] on div "C Einen positiven Effekt" at bounding box center [480, 207] width 225 height 20
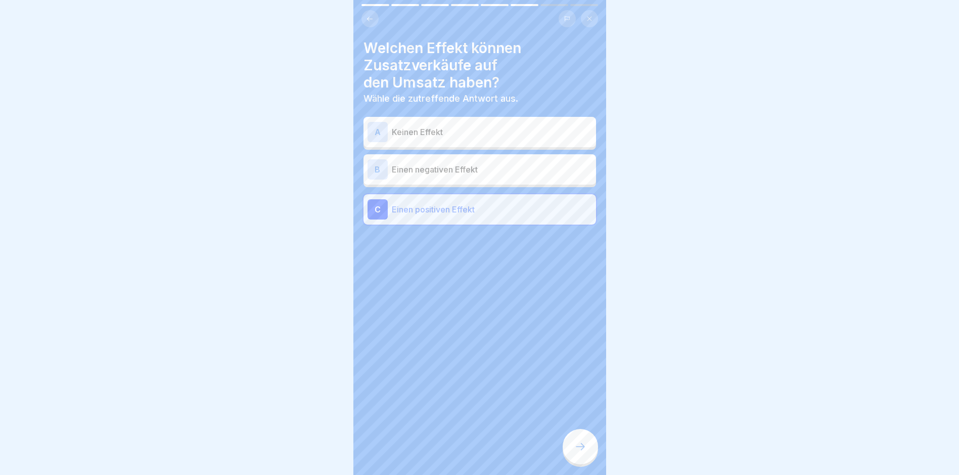
click at [583, 448] on div at bounding box center [580, 446] width 35 height 35
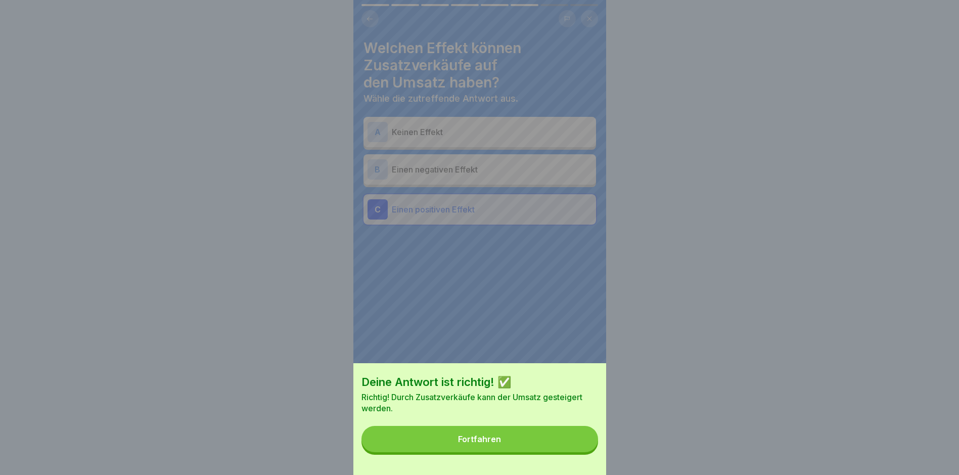
click at [583, 448] on button "Fortfahren" at bounding box center [480, 439] width 237 height 26
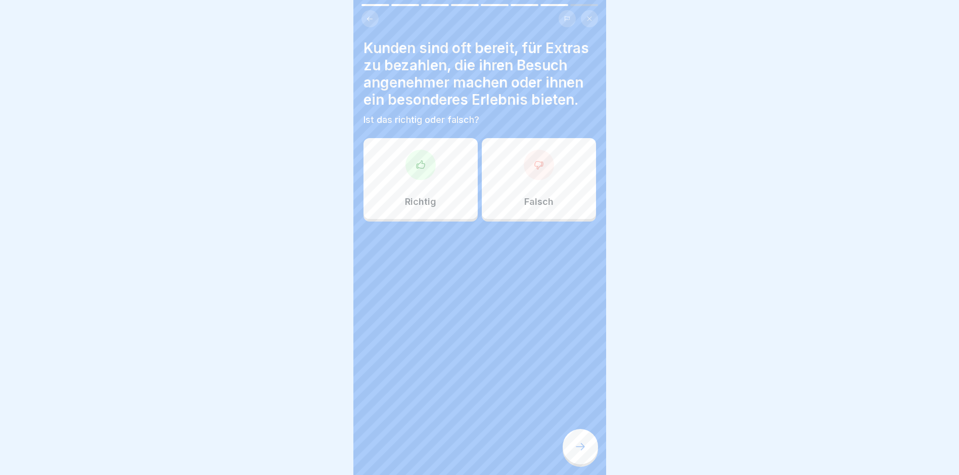
click at [419, 179] on div at bounding box center [421, 165] width 30 height 30
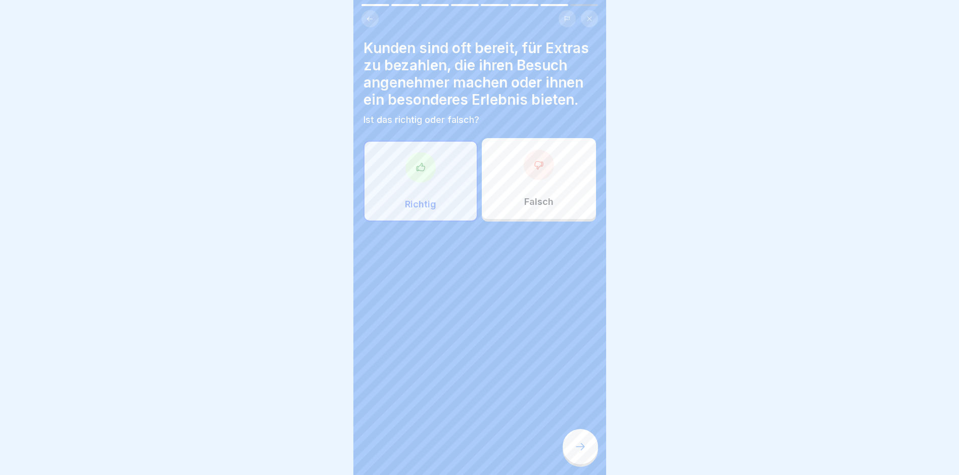
click at [582, 464] on div at bounding box center [580, 446] width 35 height 35
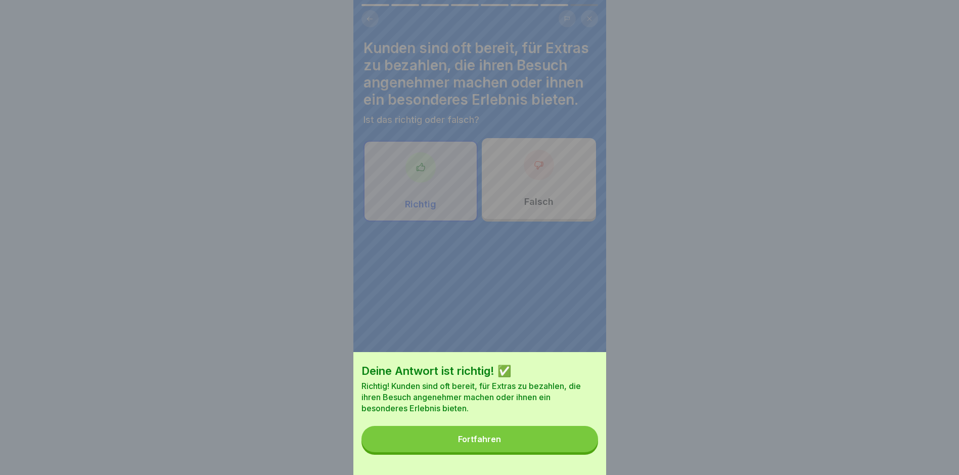
click at [576, 437] on button "Fortfahren" at bounding box center [480, 439] width 237 height 26
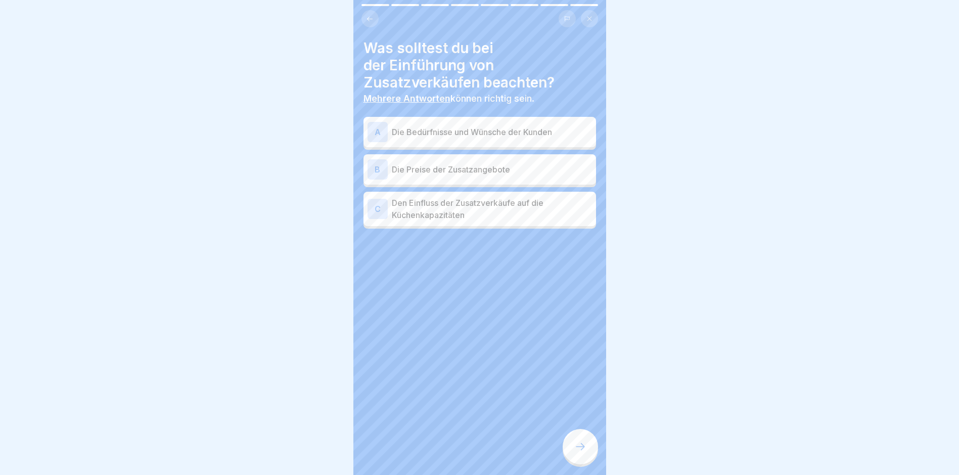
click at [458, 133] on p "Die Bedürfnisse und Wünsche der Kunden" at bounding box center [492, 132] width 200 height 12
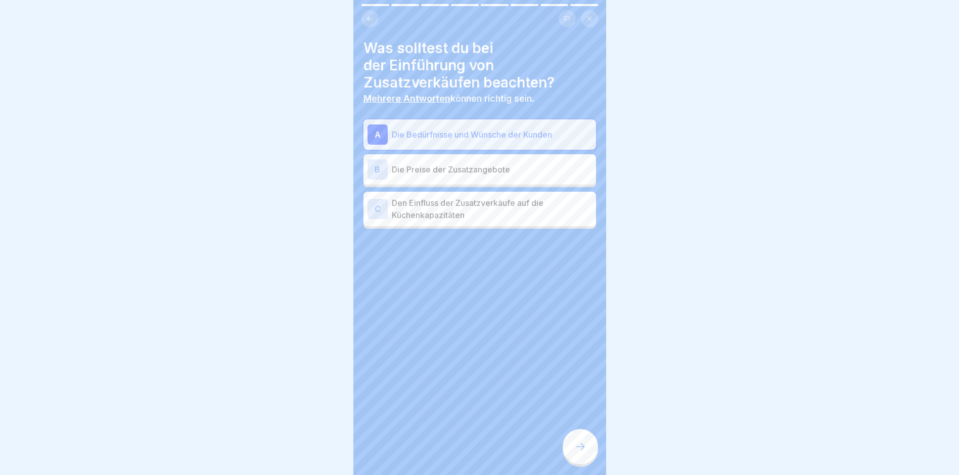
click at [588, 461] on div at bounding box center [580, 446] width 35 height 35
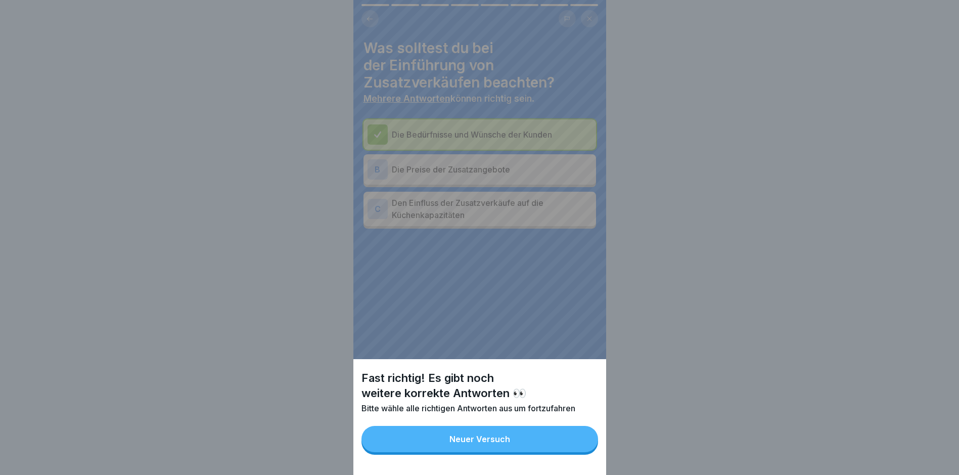
click at [451, 176] on div "Fast richtig! Es gibt noch weitere korrekte Antworten 👀 Bitte wähle alle richti…" at bounding box center [479, 237] width 253 height 475
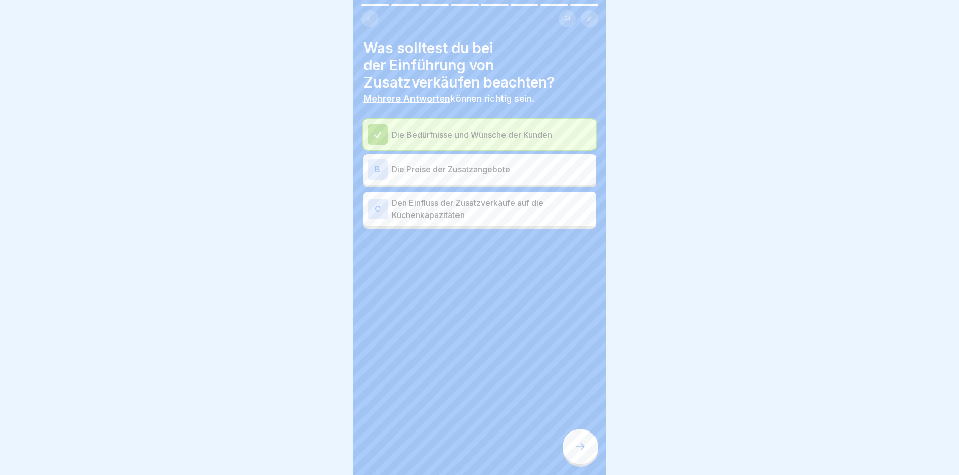
click at [451, 176] on div "B Die Preise der Zusatzangebote" at bounding box center [480, 169] width 225 height 20
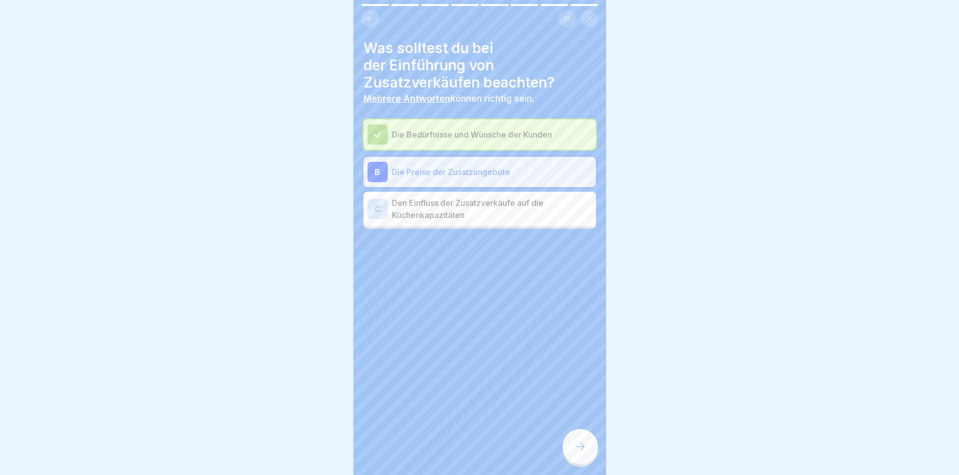
click at [584, 453] on icon at bounding box center [580, 446] width 12 height 12
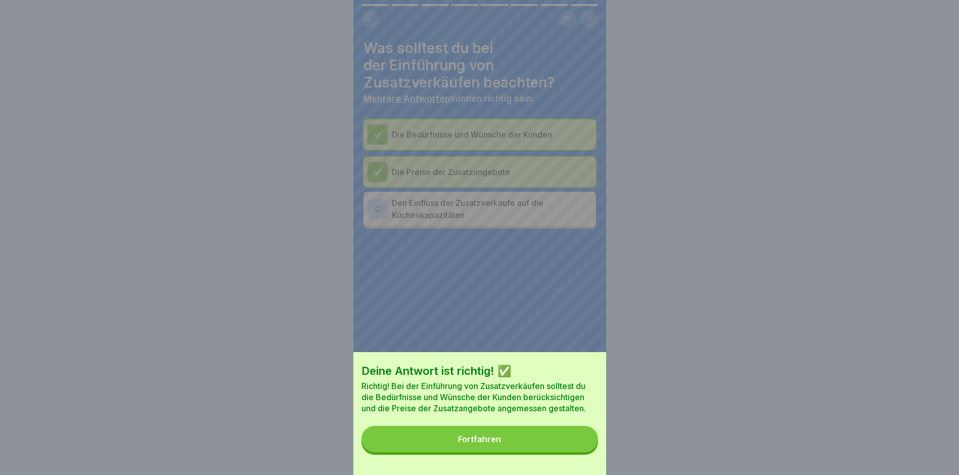
click at [541, 439] on button "Fortfahren" at bounding box center [480, 439] width 237 height 26
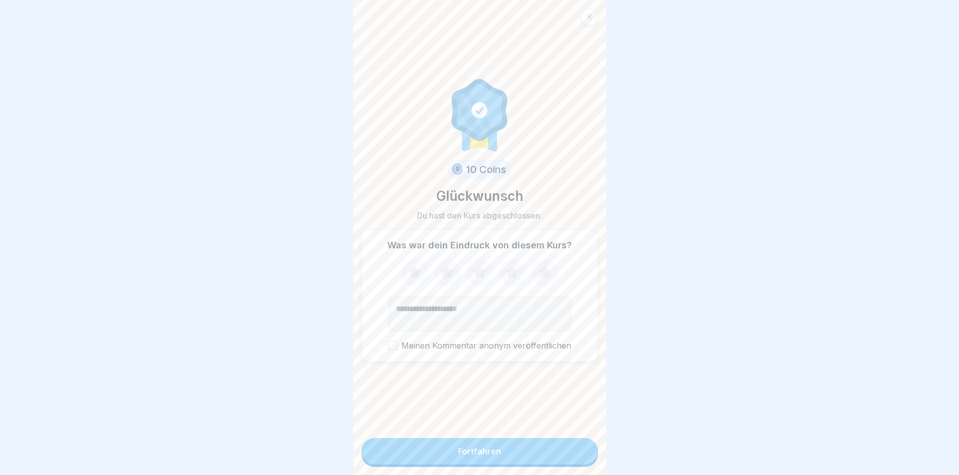
click at [515, 451] on button "Fortfahren" at bounding box center [480, 451] width 237 height 26
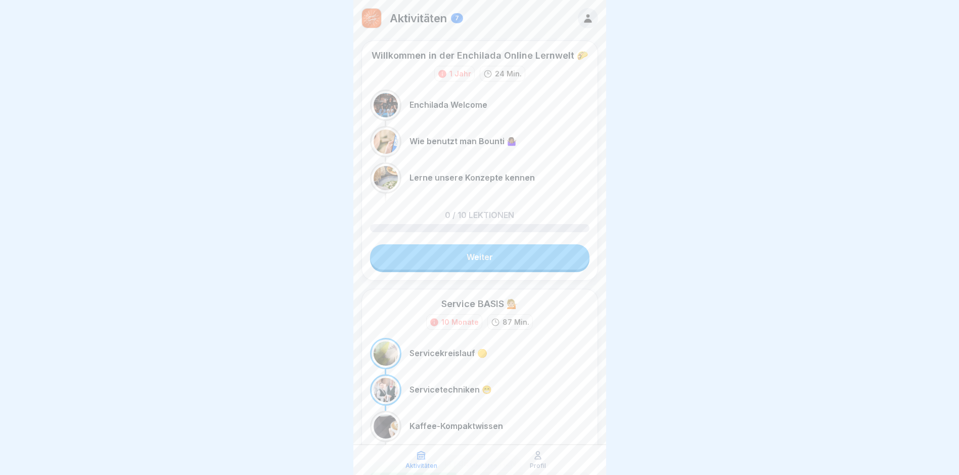
click at [461, 18] on div "7" at bounding box center [457, 18] width 12 height 10
click at [580, 25] on div at bounding box center [588, 18] width 20 height 20
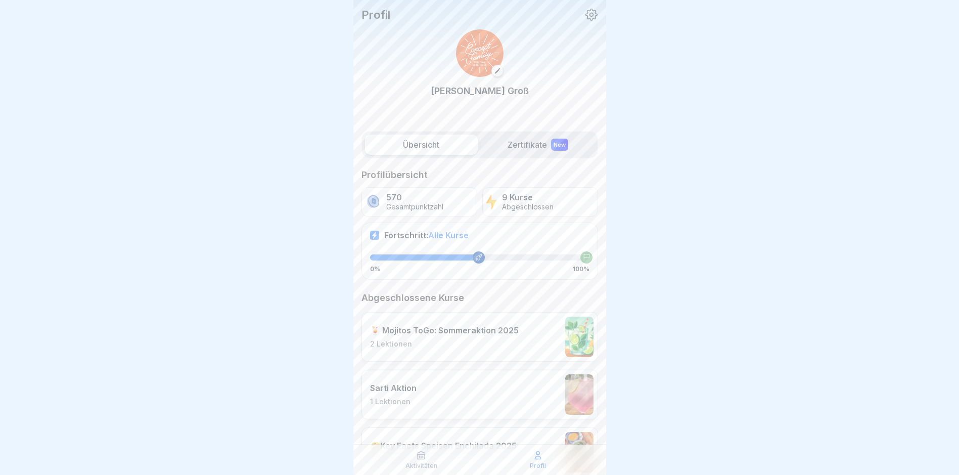
click at [512, 147] on label "Zertifikate New" at bounding box center [538, 145] width 113 height 20
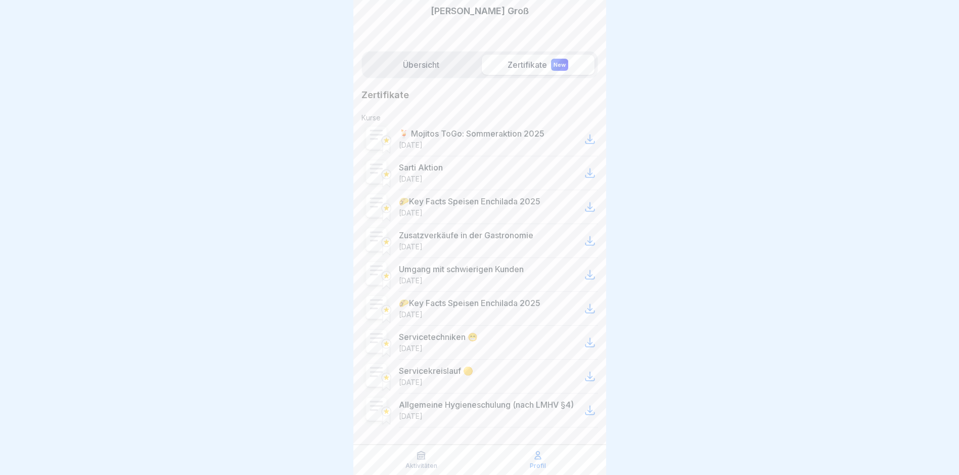
scroll to position [94, 0]
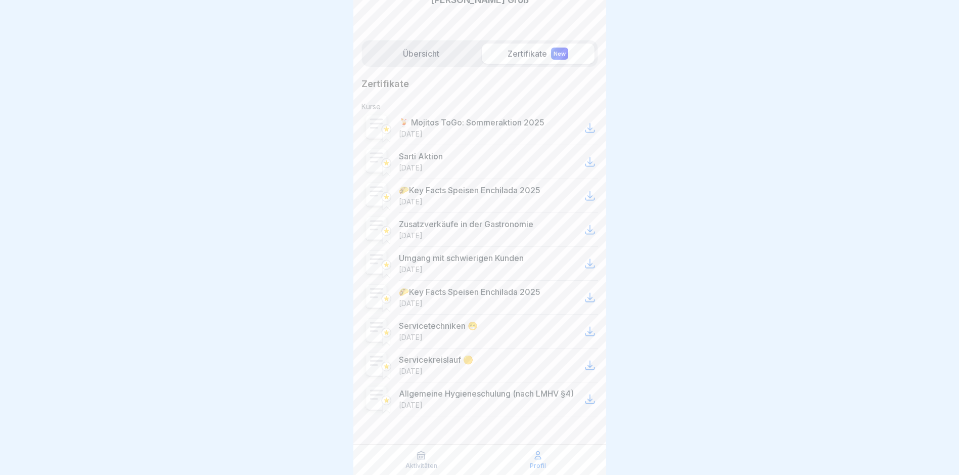
click at [426, 467] on p "Aktivitäten" at bounding box center [422, 465] width 32 height 7
